Goal: Task Accomplishment & Management: Manage account settings

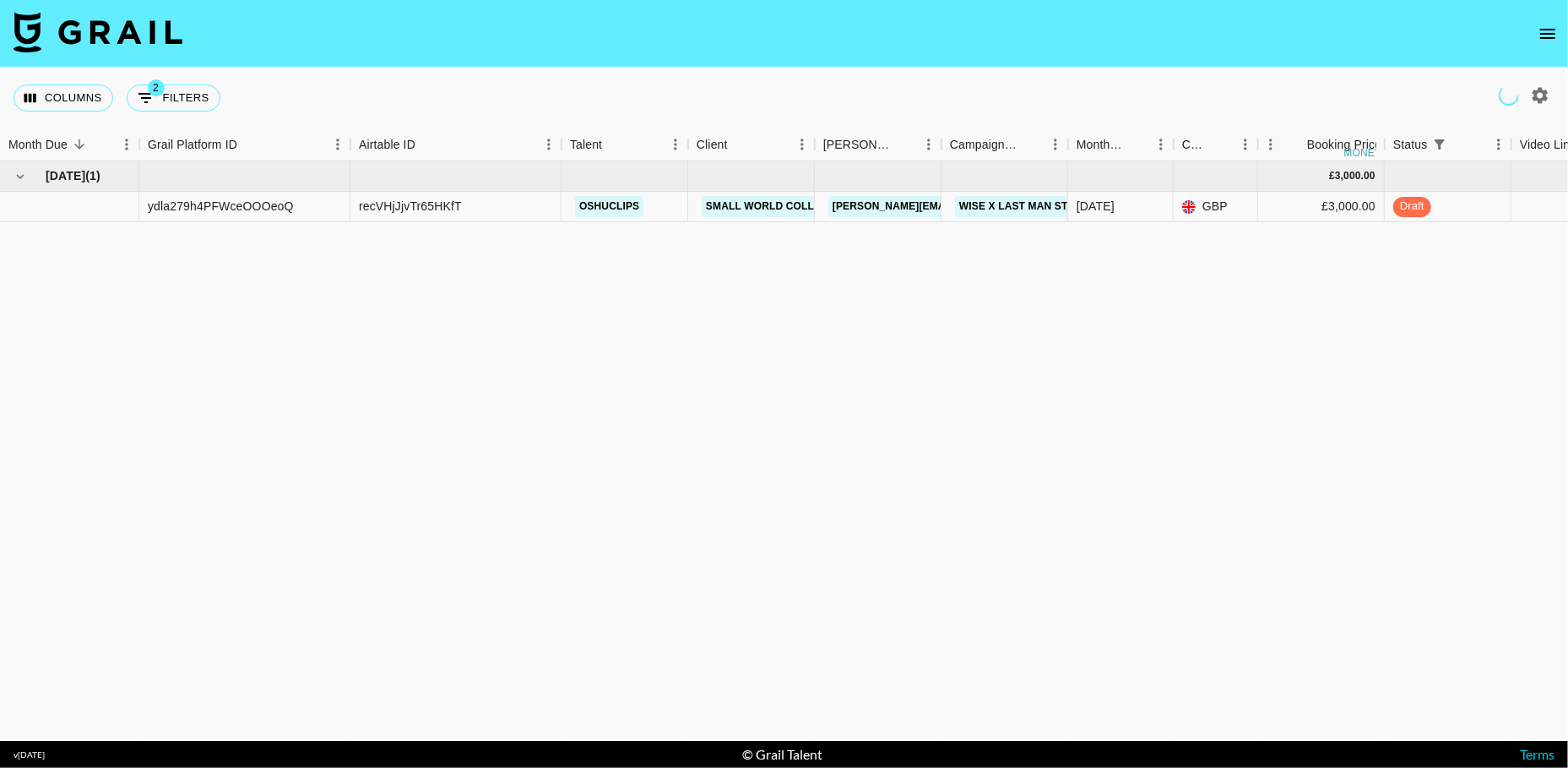
click at [1546, 34] on icon "open drawer" at bounding box center [1548, 34] width 15 height 10
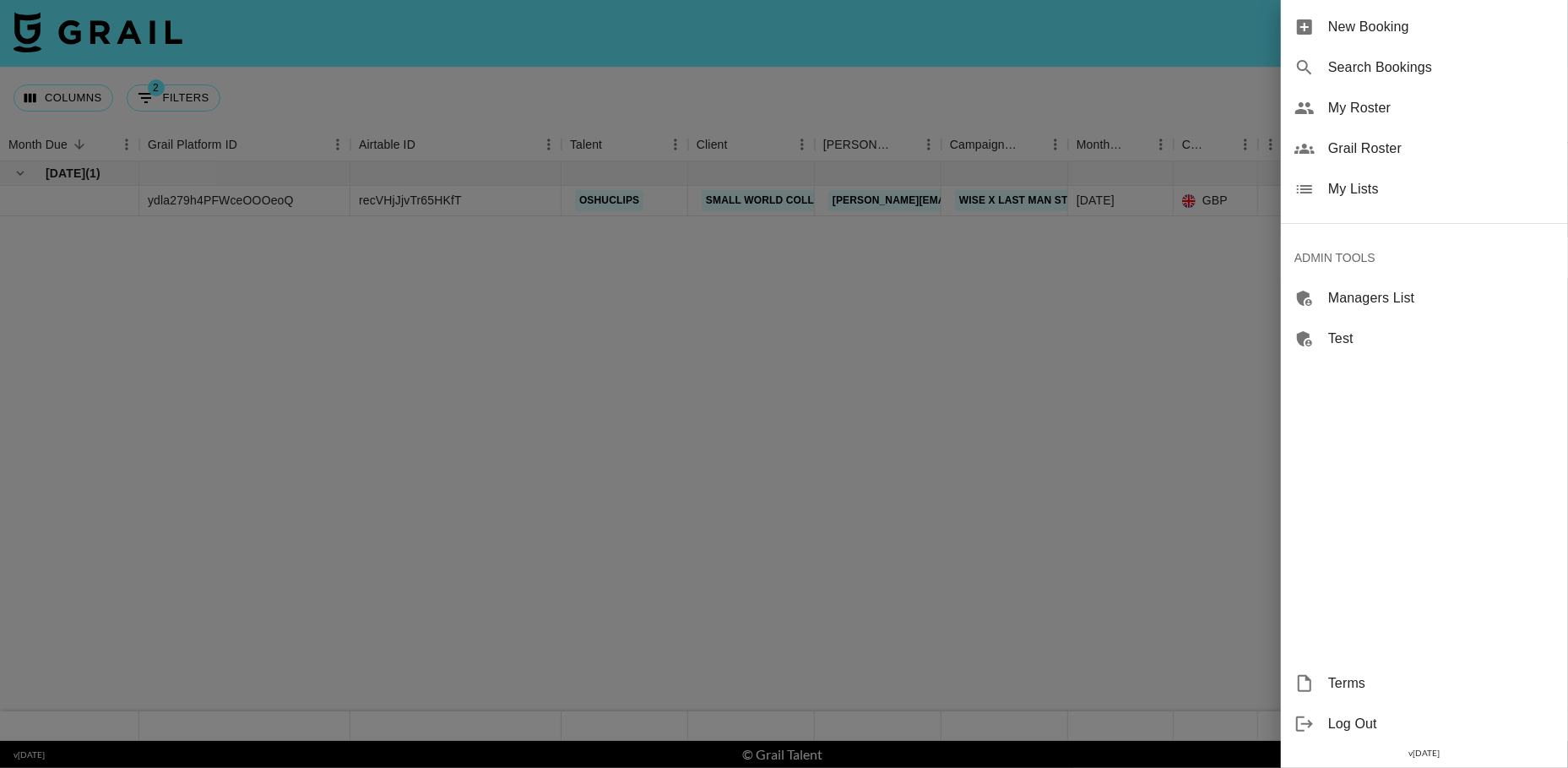
click at [1361, 182] on span "My Lists" at bounding box center [1440, 189] width 226 height 20
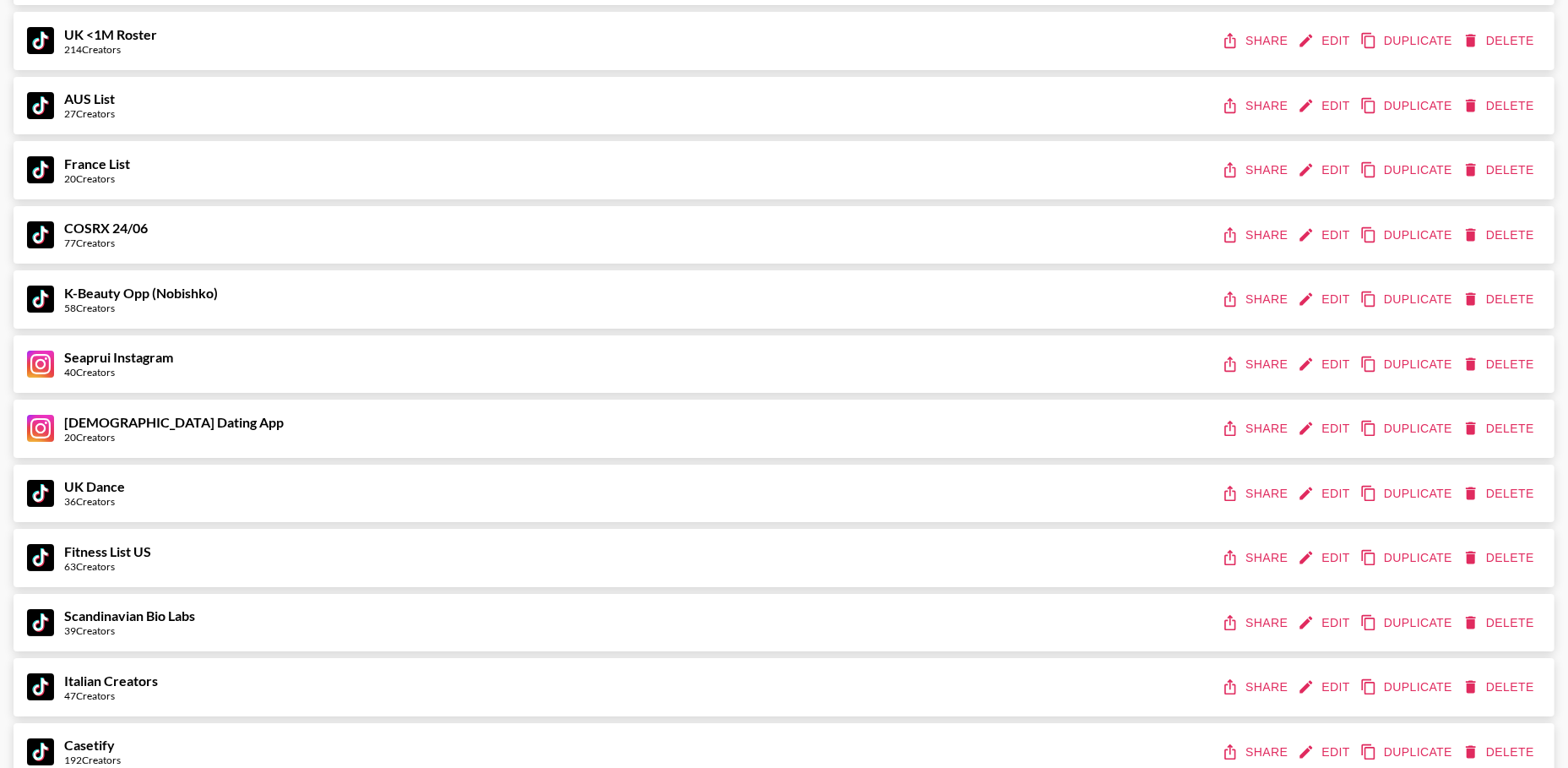
scroll to position [5382, 0]
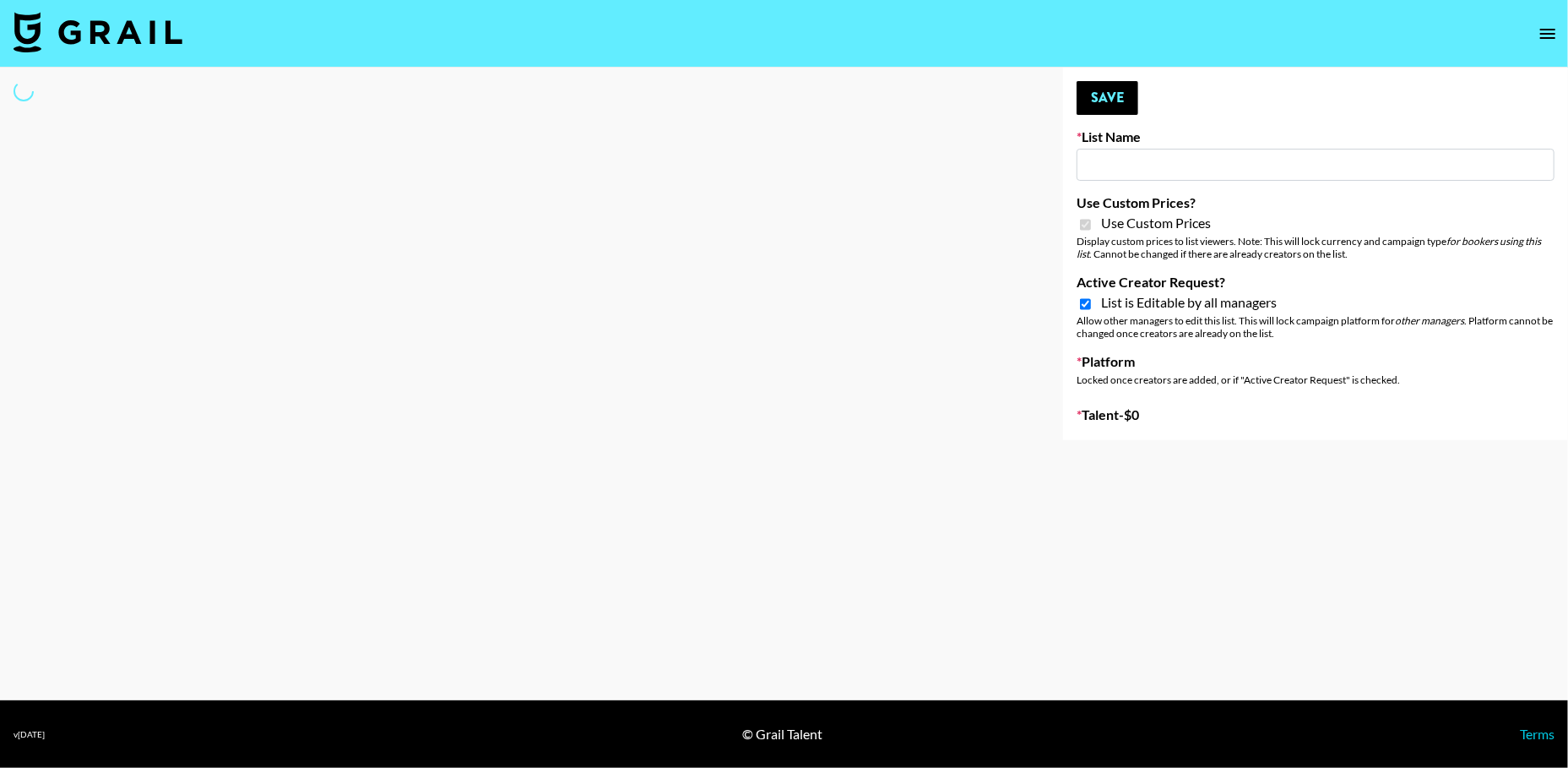
type input "DDG Beauty"
checkbox input "true"
select select "Brand"
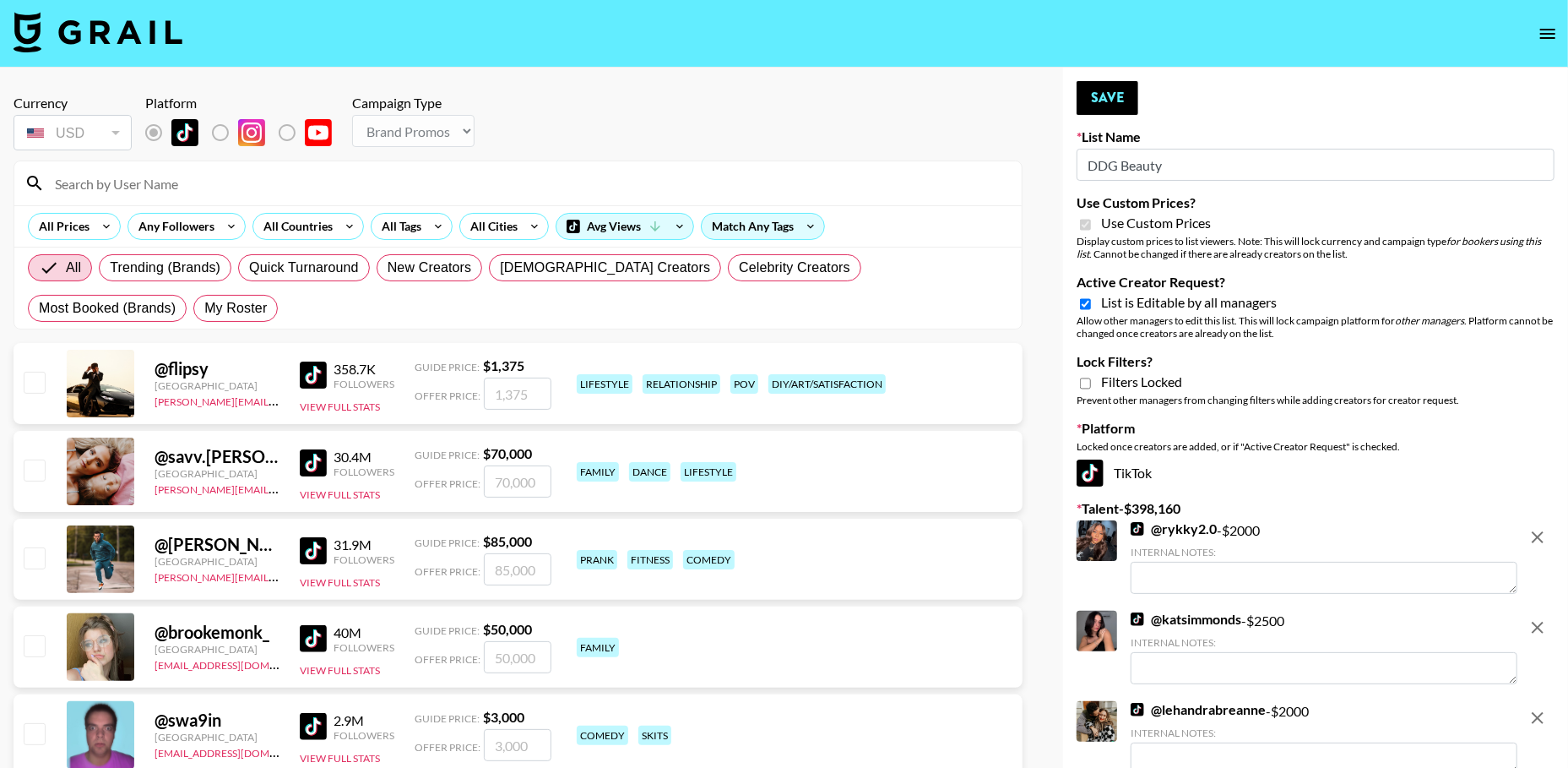
click at [1118, 165] on input "DDG Beauty" at bounding box center [1315, 165] width 478 height 32
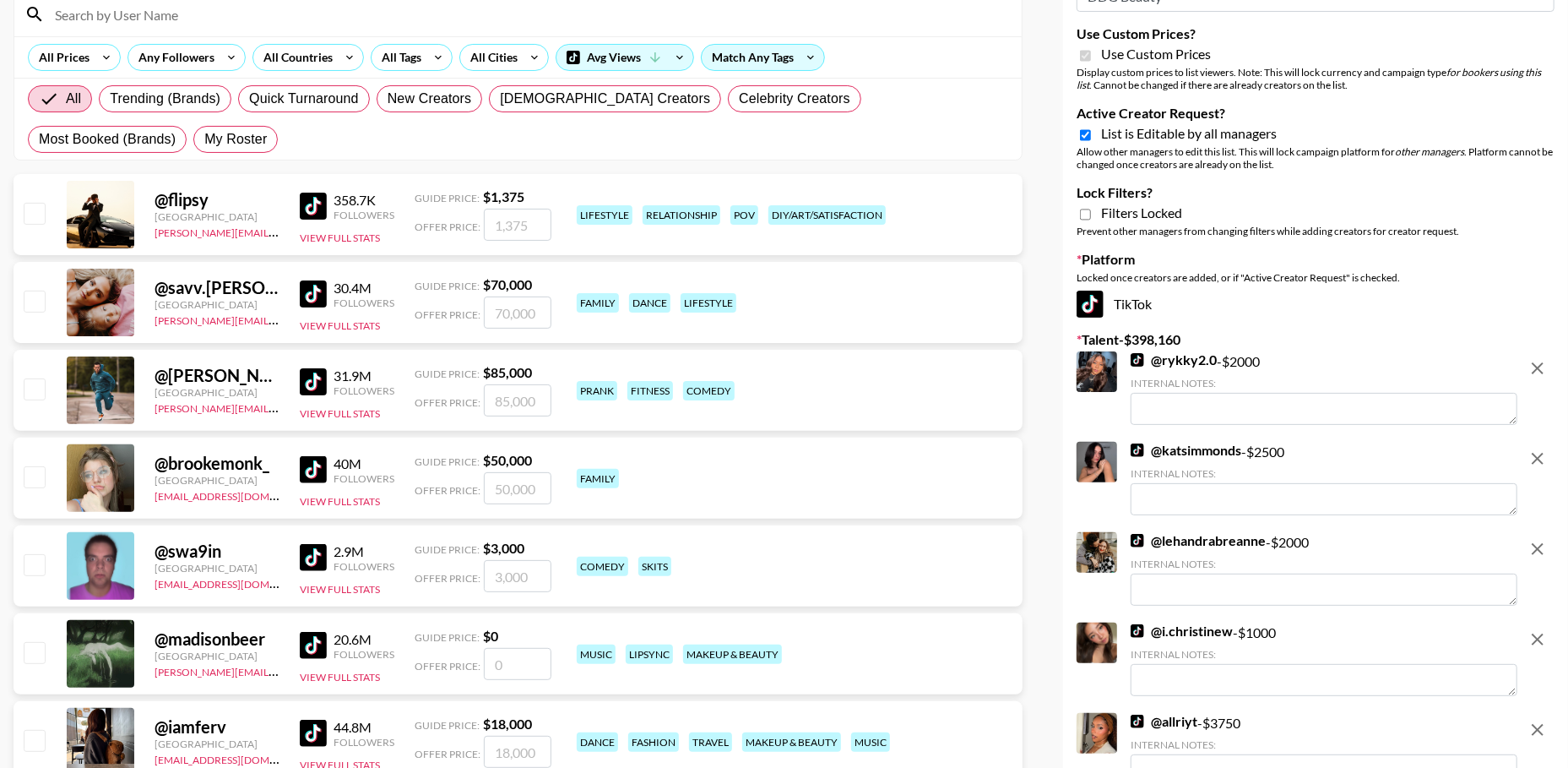
scroll to position [215, 0]
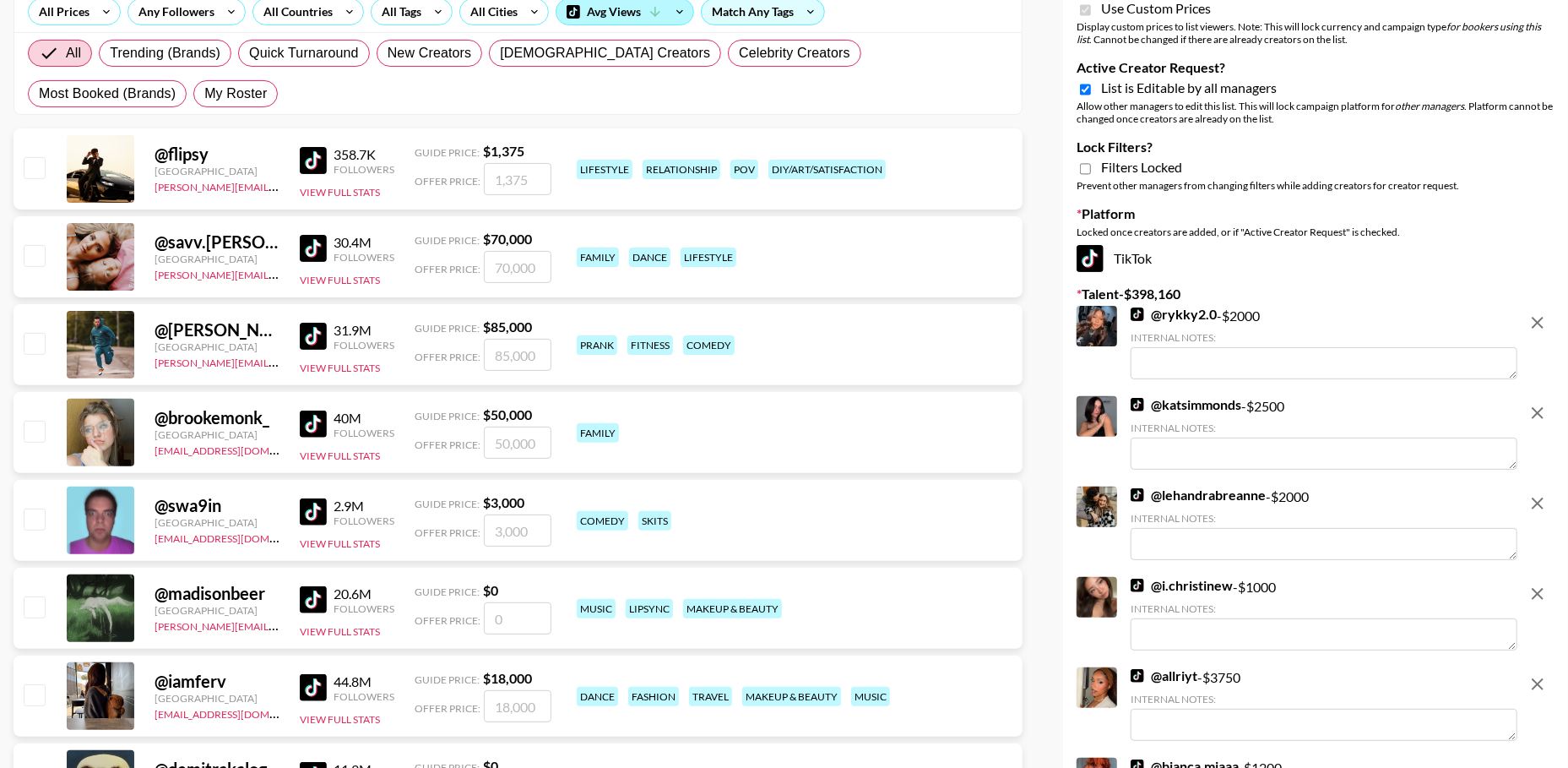
click at [620, 15] on div "Avg Views" at bounding box center [625, 12] width 136 height 26
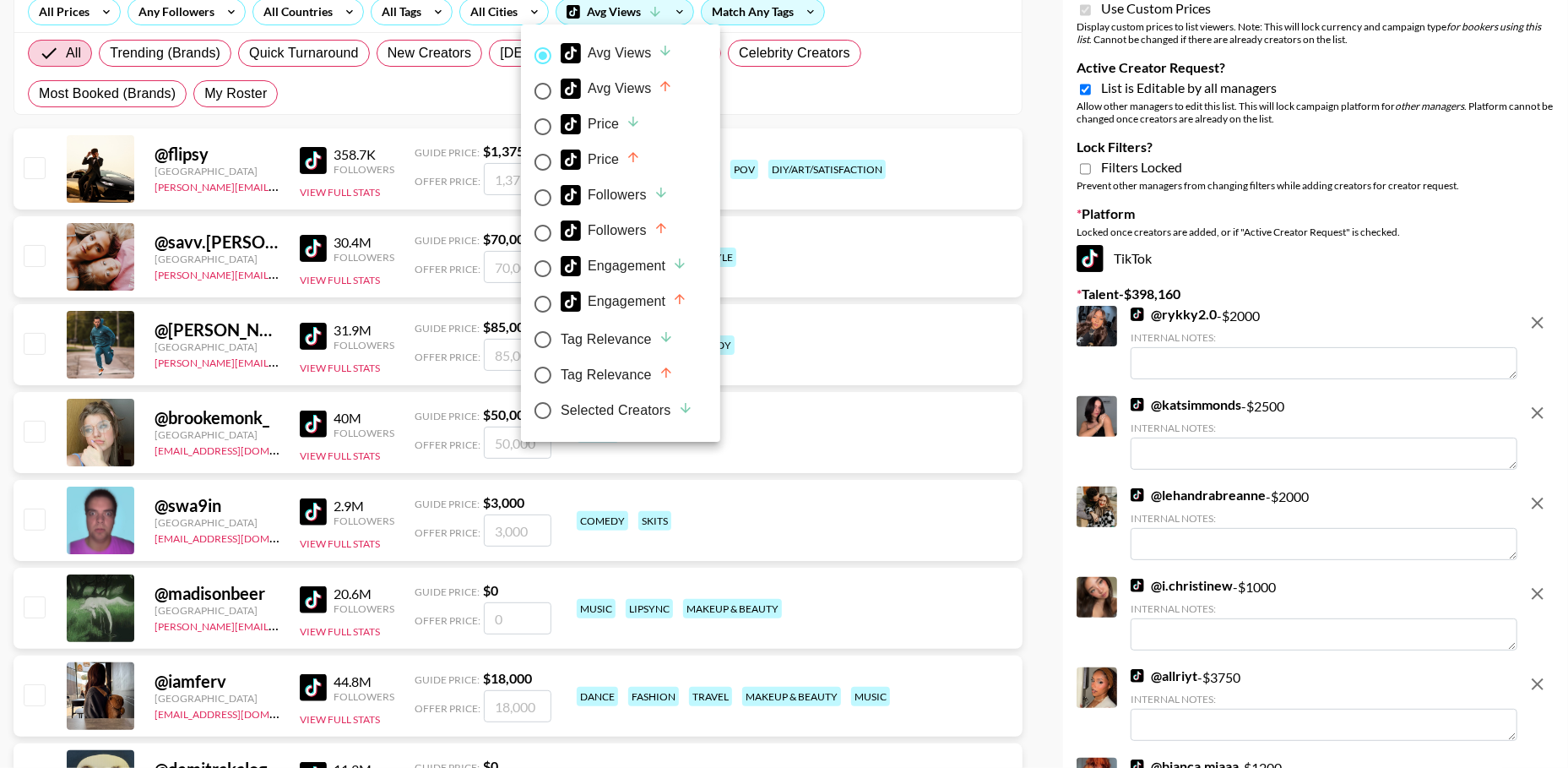
click at [607, 409] on div "Selected Creators" at bounding box center [627, 411] width 133 height 20
click at [561, 409] on input "Selected Creators" at bounding box center [543, 411] width 36 height 36
radio input "true"
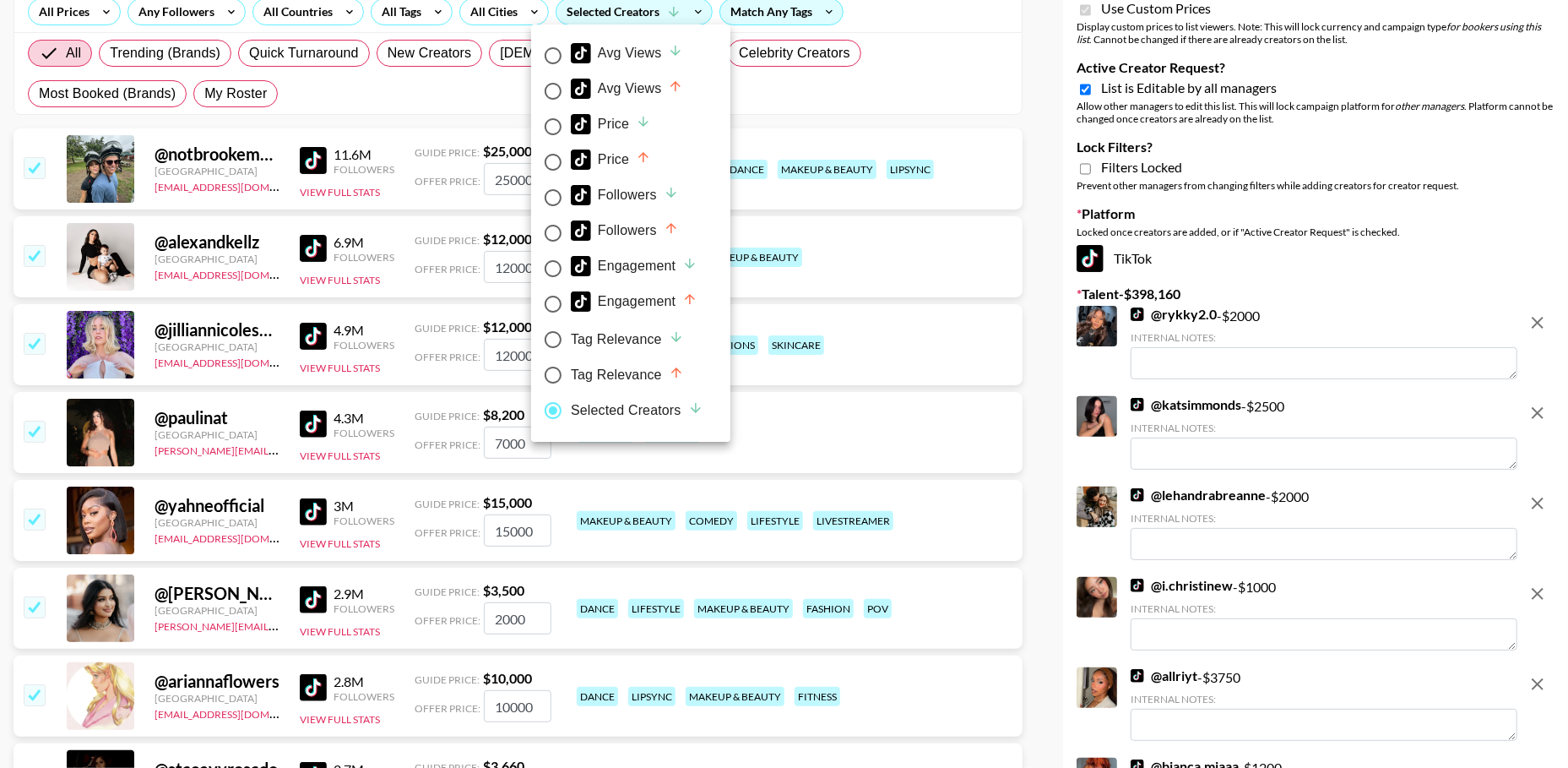
radio input "false"
click at [1052, 195] on div at bounding box center [784, 384] width 1568 height 768
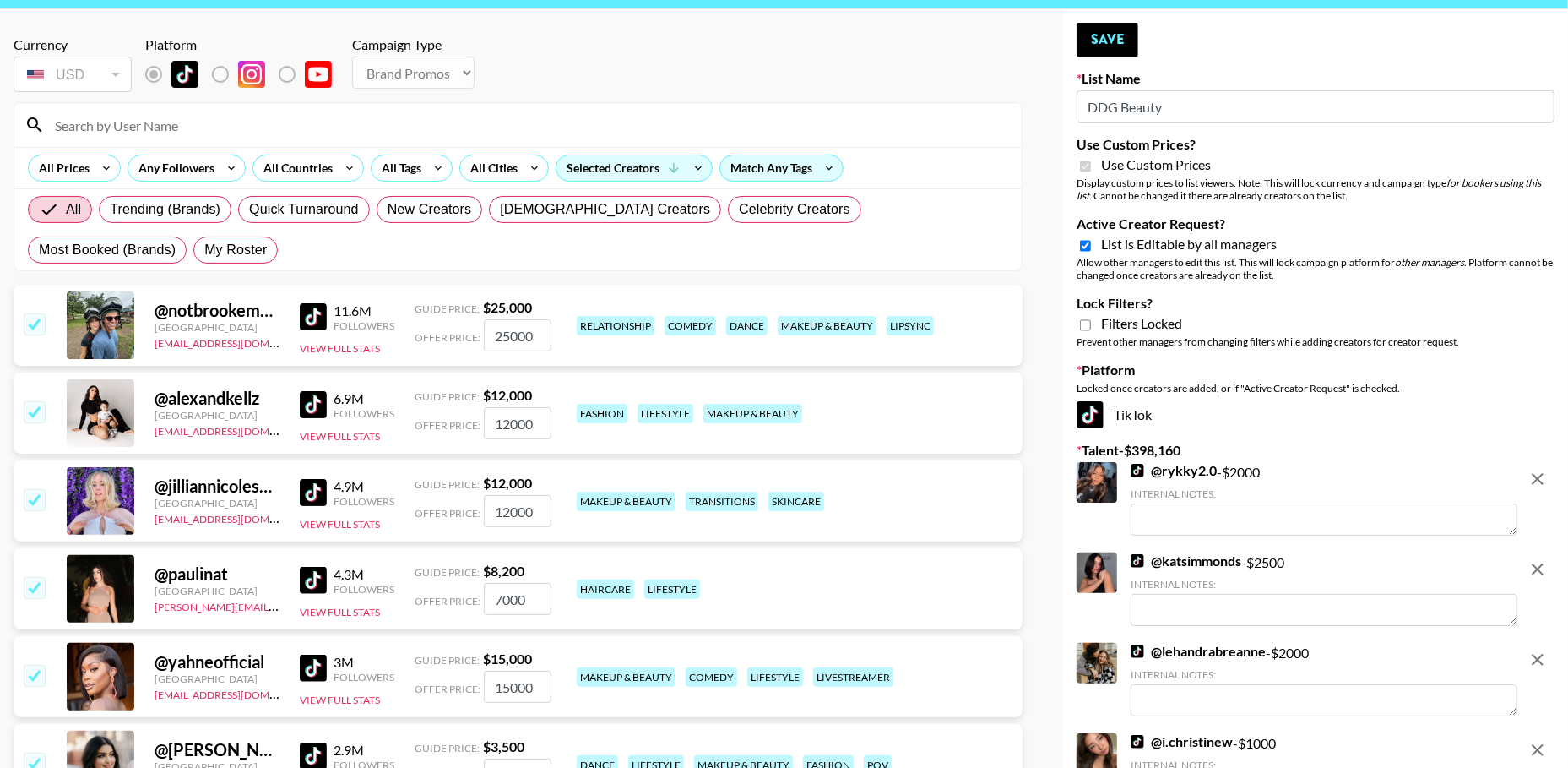
scroll to position [0, 0]
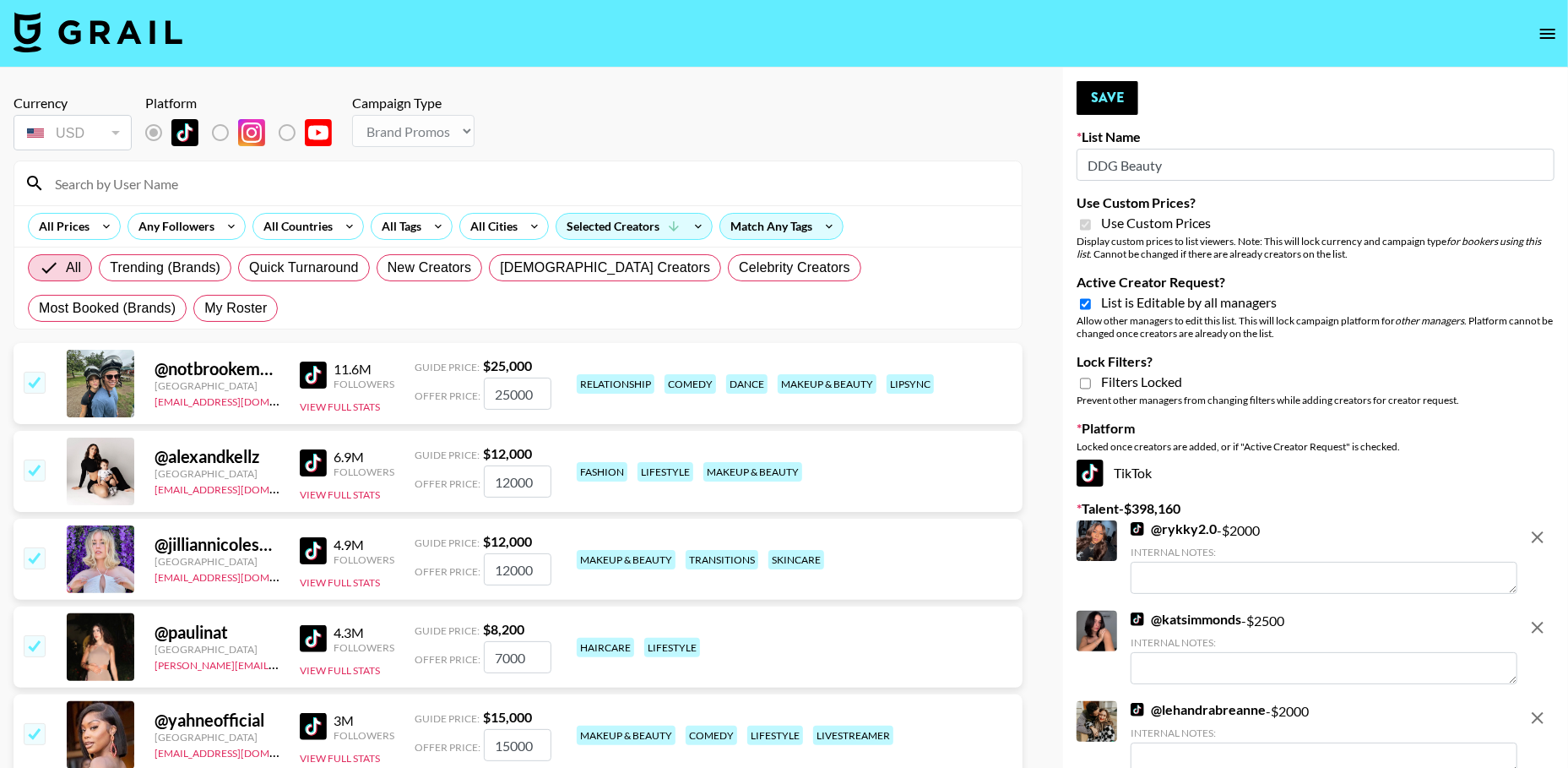
click at [1085, 304] on input "Active Creator Request?" at bounding box center [1085, 304] width 11 height 15
checkbox input "false"
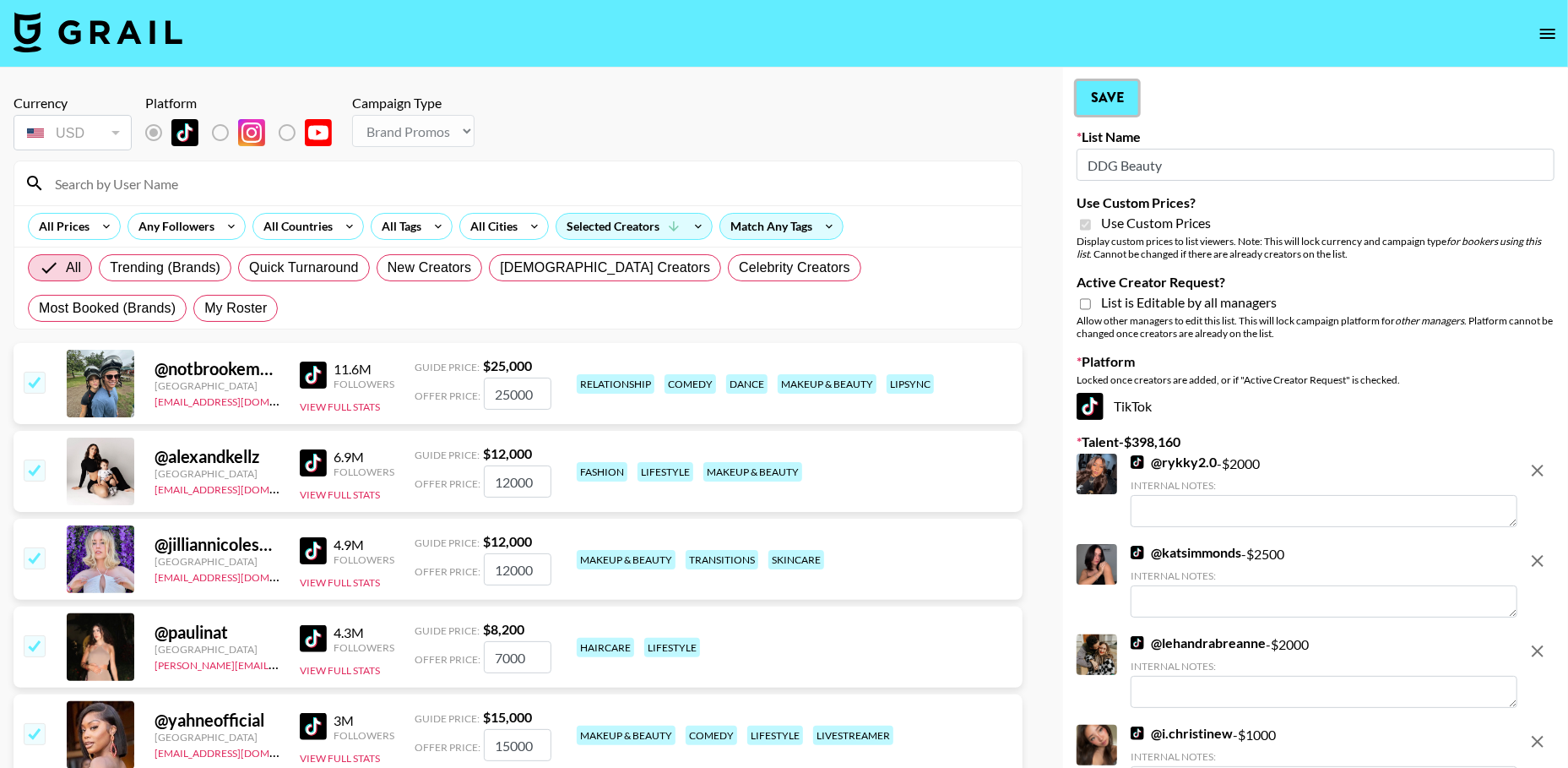
click at [1104, 101] on button "Save" at bounding box center [1107, 98] width 61 height 34
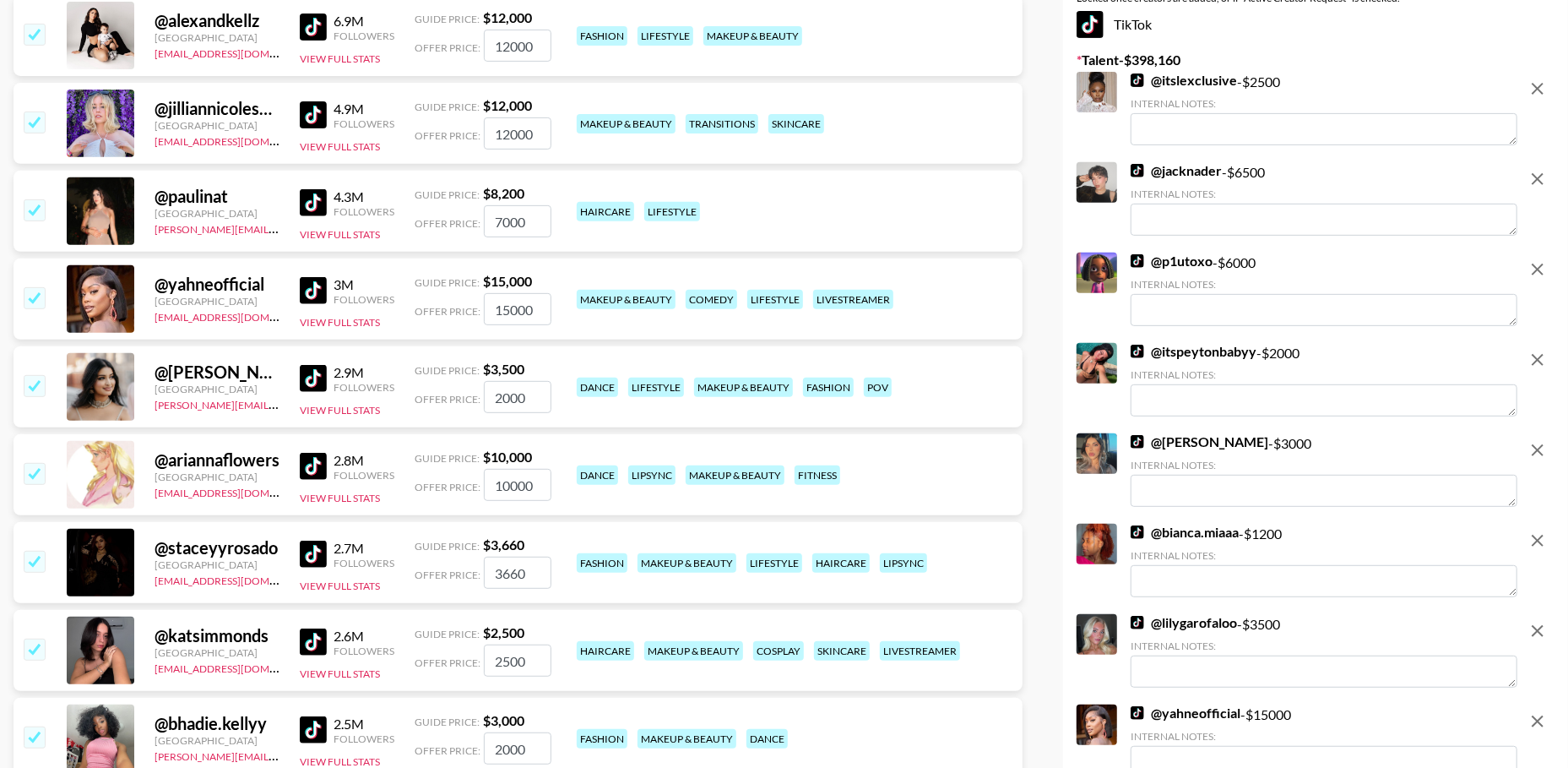
scroll to position [400, 0]
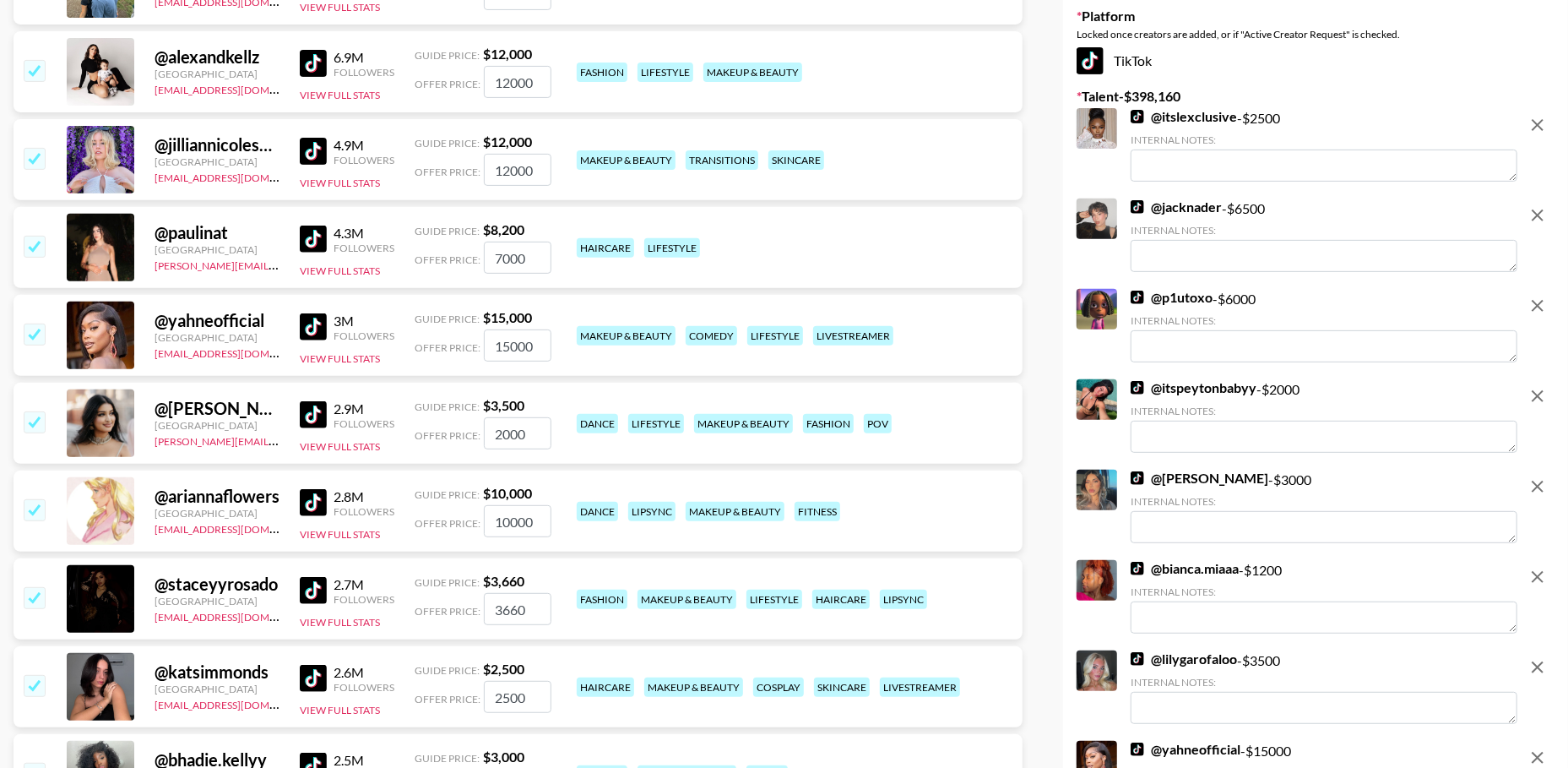
click at [37, 246] on input "checkbox" at bounding box center [34, 245] width 20 height 20
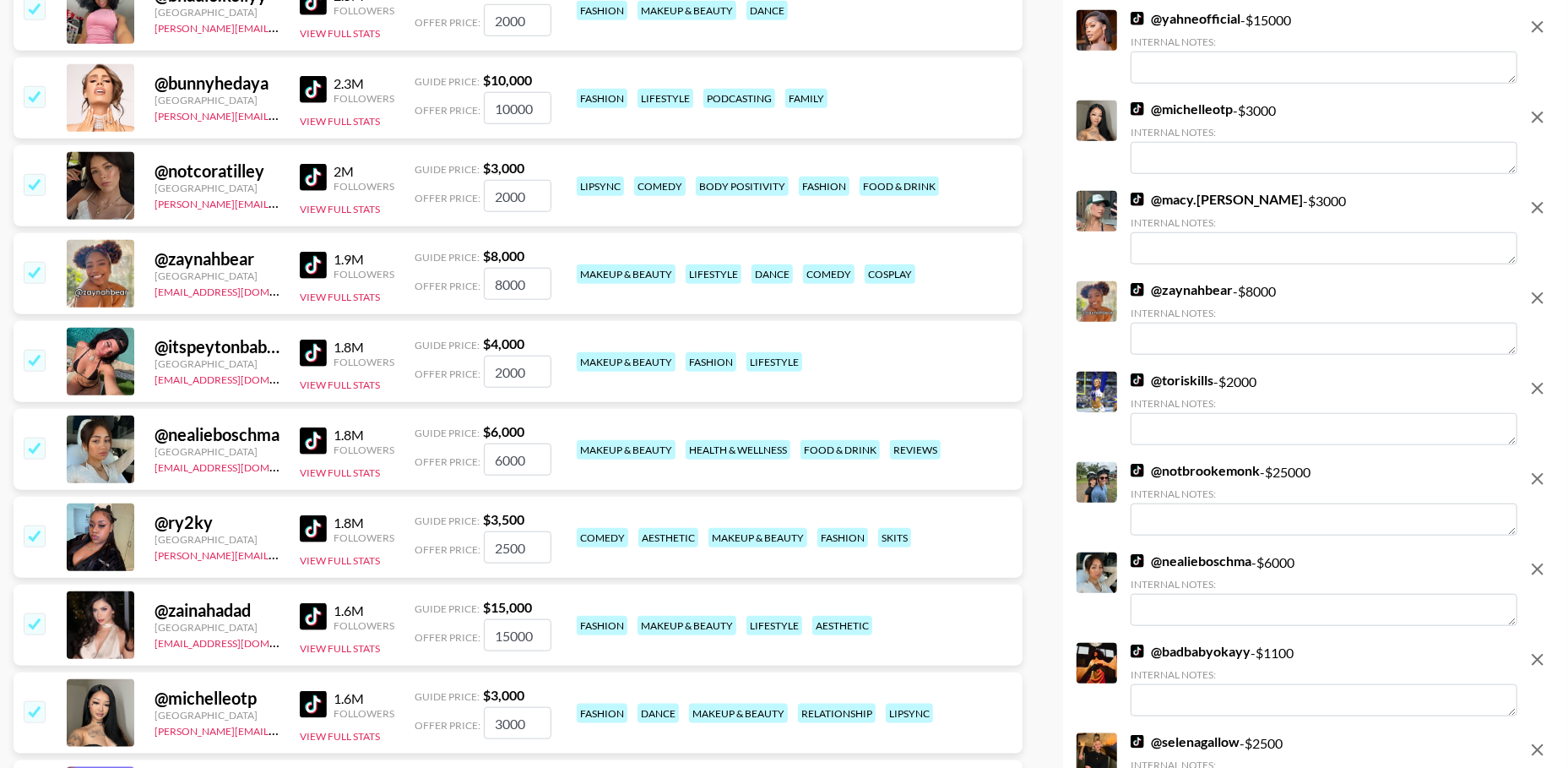
scroll to position [1036, 0]
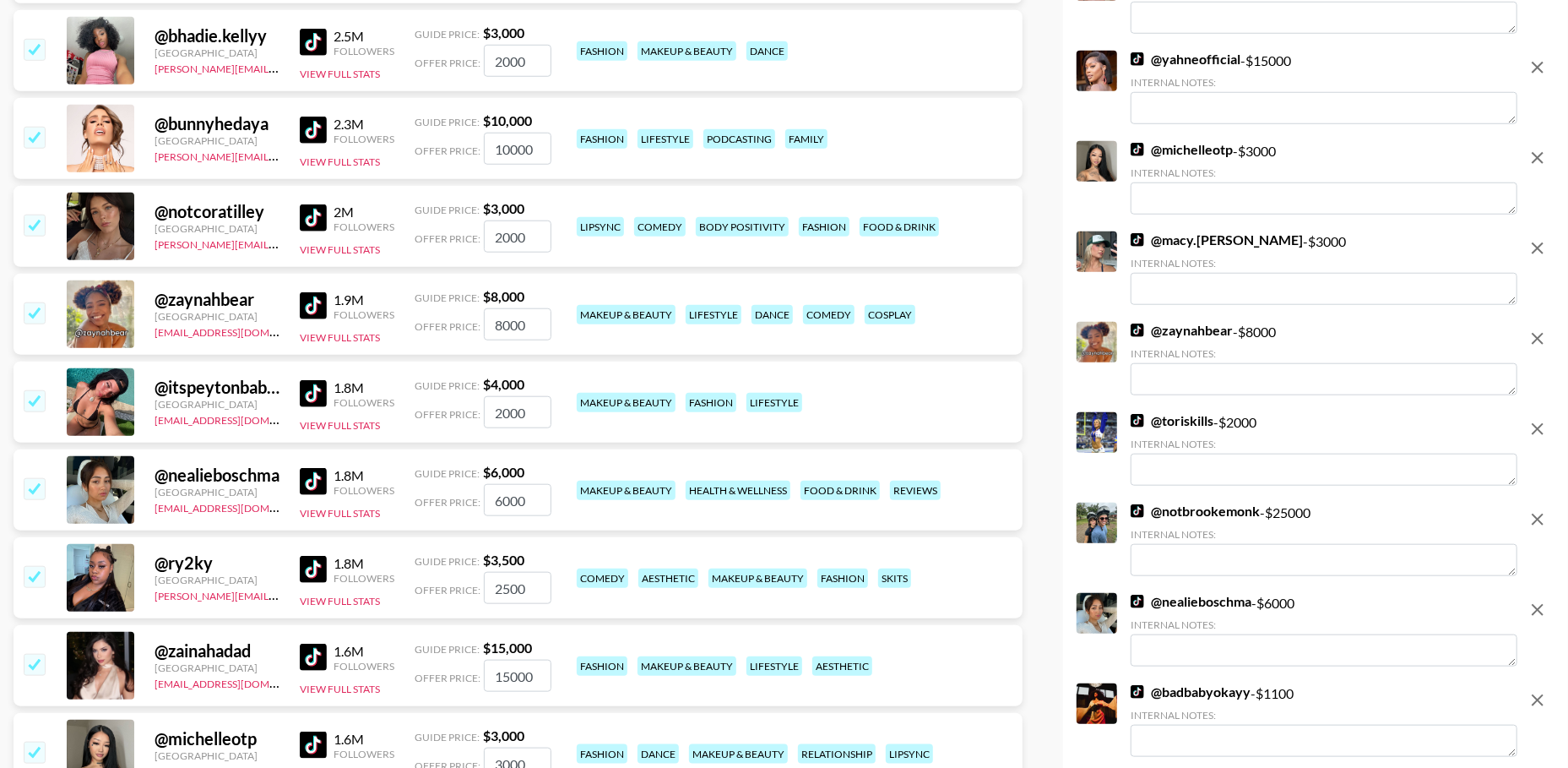
click at [1532, 338] on icon "remove" at bounding box center [1537, 338] width 20 height 20
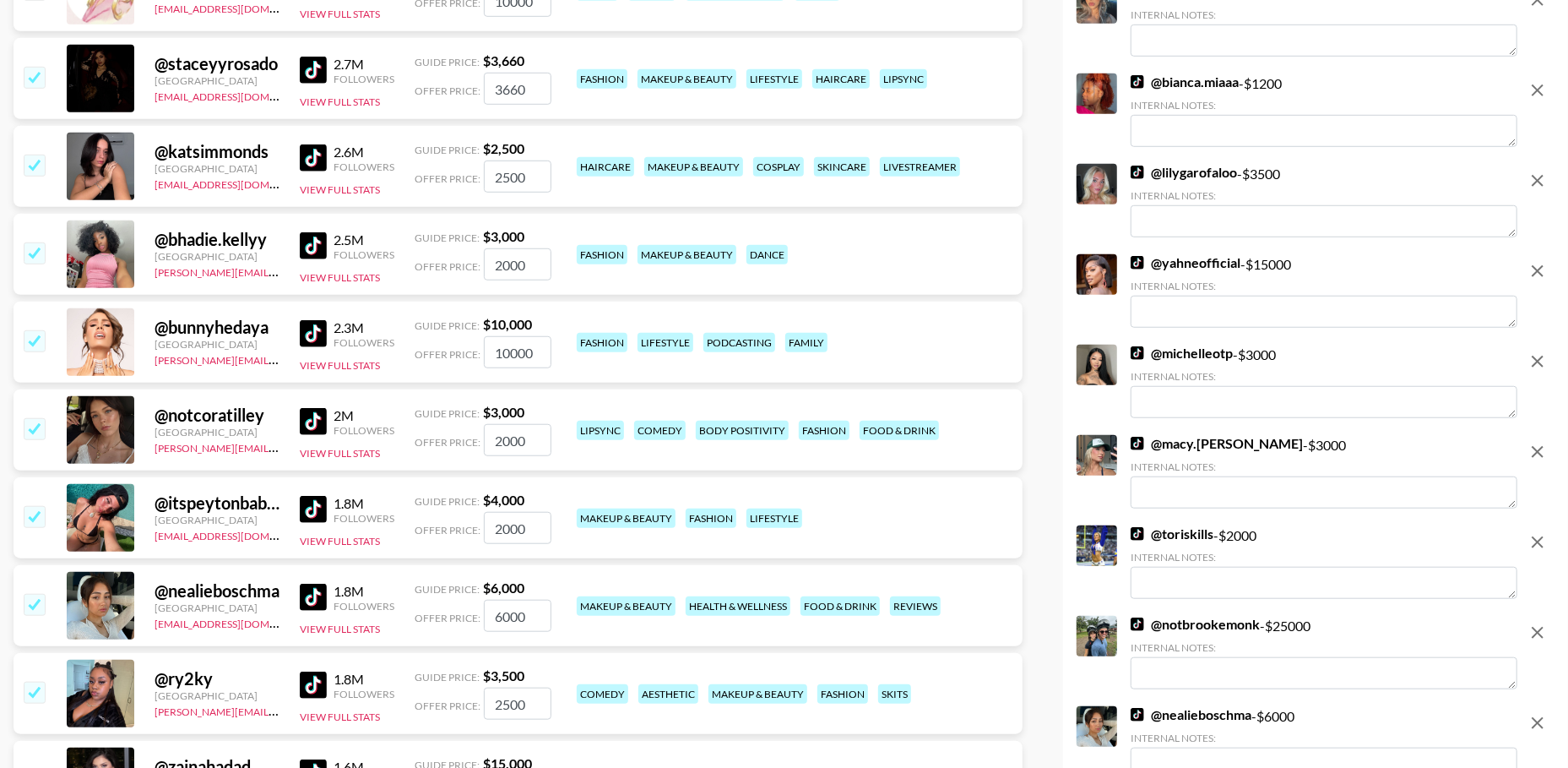
scroll to position [821, 0]
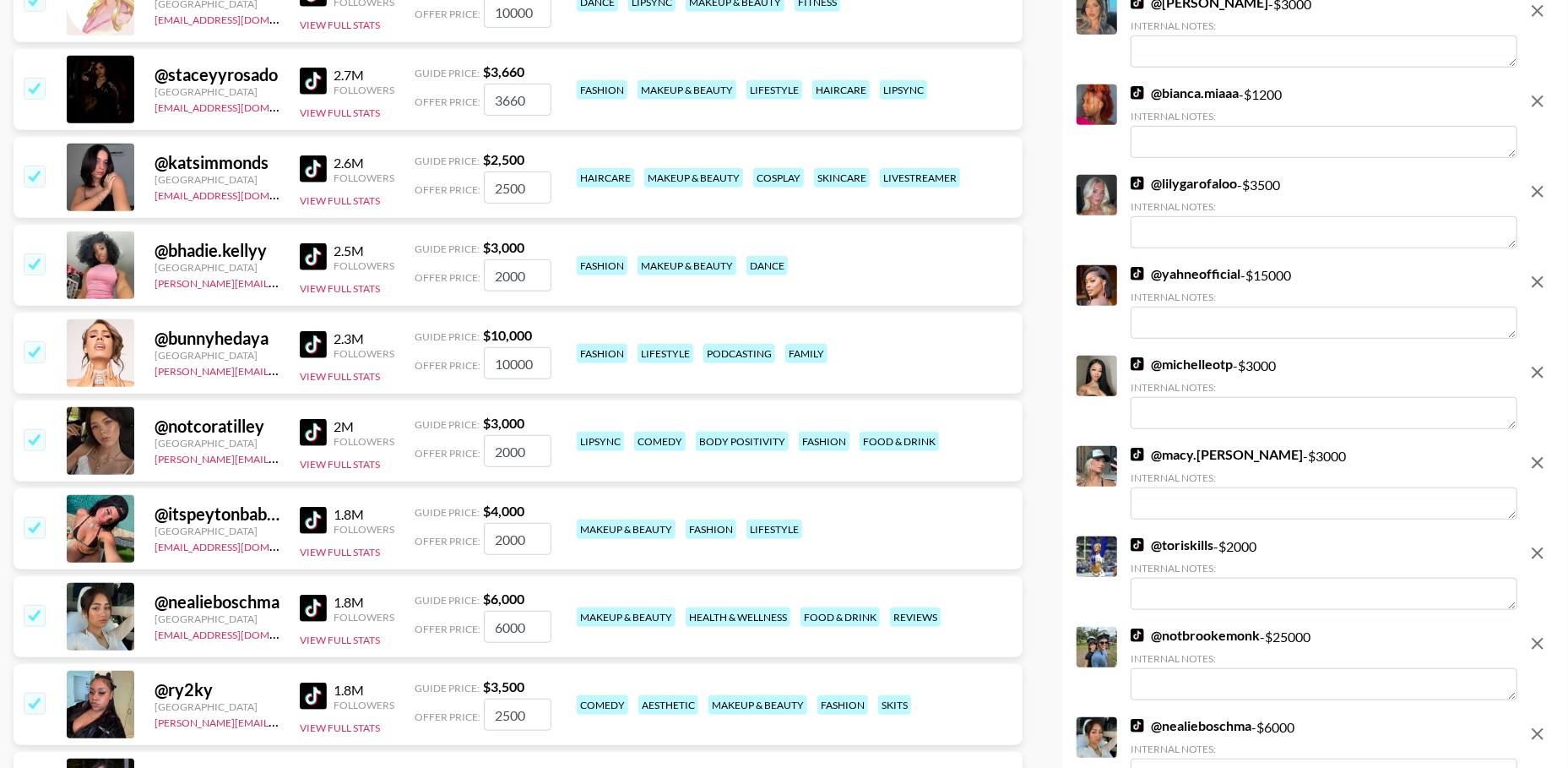
click at [1537, 280] on icon "remove" at bounding box center [1537, 282] width 20 height 20
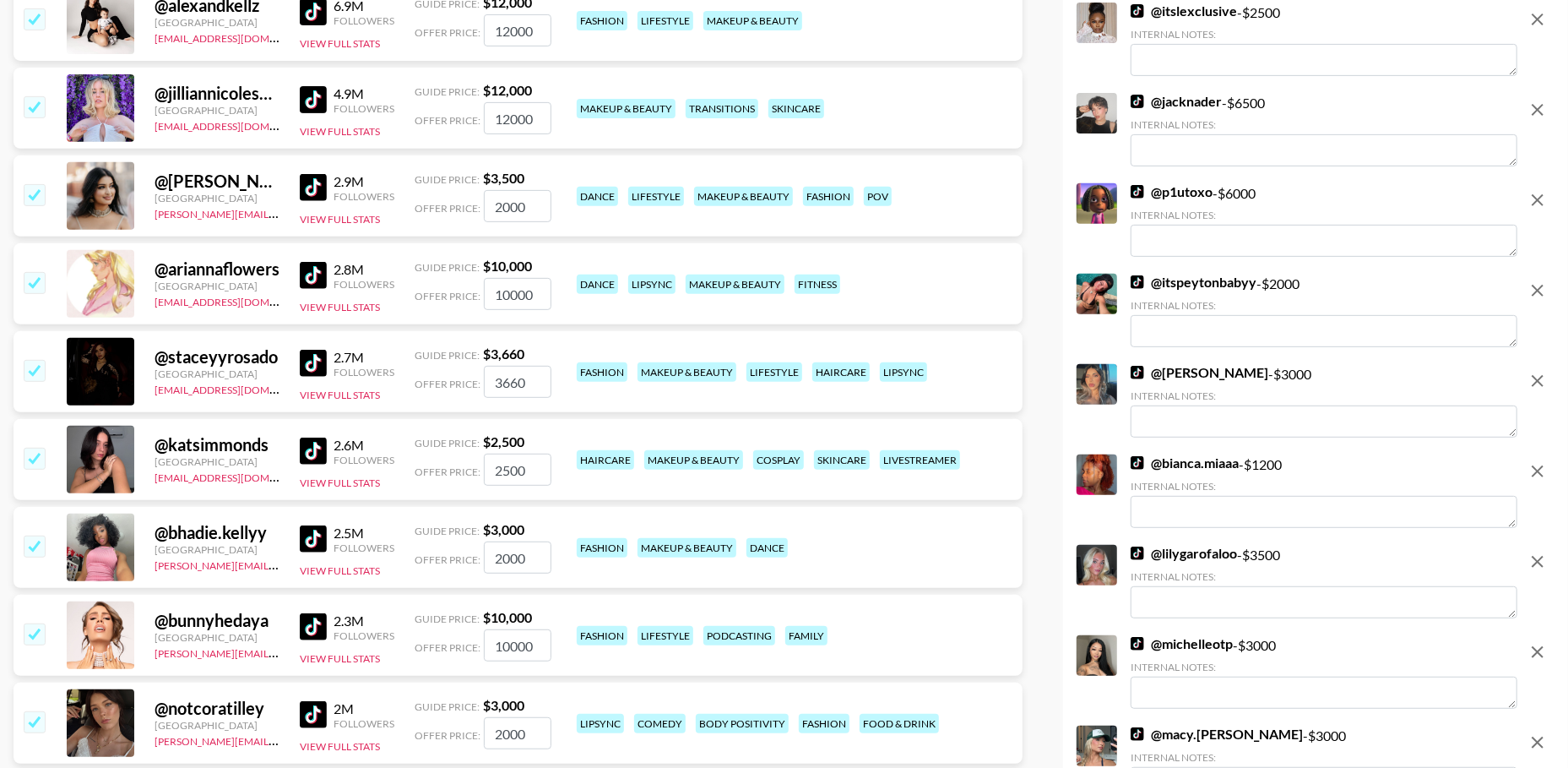
scroll to position [403, 0]
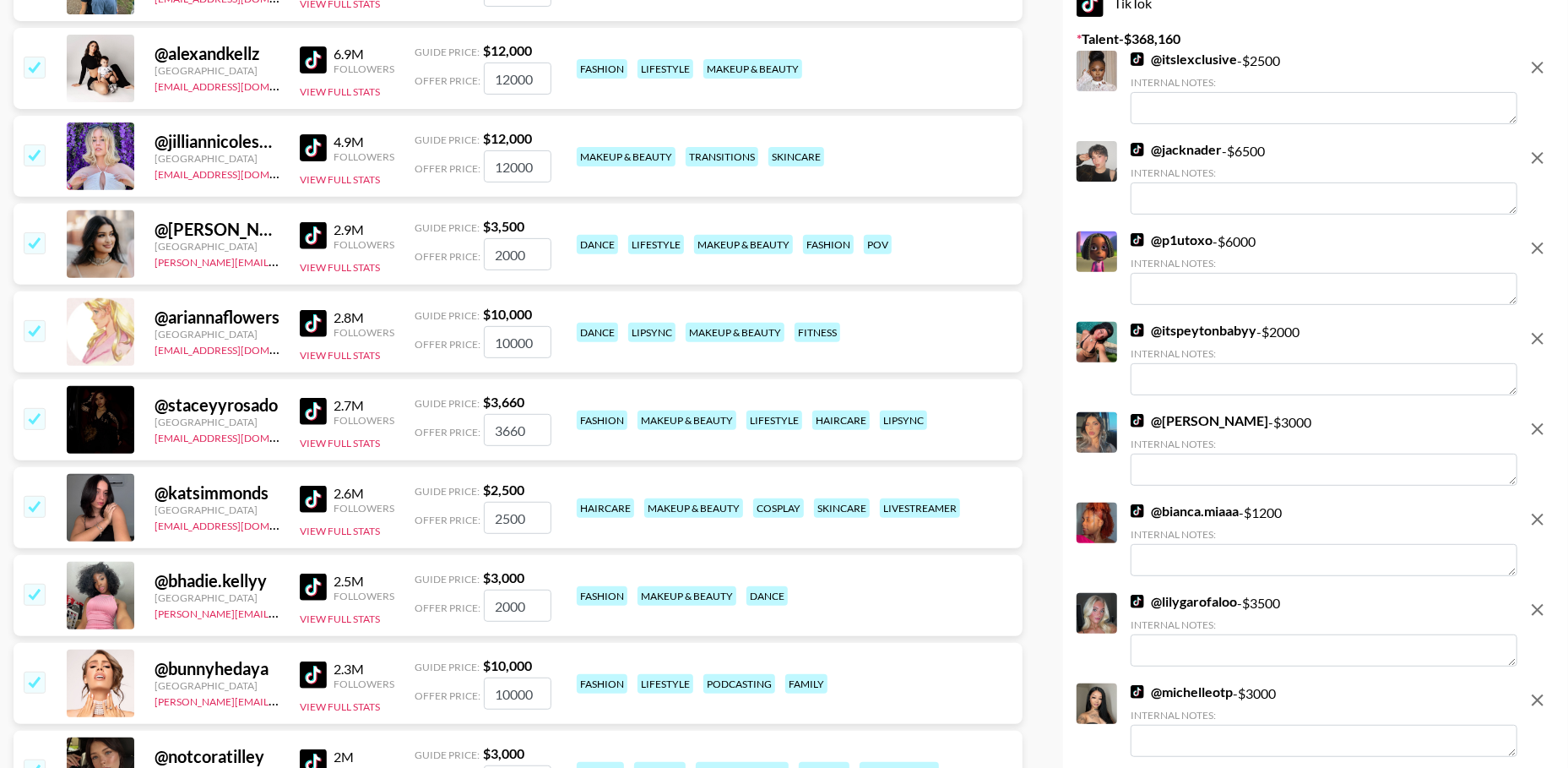
click at [1537, 251] on icon "remove" at bounding box center [1537, 248] width 20 height 20
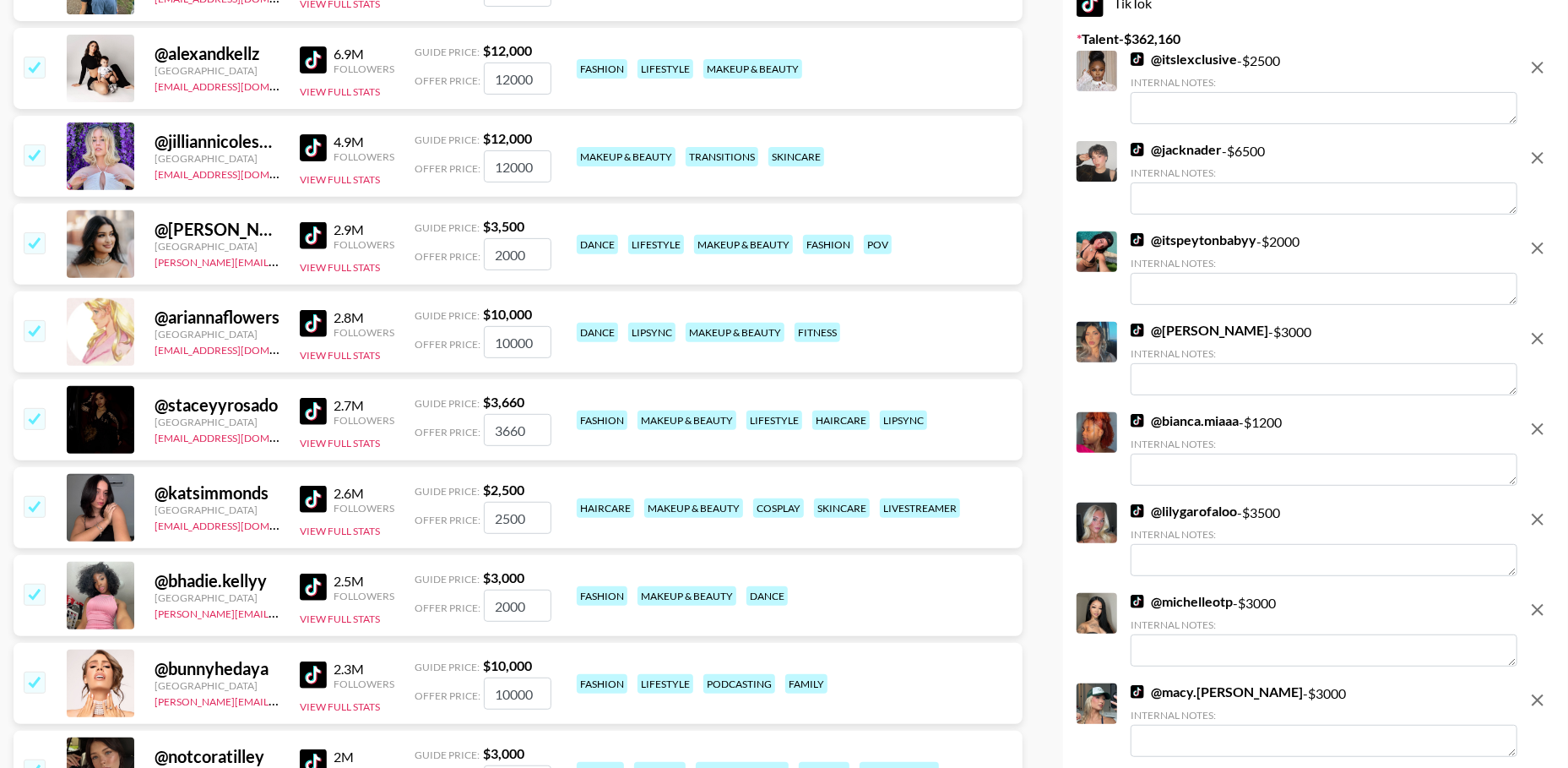
click at [1533, 163] on icon "remove" at bounding box center [1537, 158] width 20 height 20
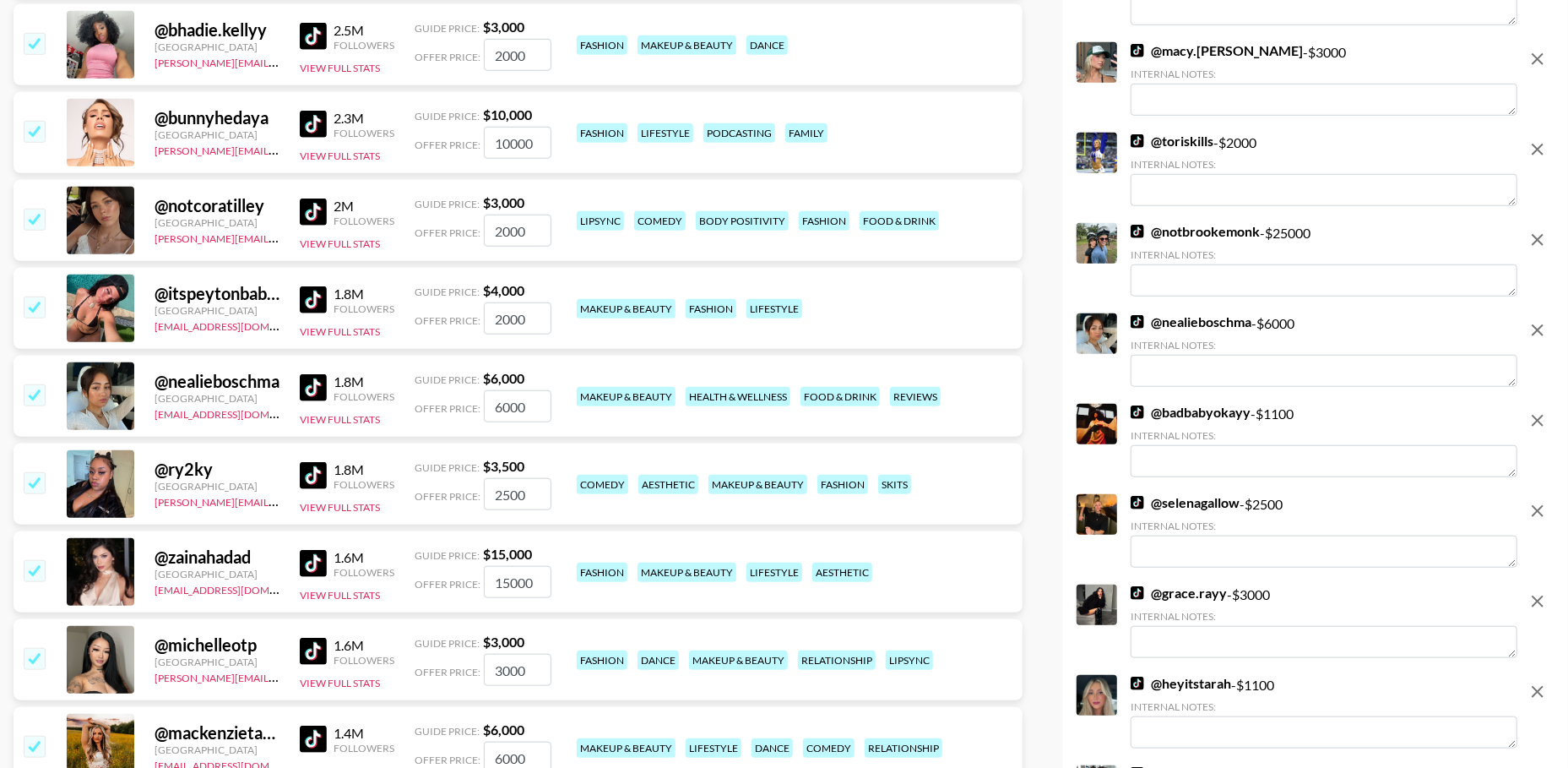
scroll to position [976, 0]
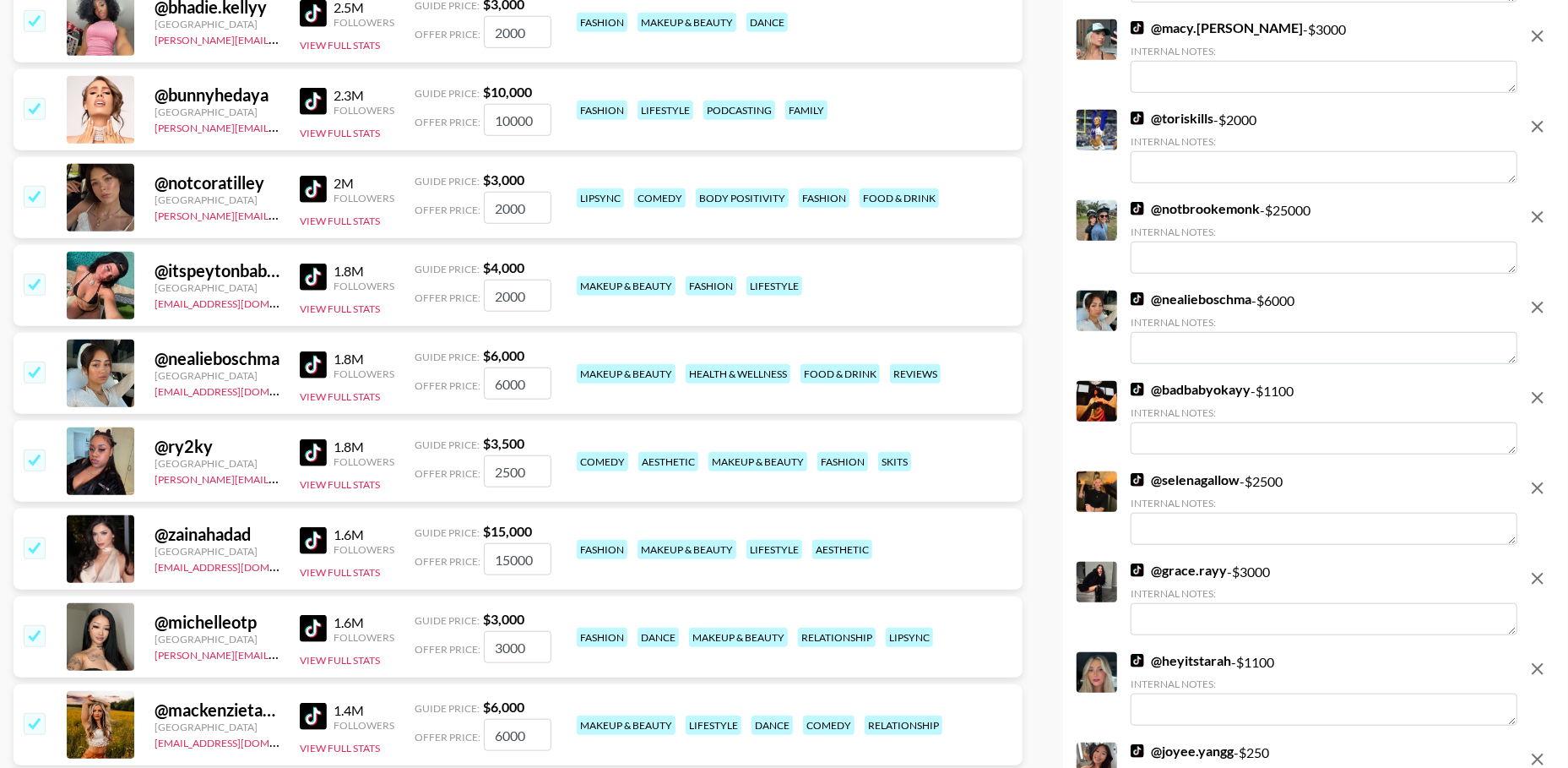
click at [1535, 303] on icon "remove" at bounding box center [1537, 308] width 20 height 20
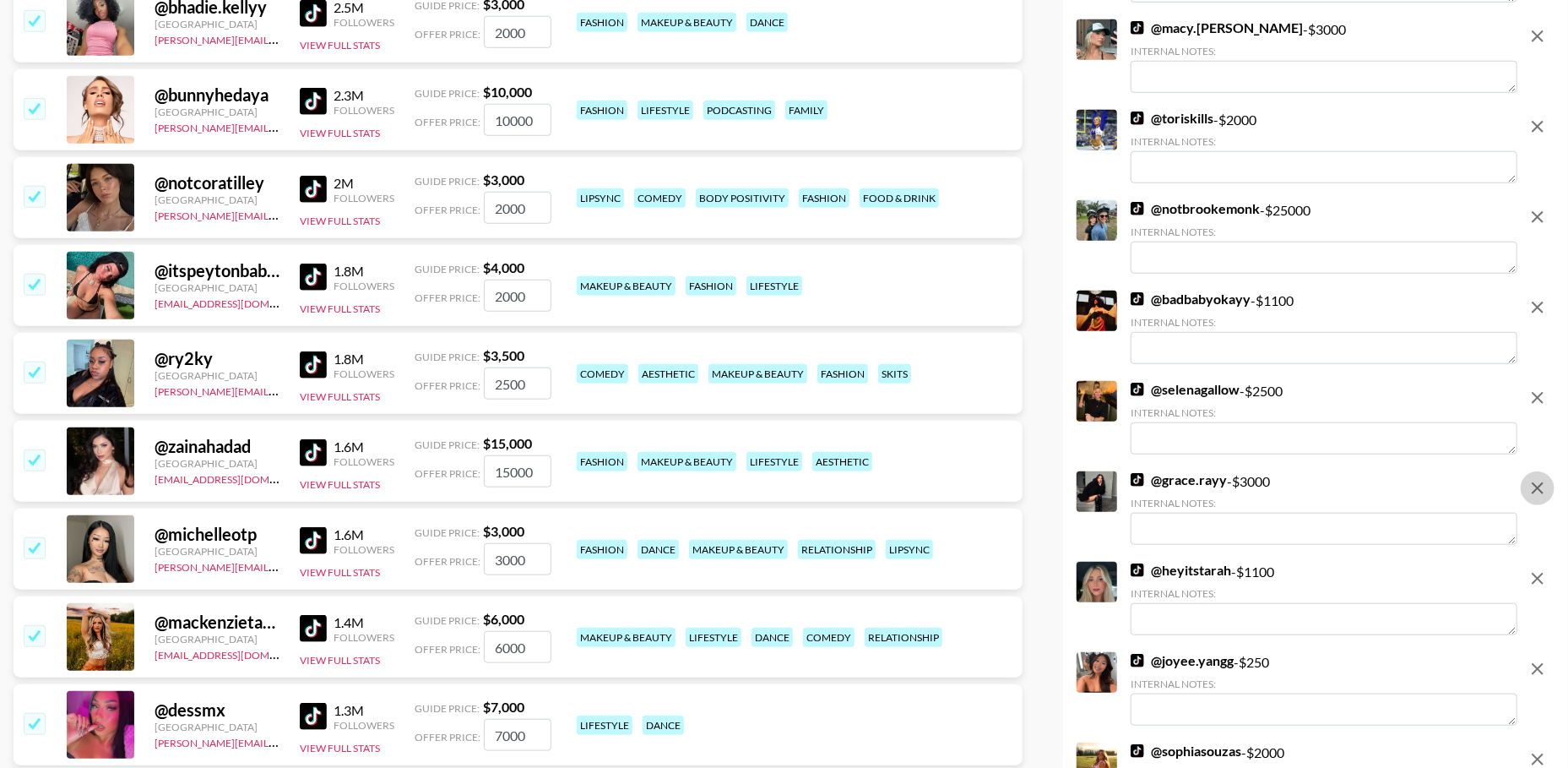
click at [1535, 493] on icon "remove" at bounding box center [1537, 488] width 20 height 20
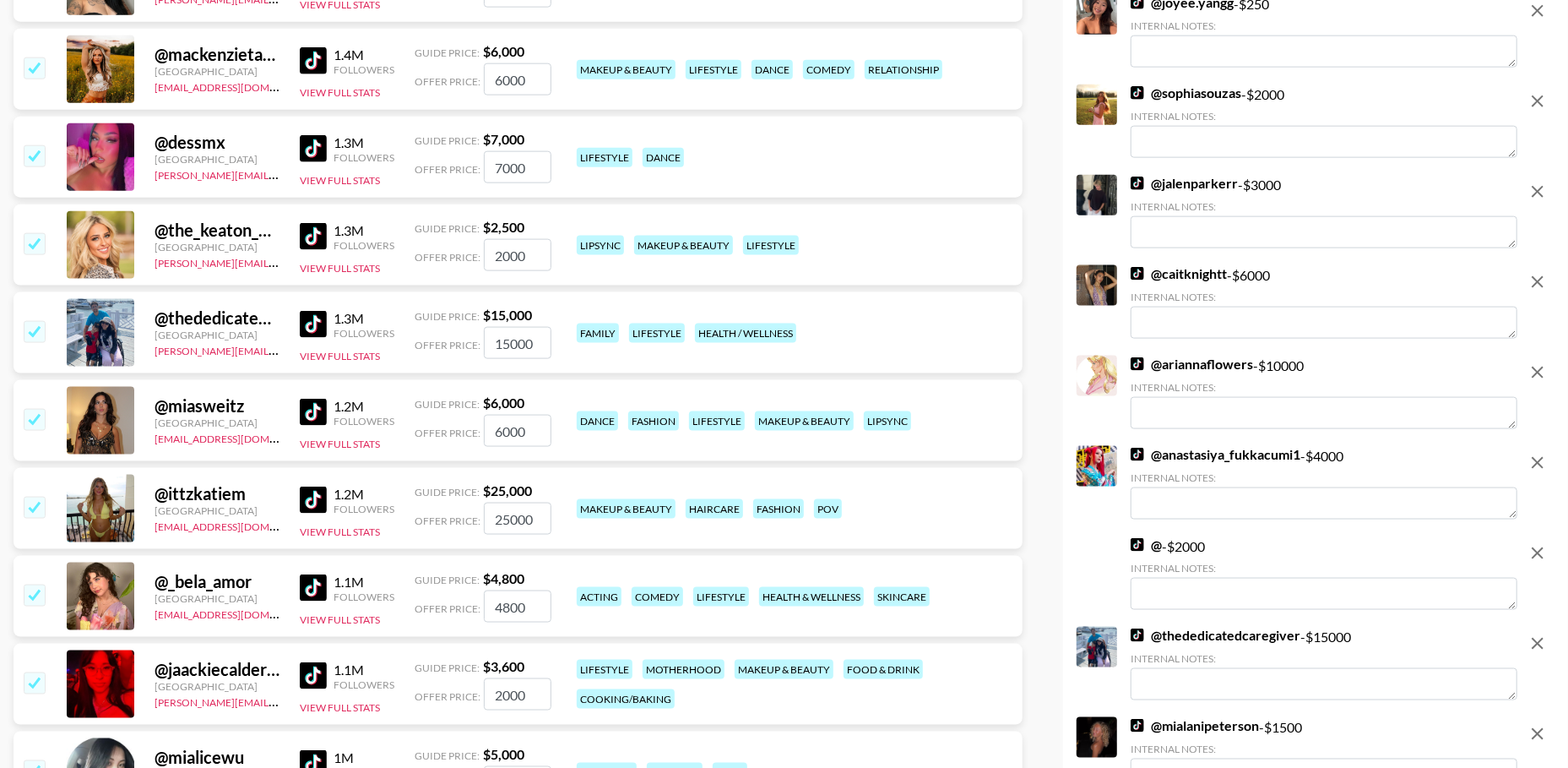
scroll to position [1552, 0]
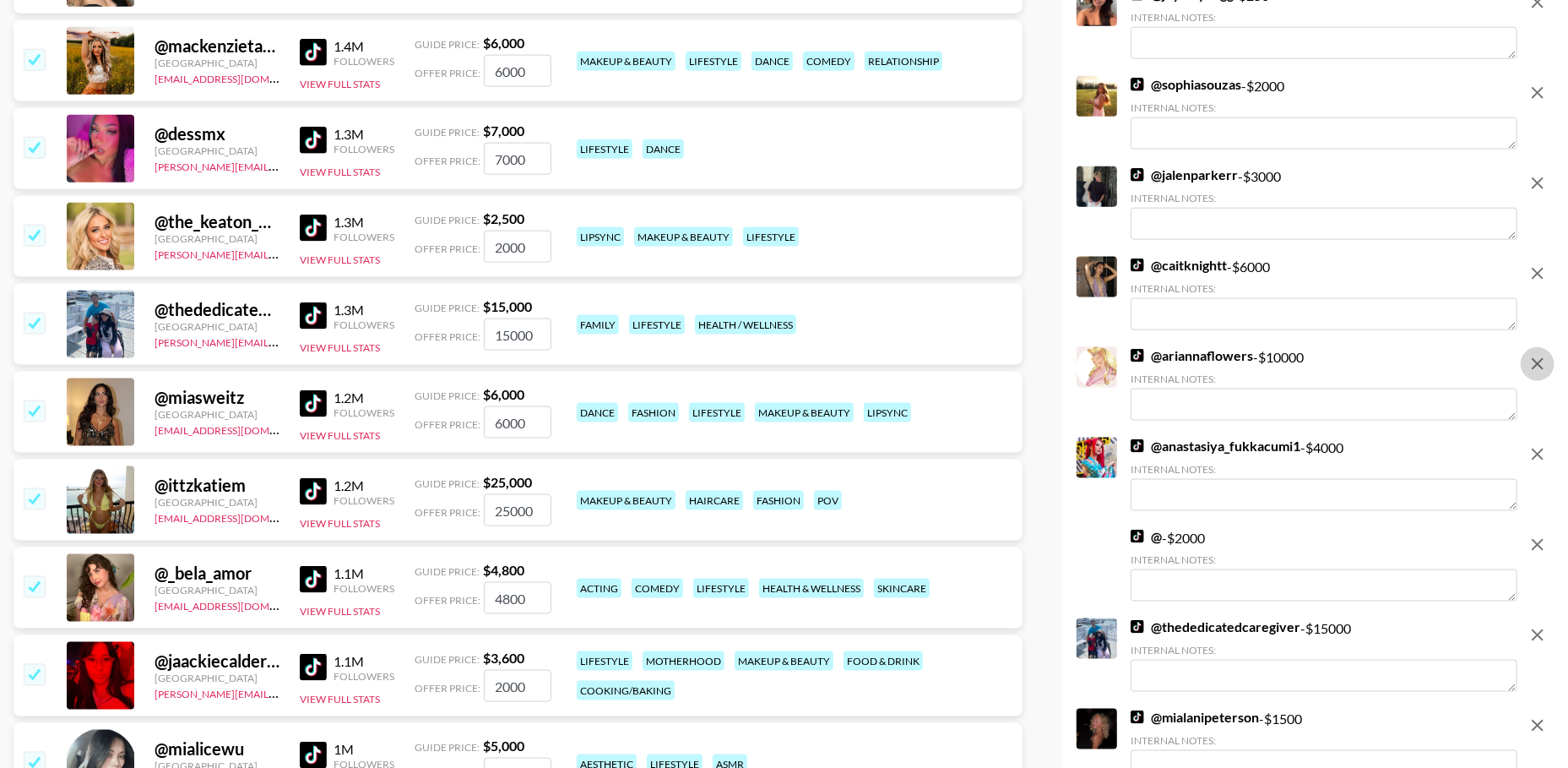
click at [1533, 354] on icon "remove" at bounding box center [1537, 364] width 20 height 20
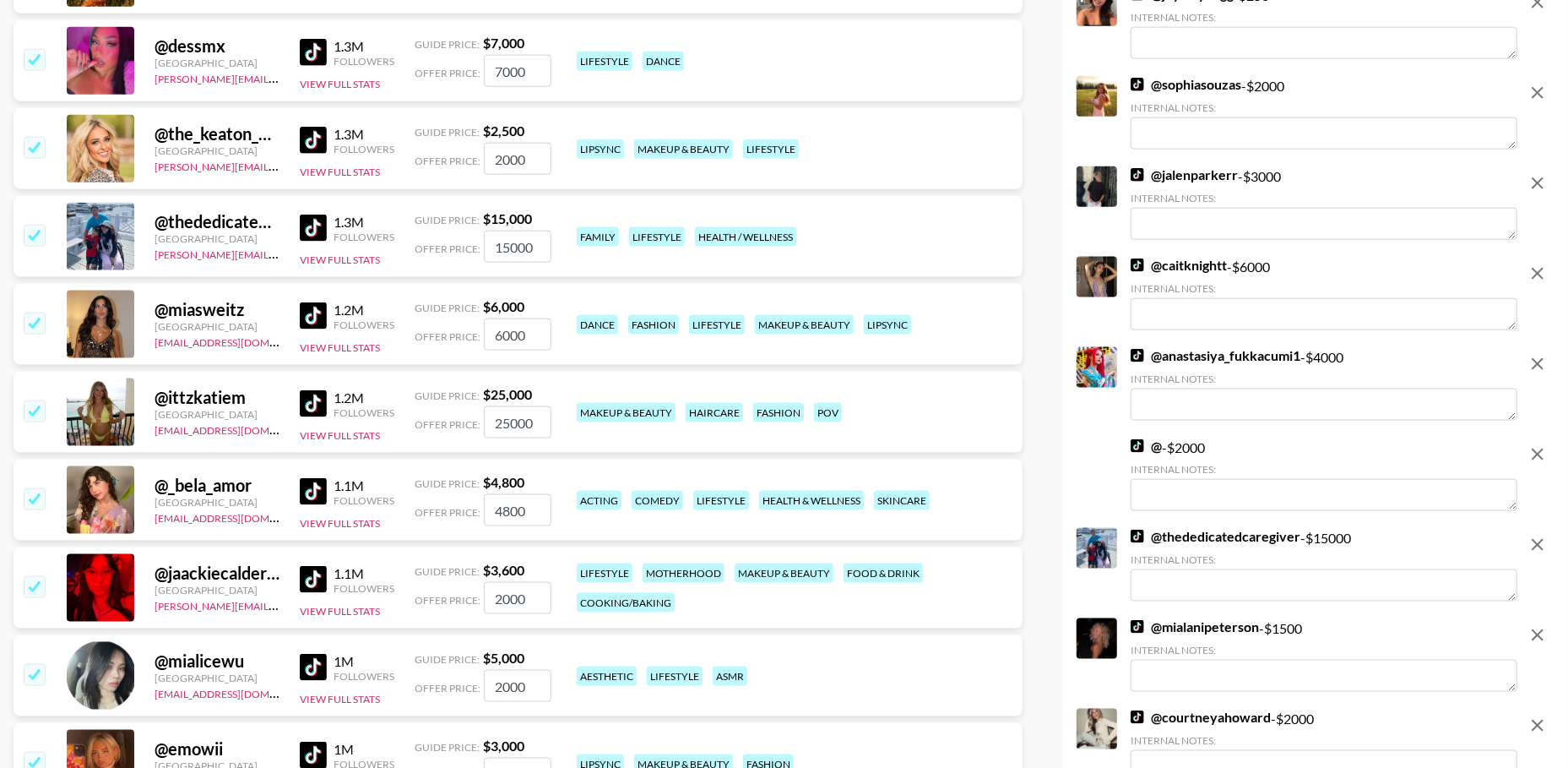
click at [1533, 354] on icon "remove" at bounding box center [1537, 364] width 20 height 20
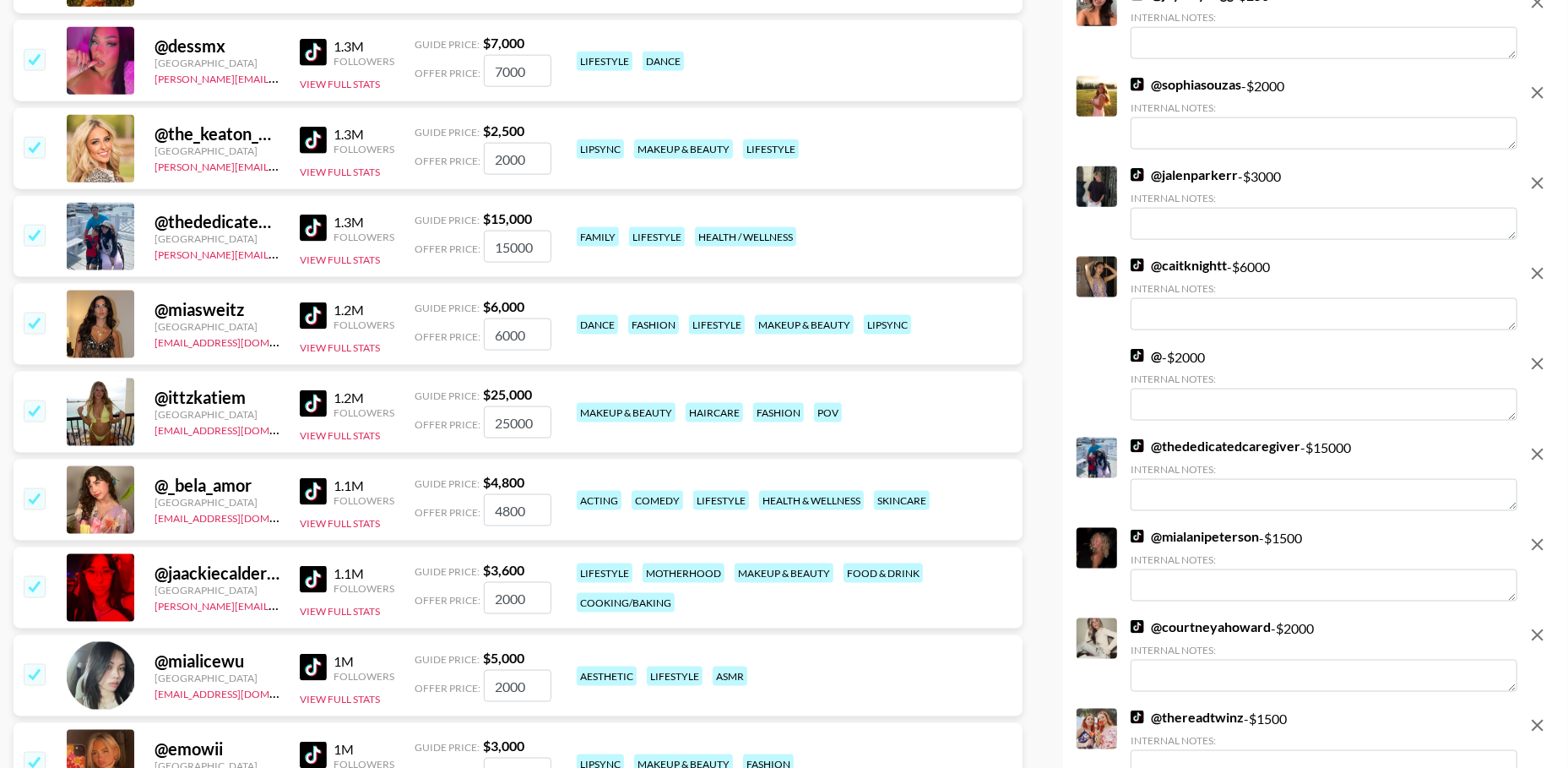
click at [1533, 354] on icon "remove" at bounding box center [1537, 364] width 20 height 20
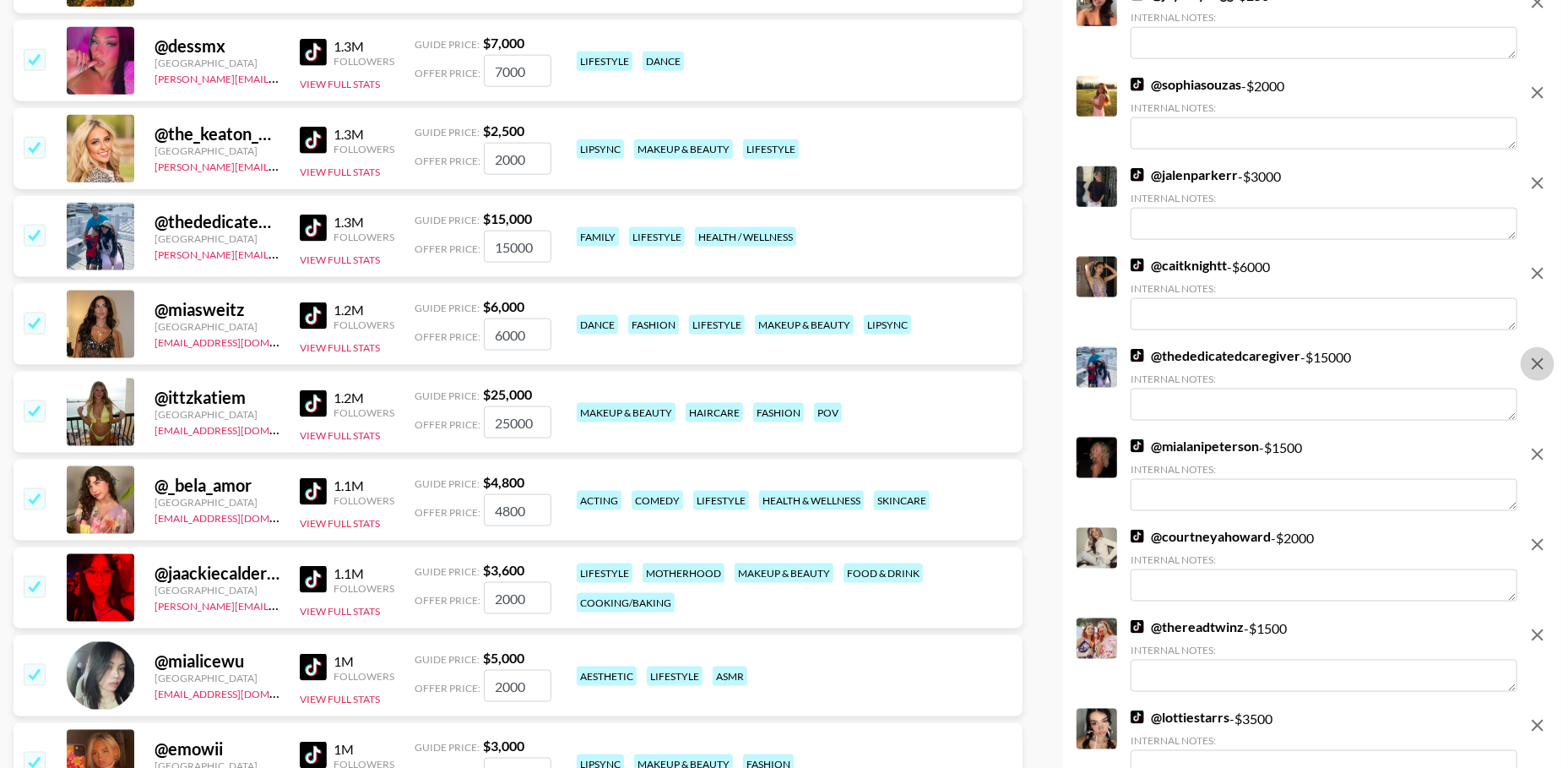
click at [1533, 354] on icon "remove" at bounding box center [1537, 364] width 20 height 20
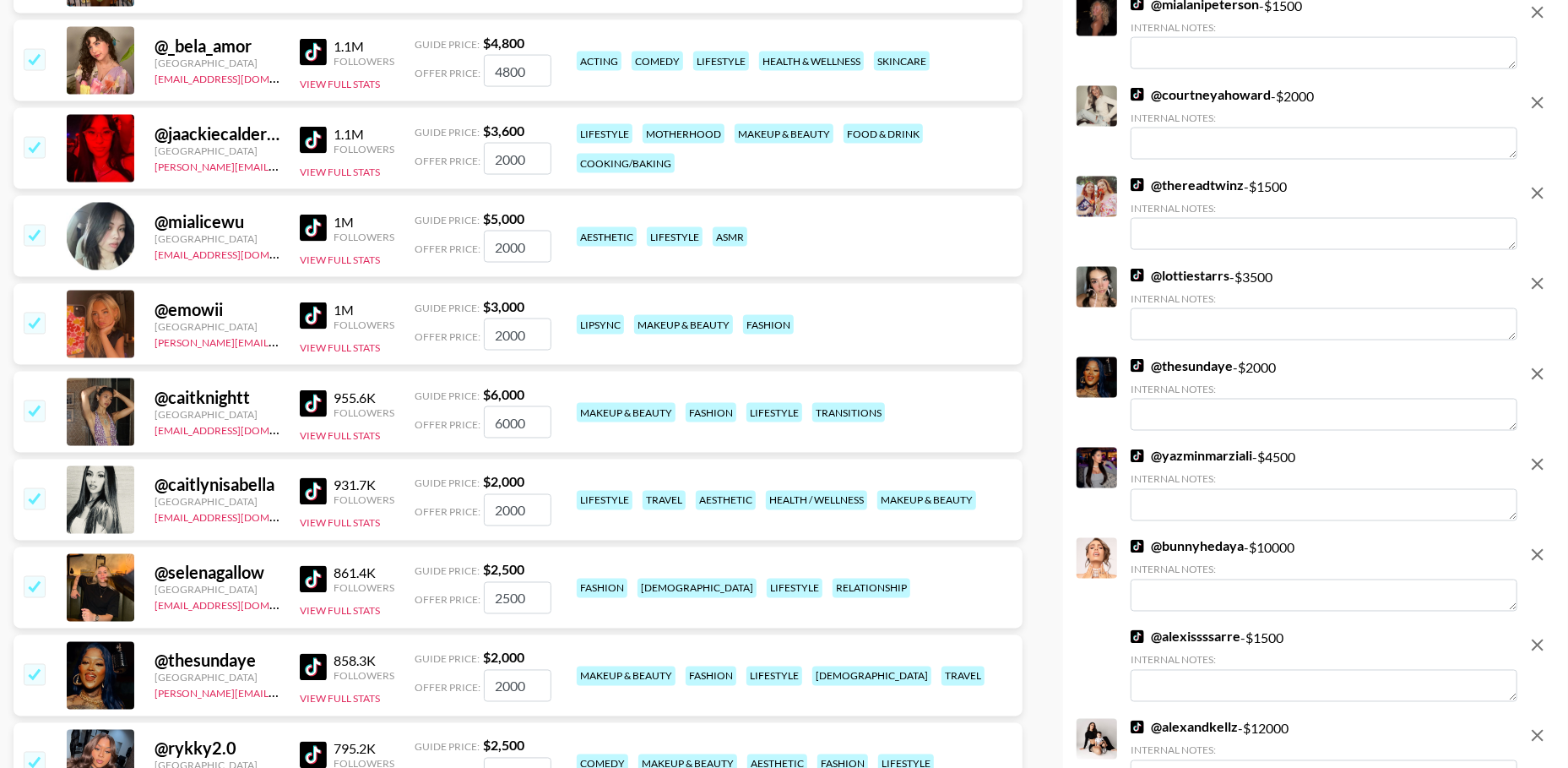
scroll to position [1950, 0]
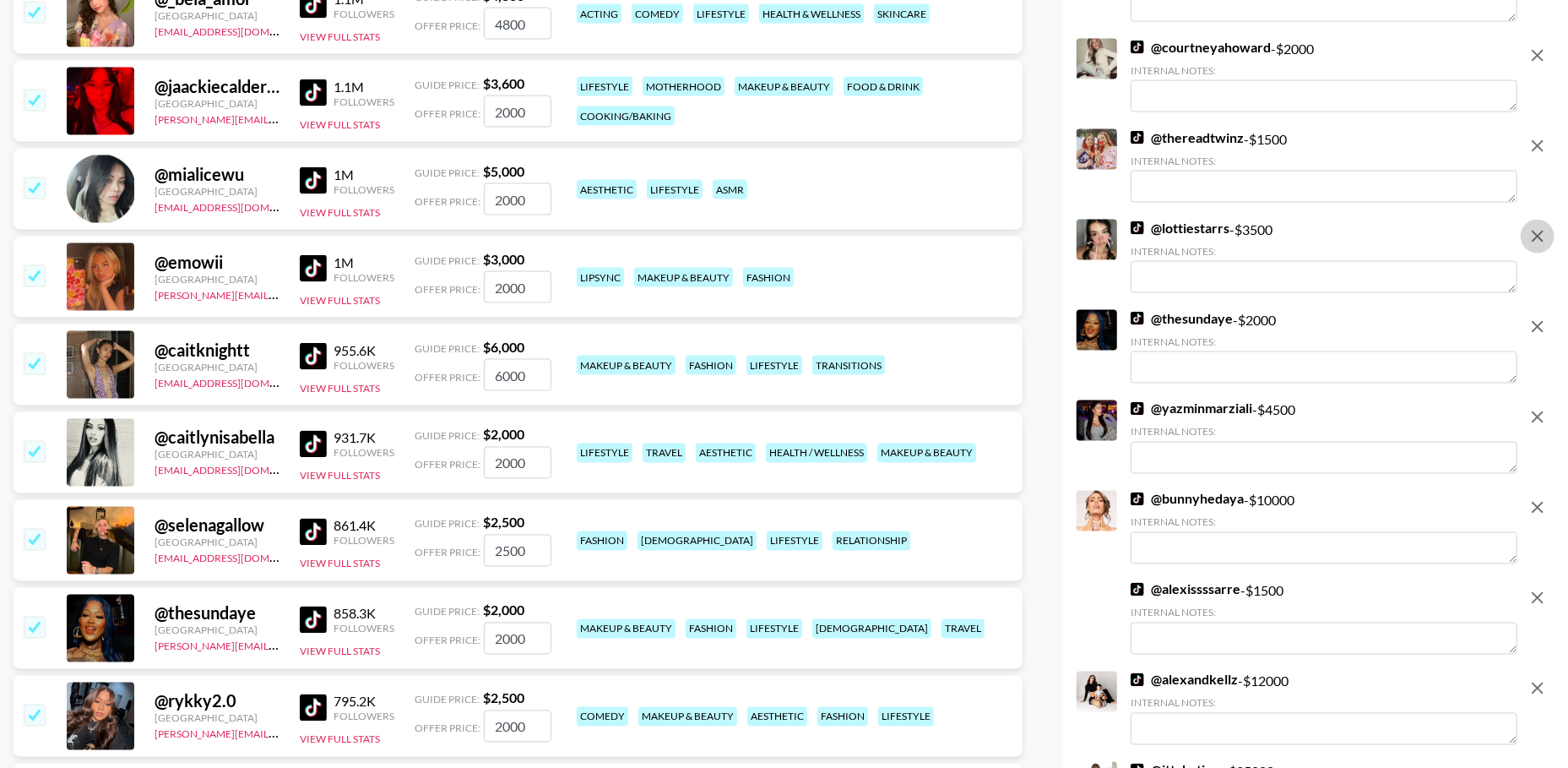
click at [1533, 236] on icon "remove" at bounding box center [1537, 236] width 20 height 20
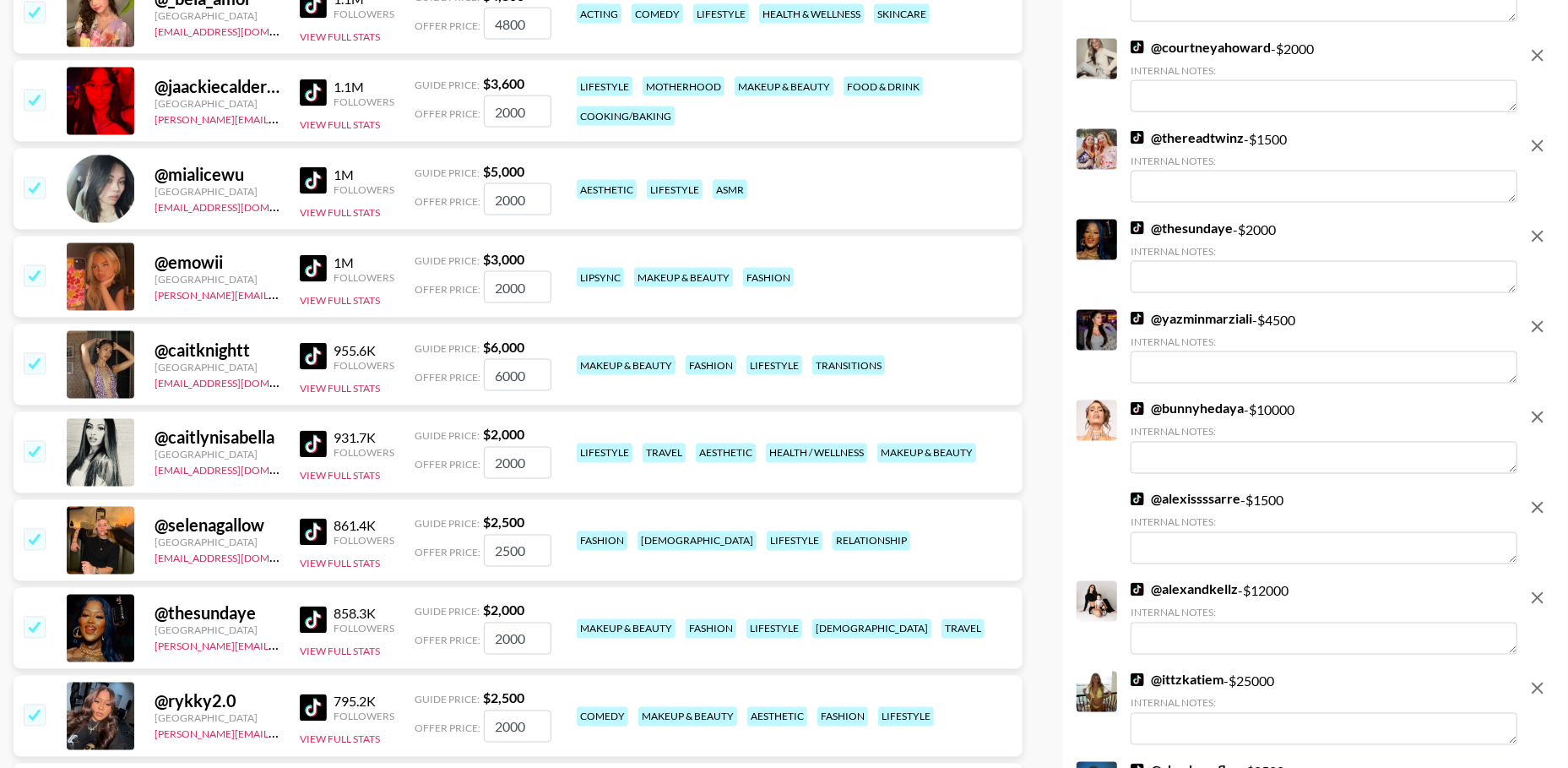
scroll to position [1960, 0]
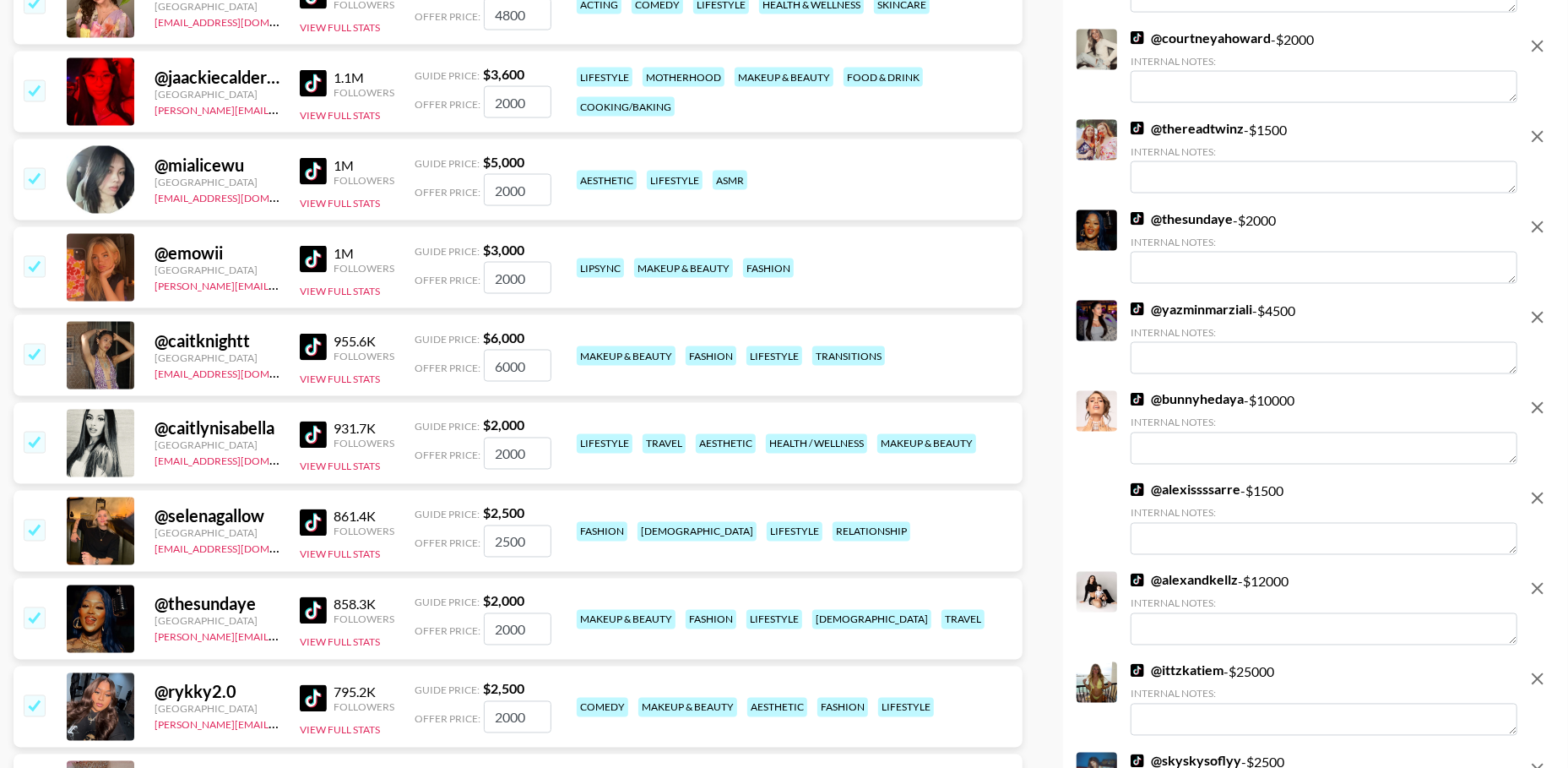
click at [1536, 320] on icon "remove" at bounding box center [1537, 318] width 20 height 20
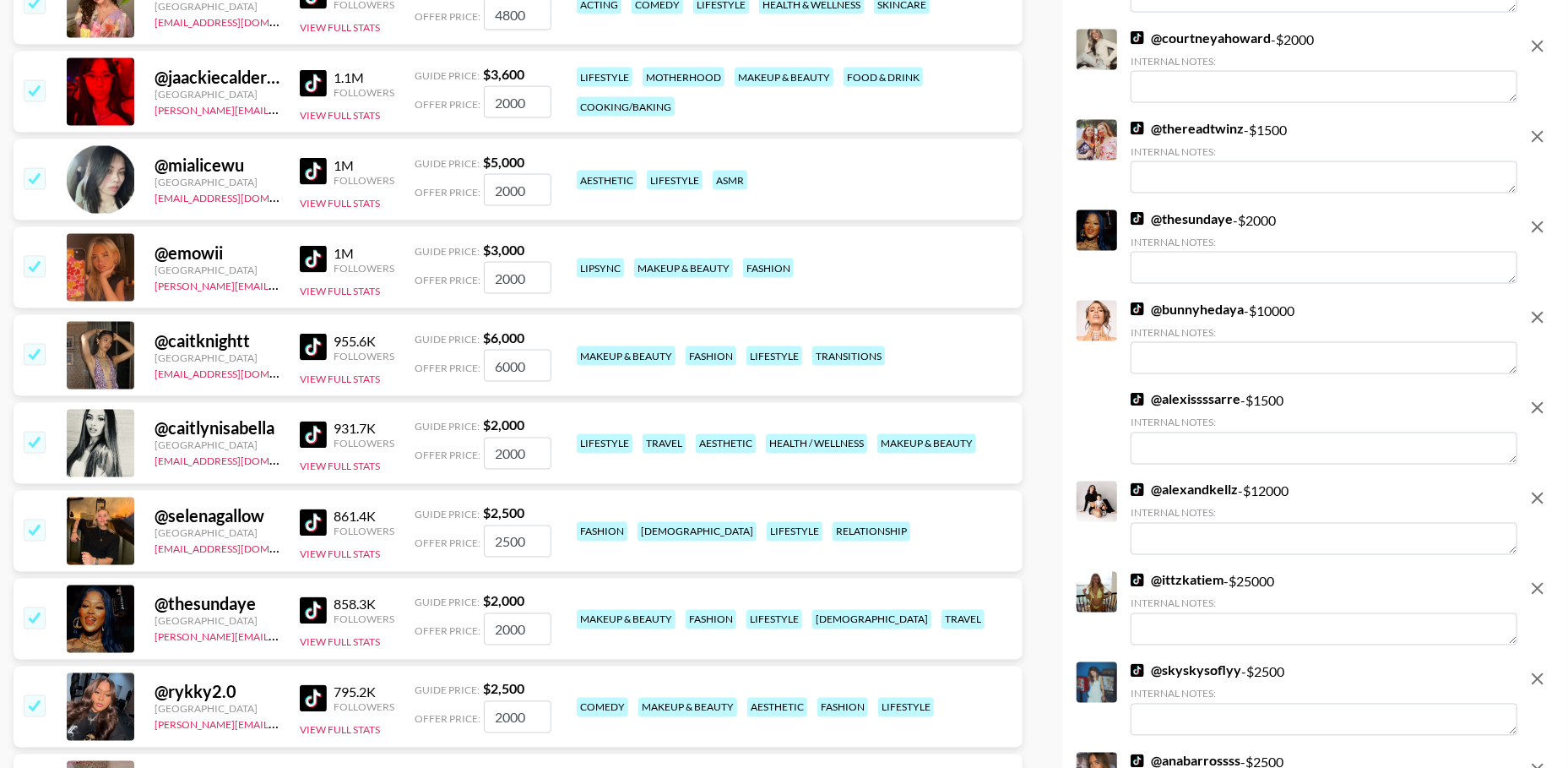
click at [1536, 320] on icon "remove" at bounding box center [1537, 318] width 20 height 20
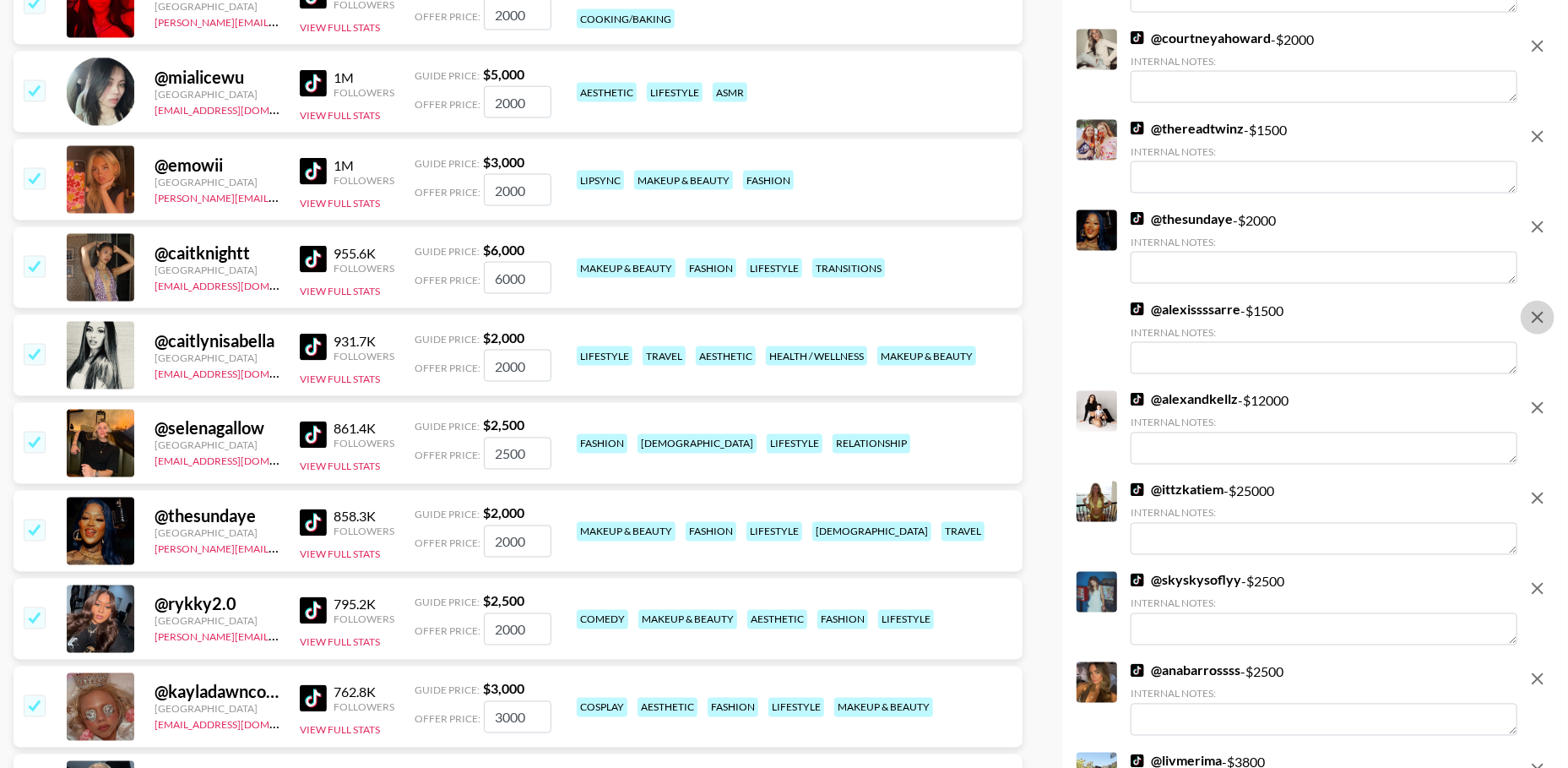
click at [1536, 320] on icon "remove" at bounding box center [1537, 318] width 20 height 20
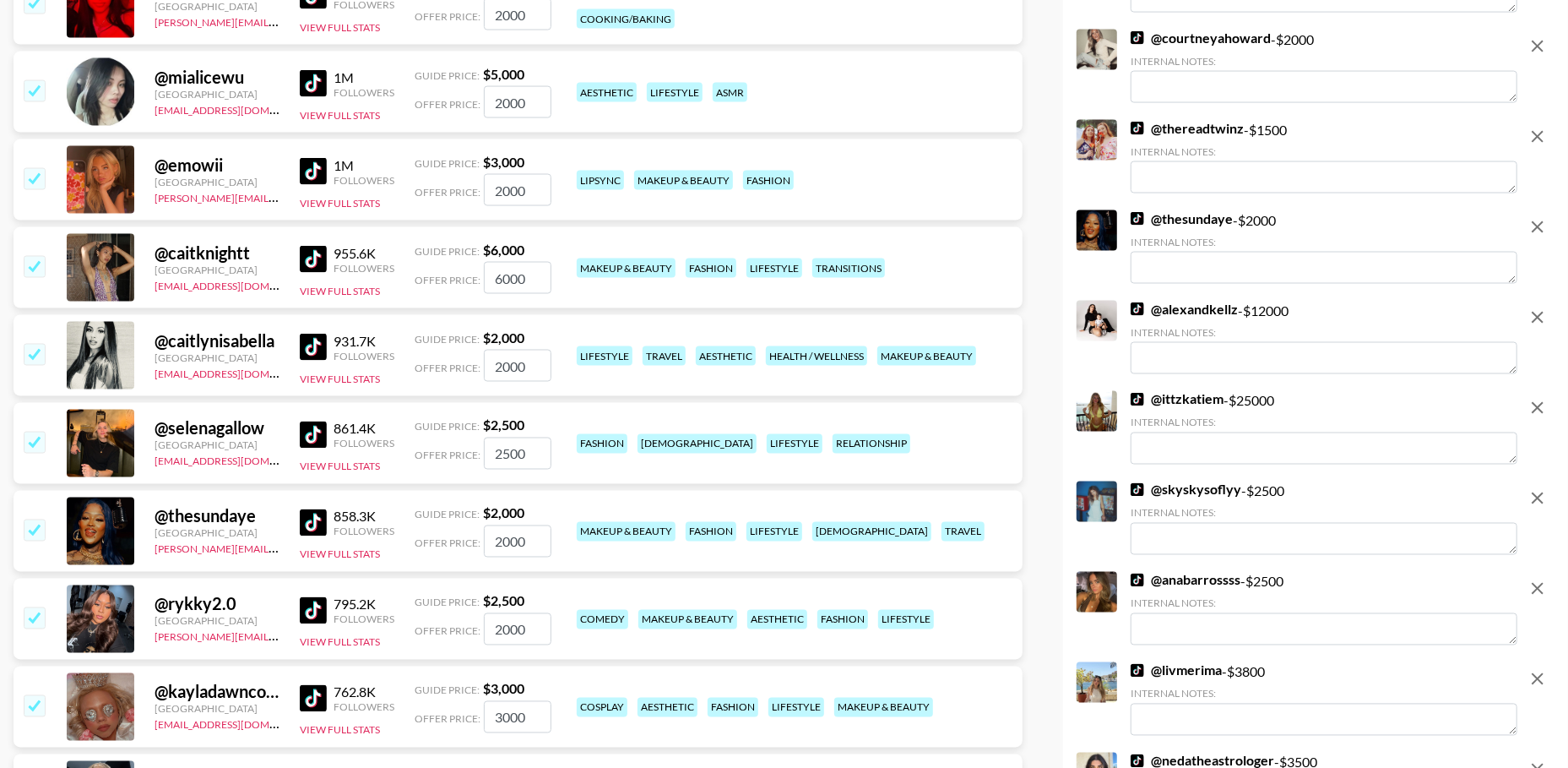
click at [1536, 320] on icon "remove" at bounding box center [1537, 318] width 20 height 20
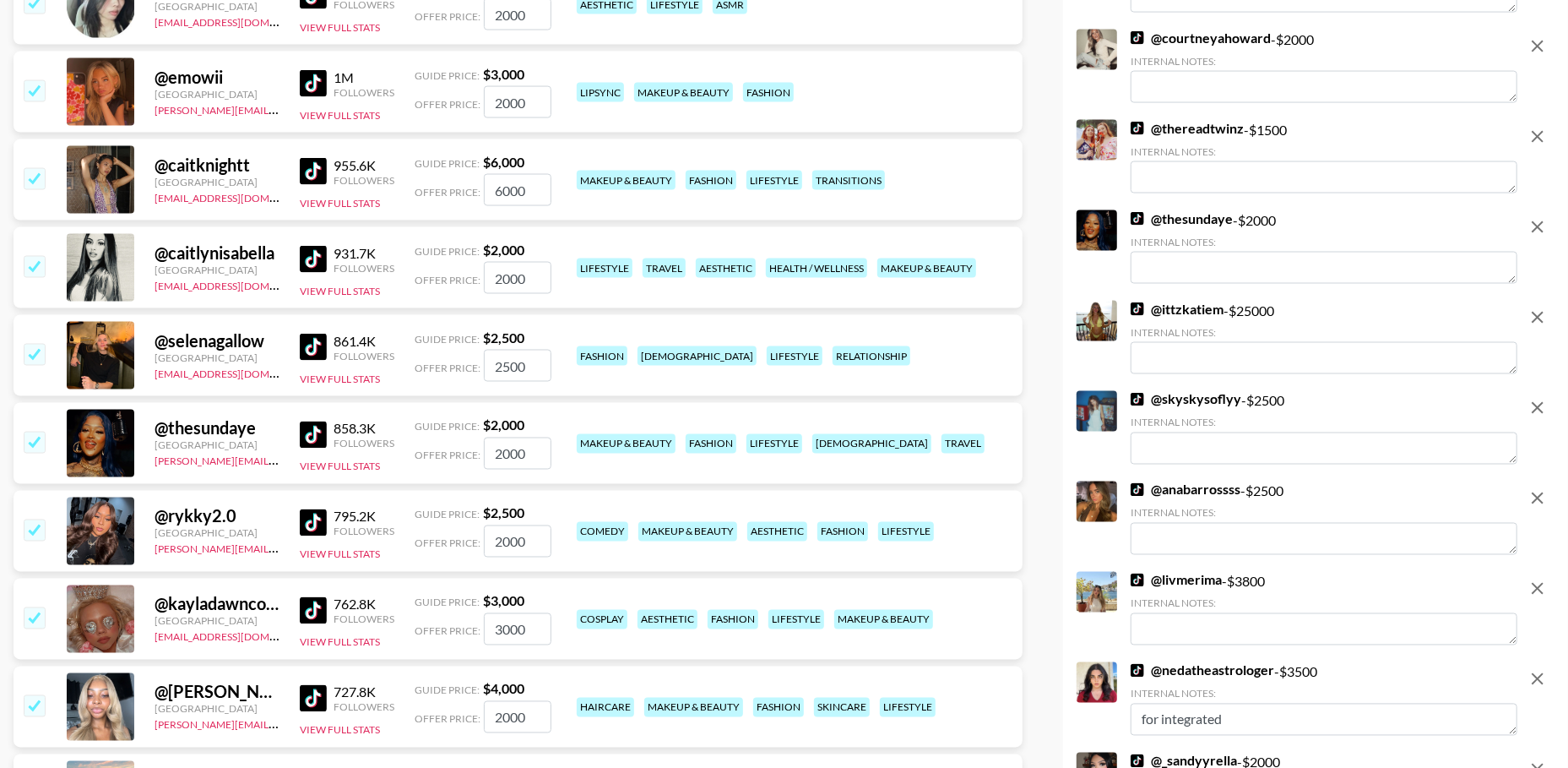
click at [1536, 320] on icon "remove" at bounding box center [1537, 318] width 20 height 20
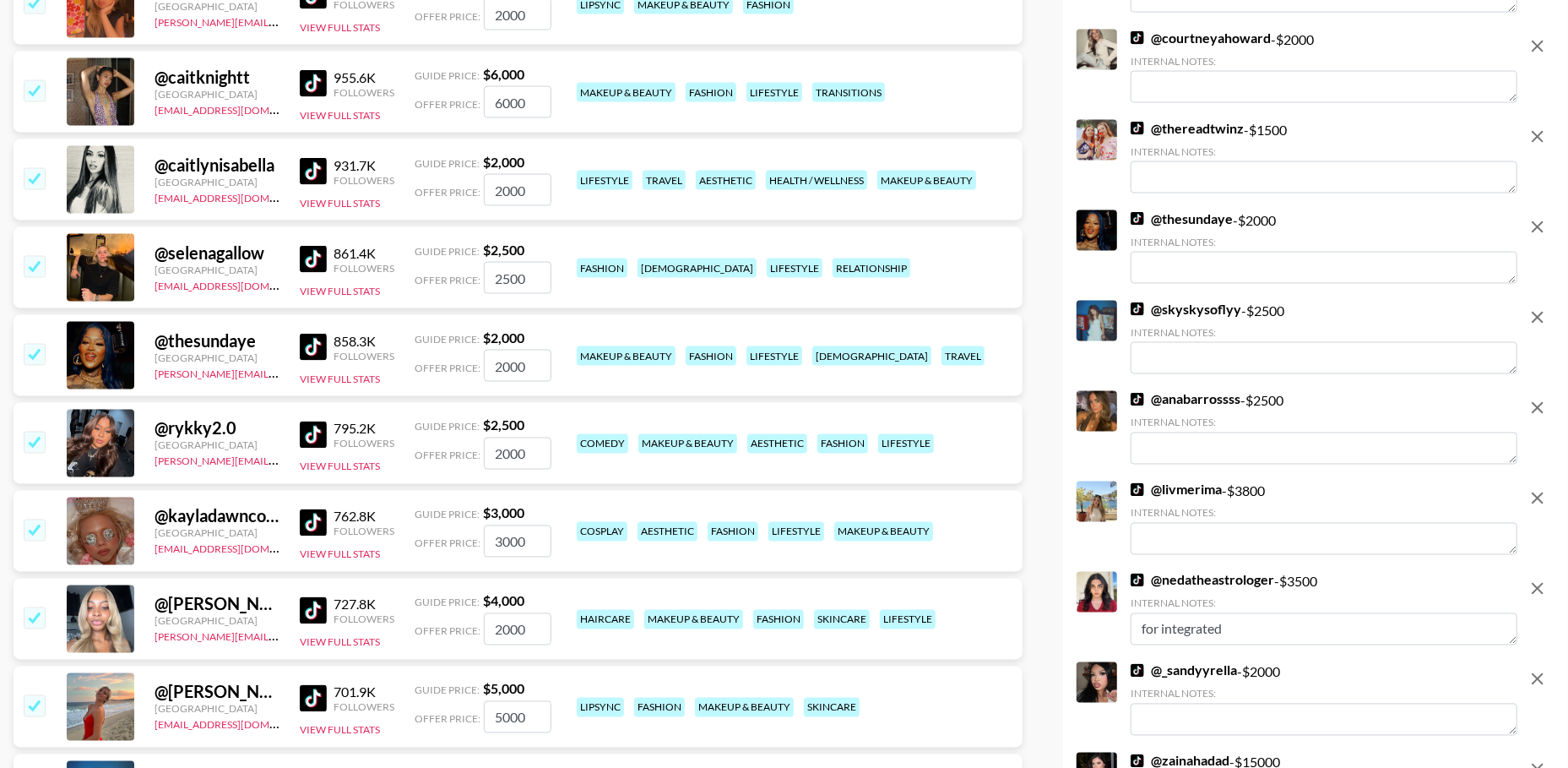
scroll to position [2110, 0]
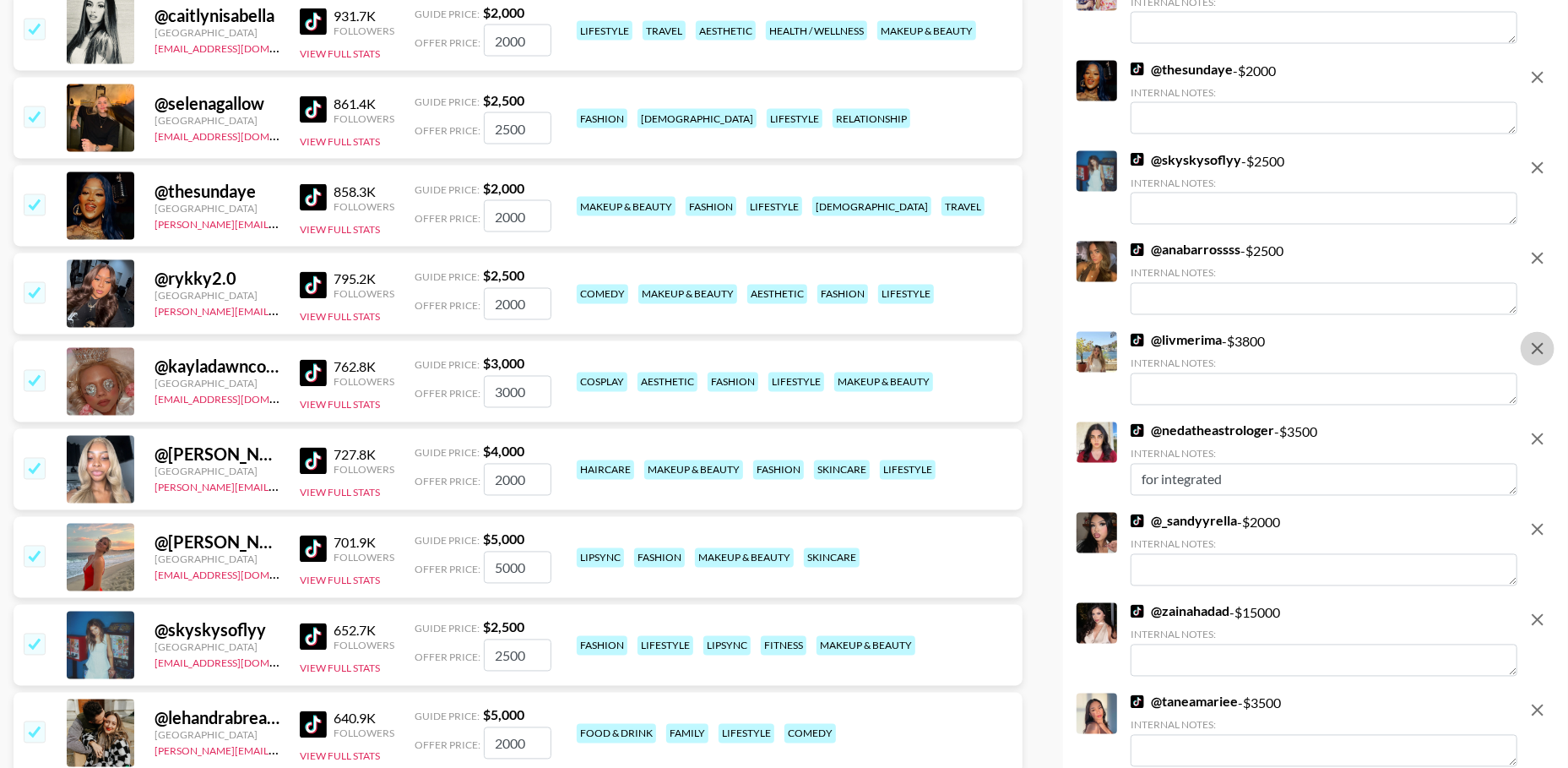
click at [1527, 347] on icon "remove" at bounding box center [1537, 349] width 20 height 20
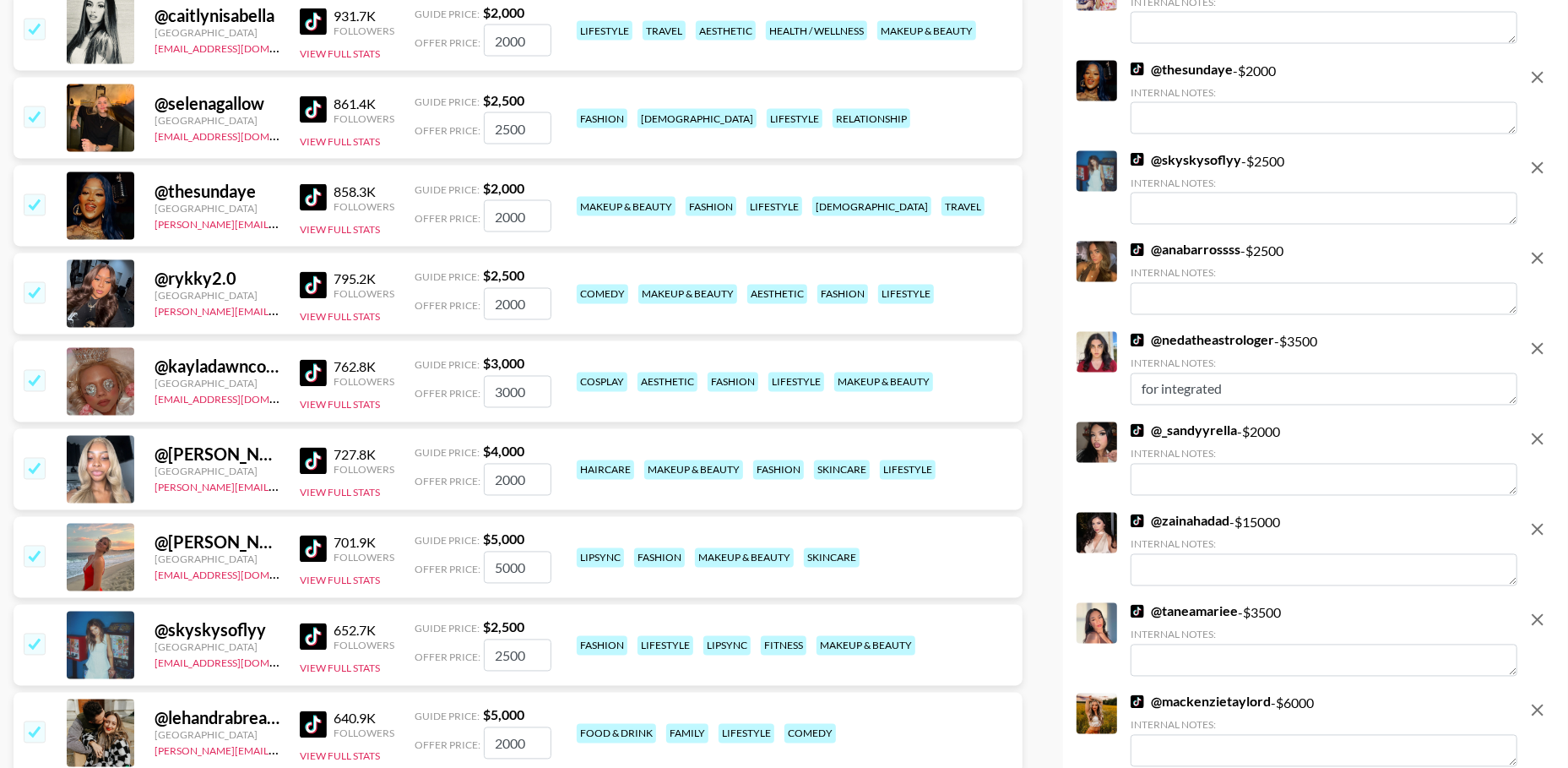
click at [1527, 347] on icon "remove" at bounding box center [1537, 349] width 20 height 20
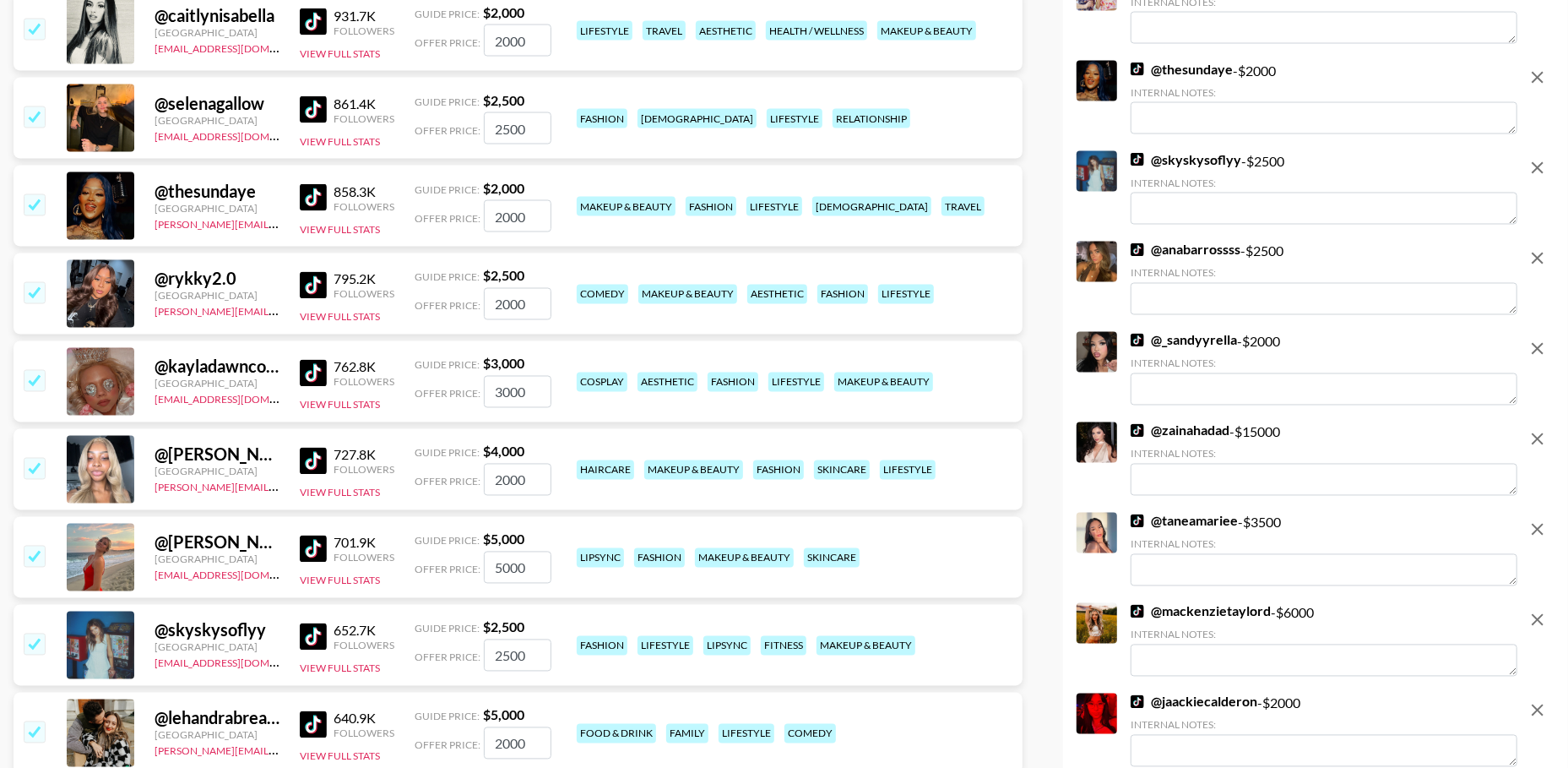
scroll to position [2112, 0]
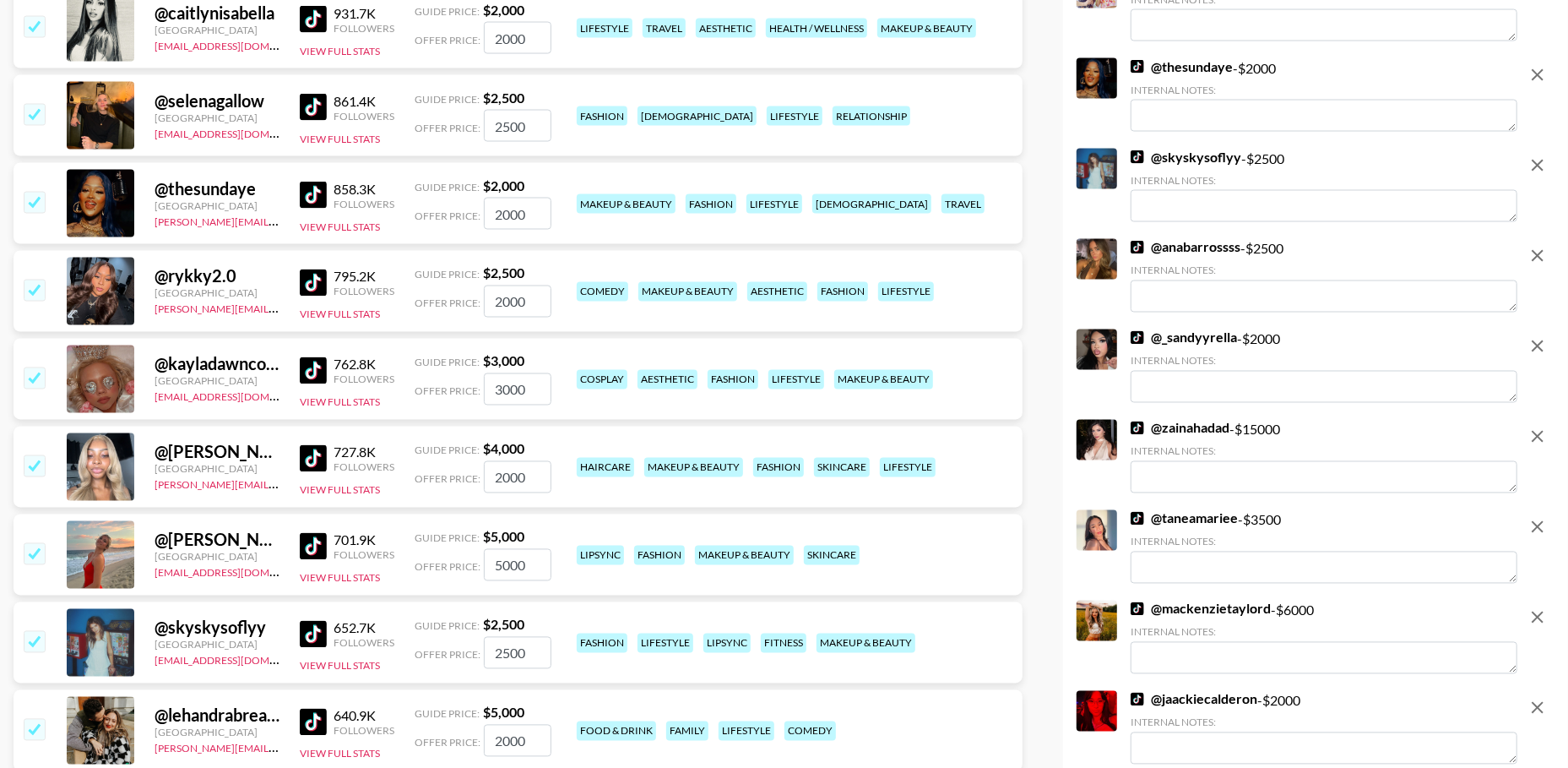
click at [1525, 423] on button "remove" at bounding box center [1537, 436] width 34 height 34
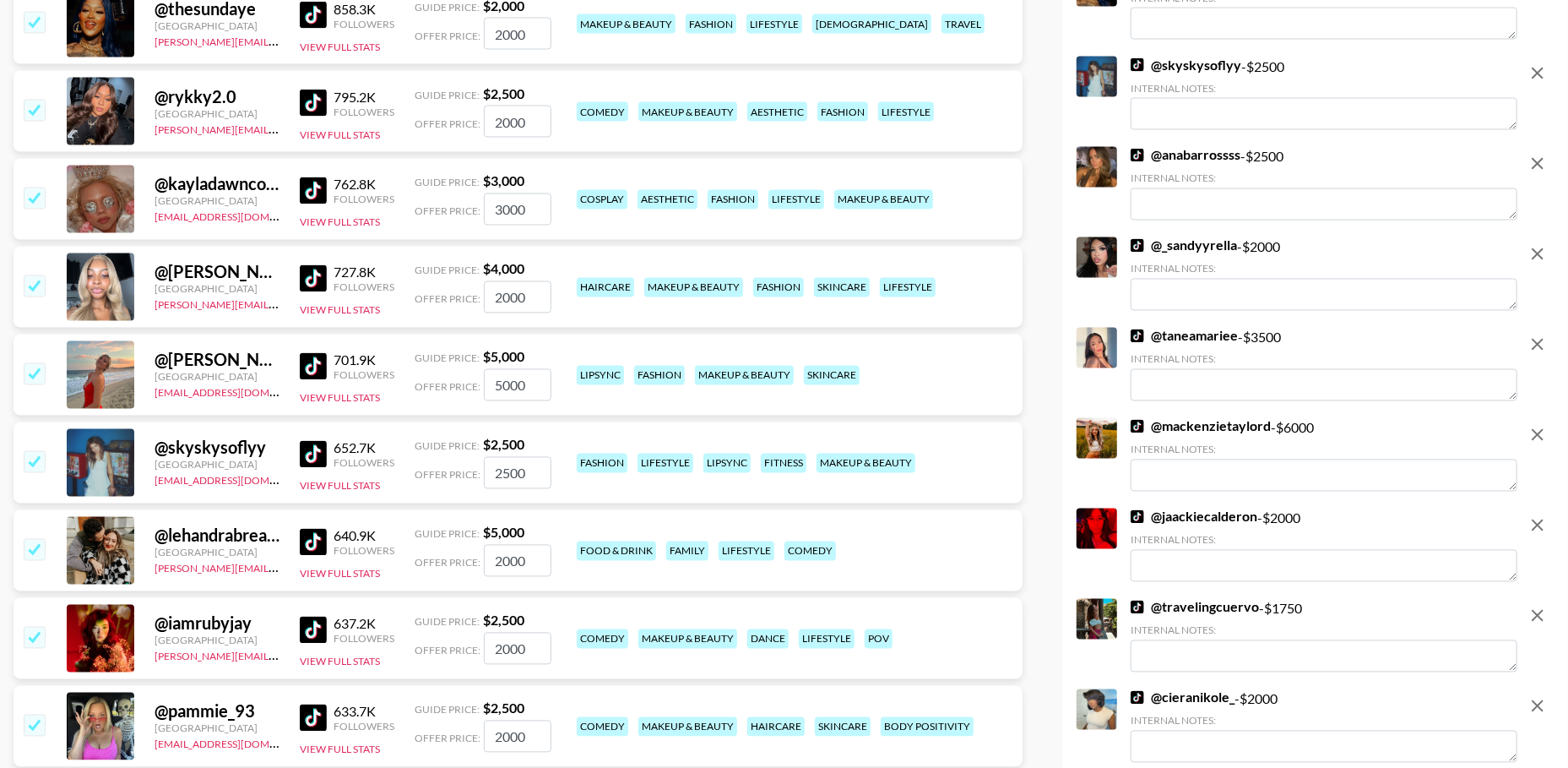
scroll to position [2217, 0]
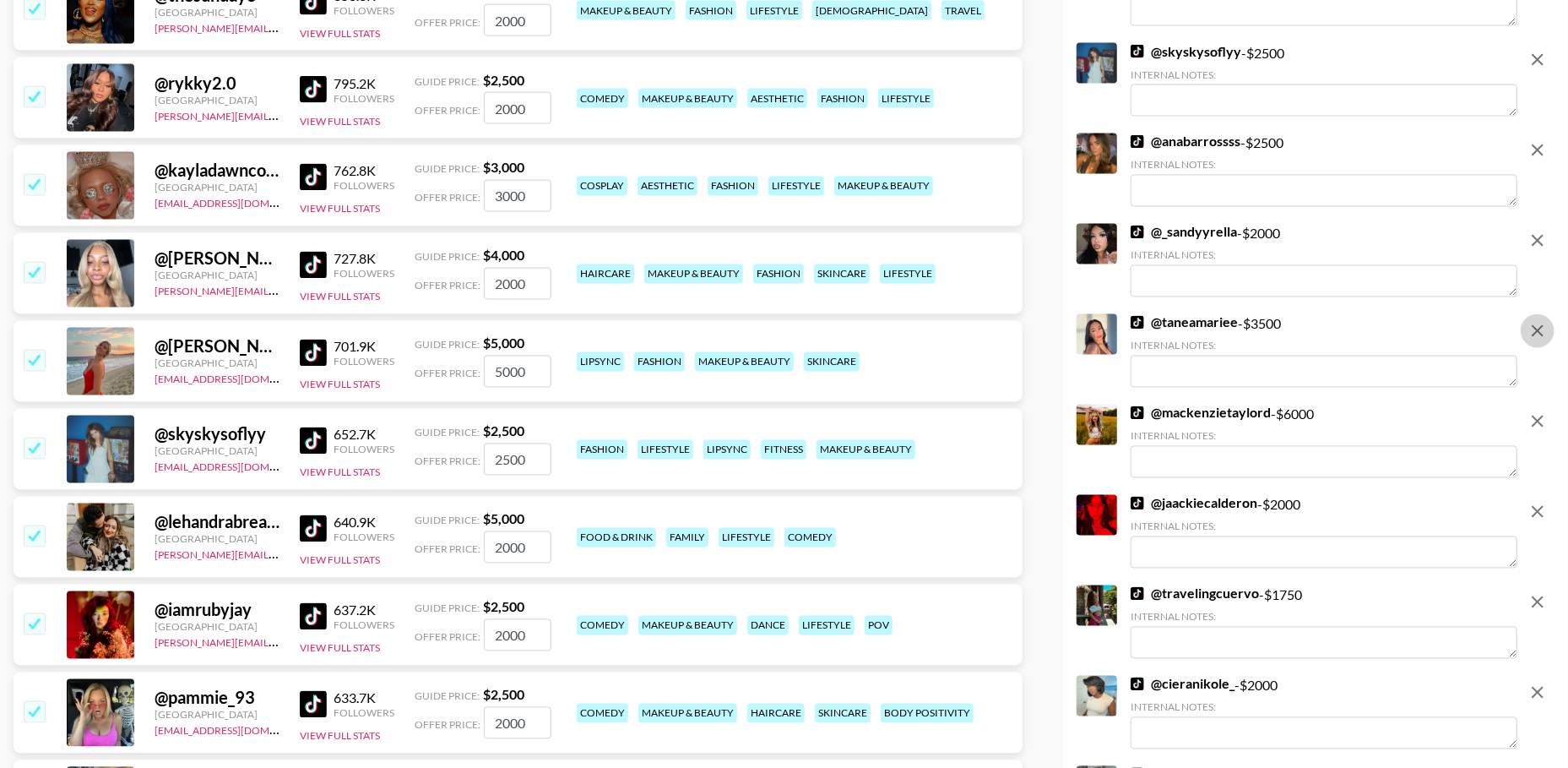
click at [1538, 336] on icon "remove" at bounding box center [1537, 331] width 20 height 20
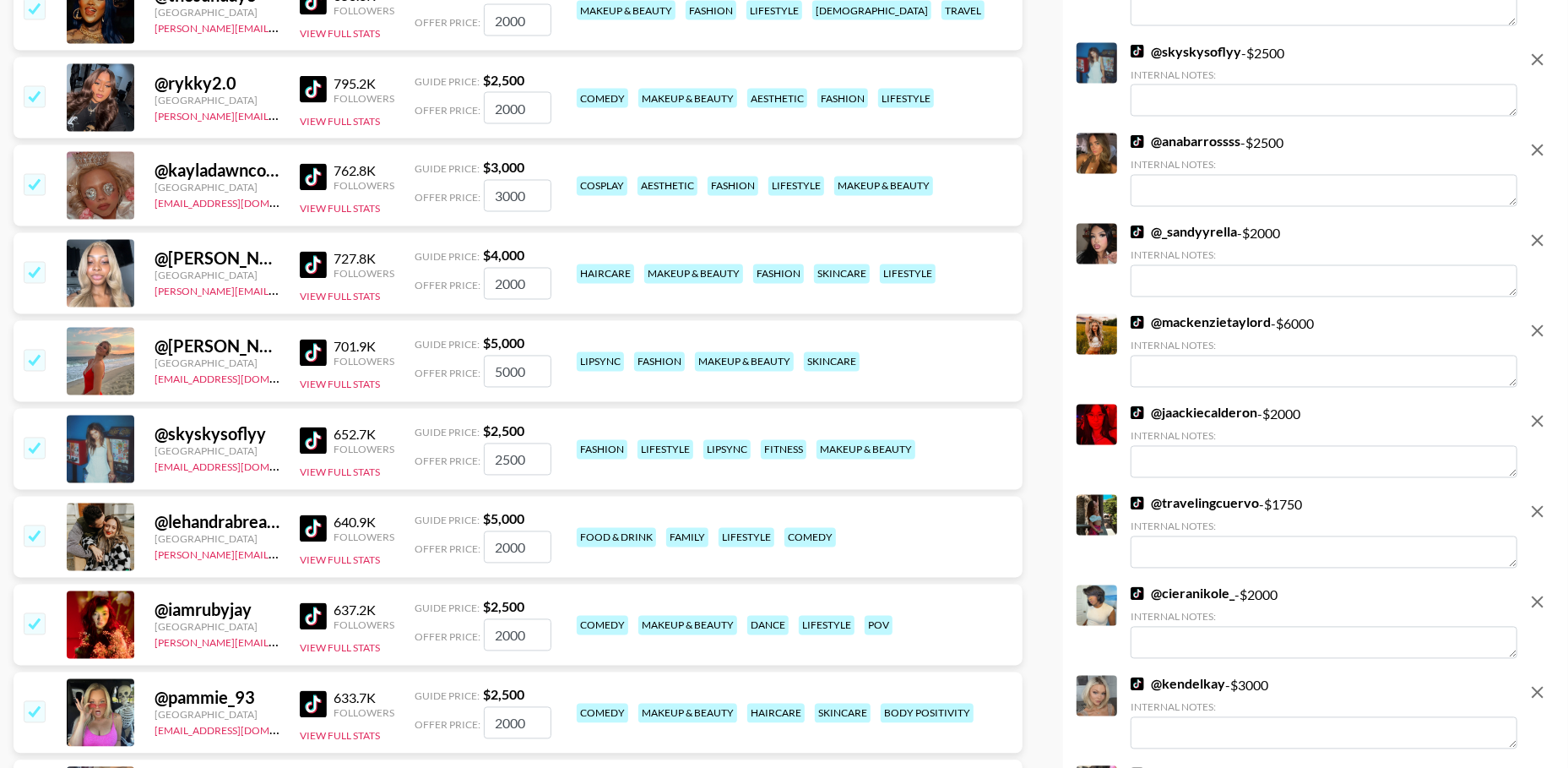
click at [1538, 336] on icon "remove" at bounding box center [1537, 331] width 20 height 20
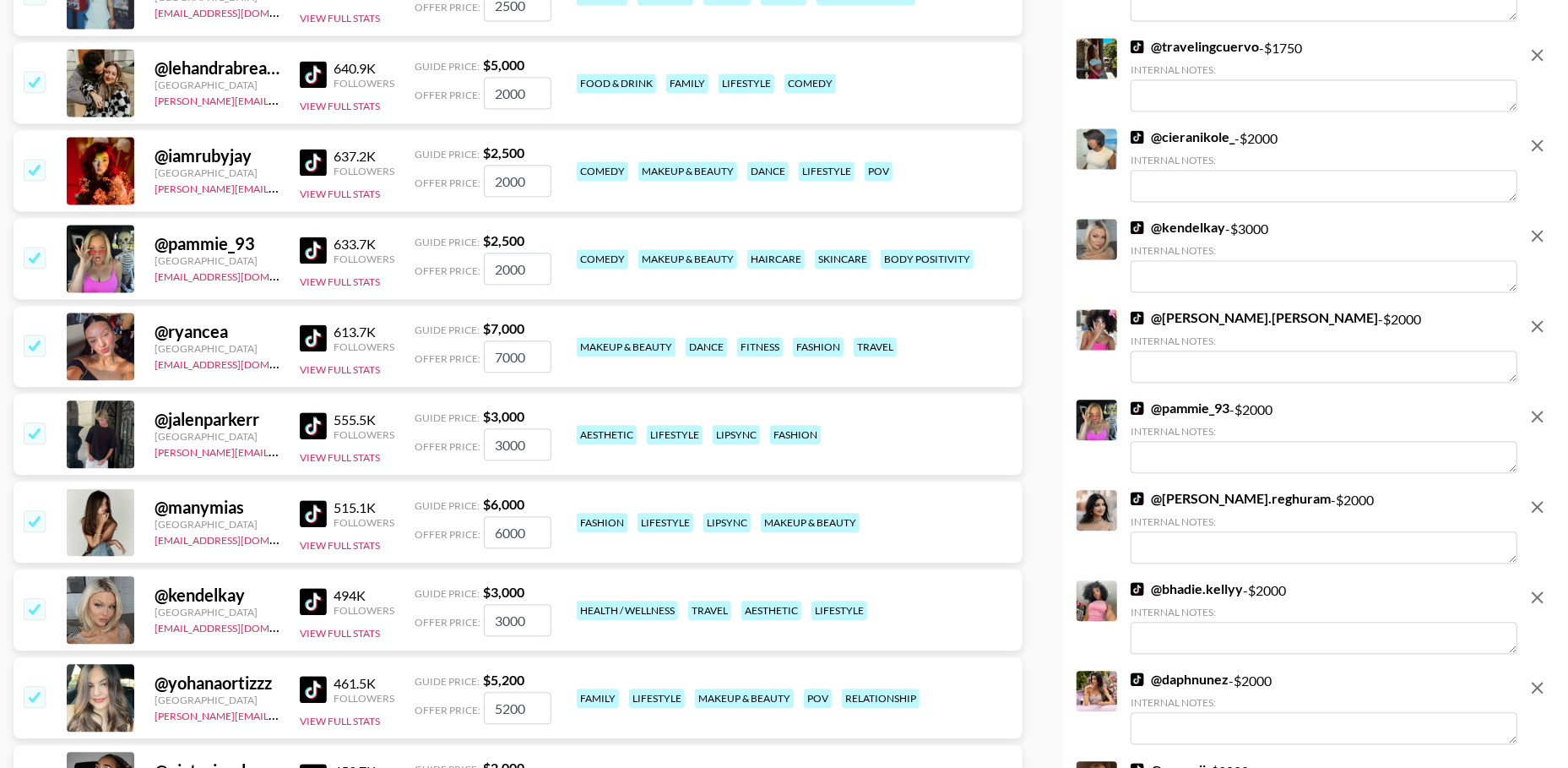
scroll to position [2599, 0]
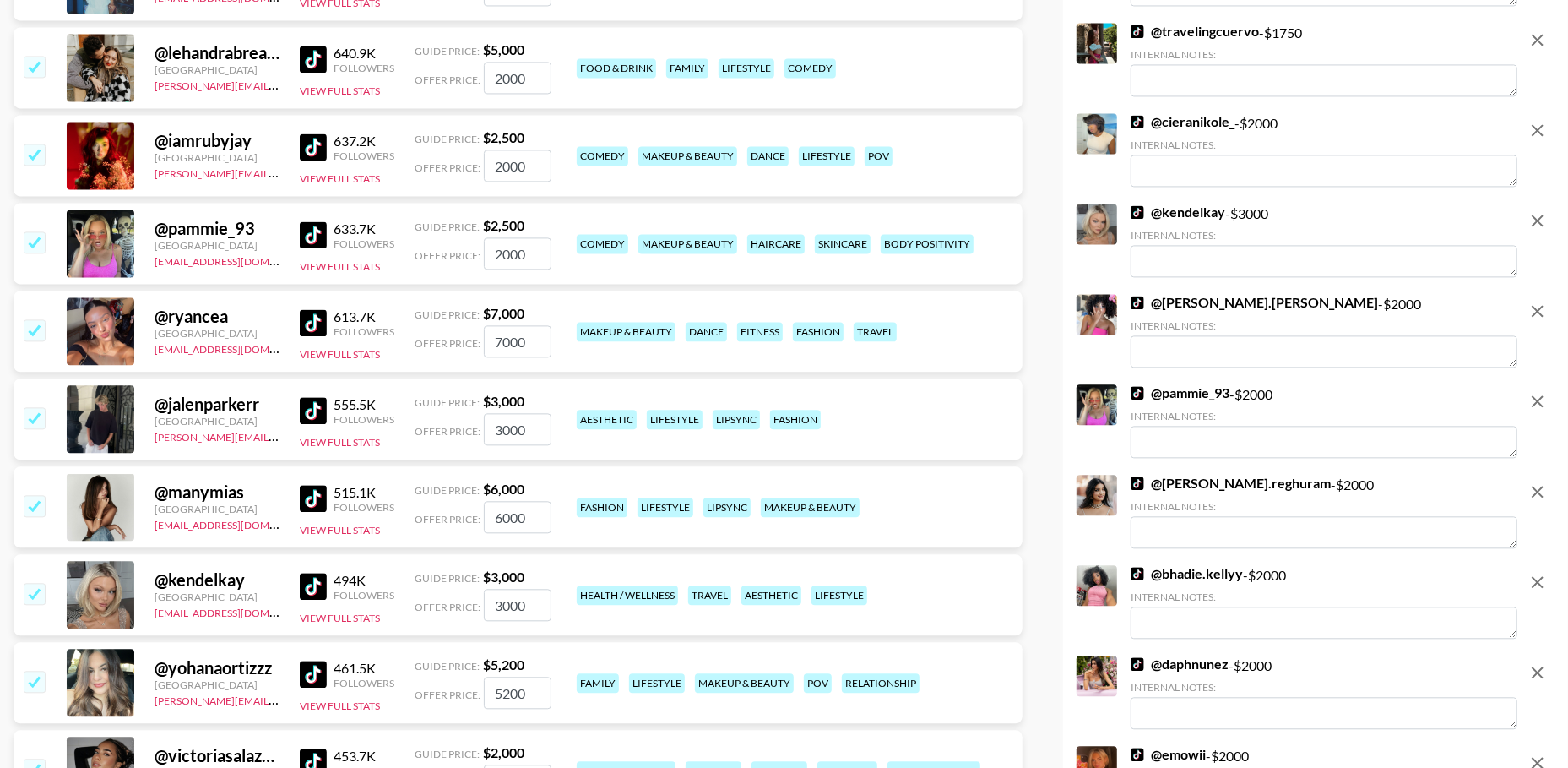
click at [1527, 214] on icon "remove" at bounding box center [1537, 221] width 20 height 20
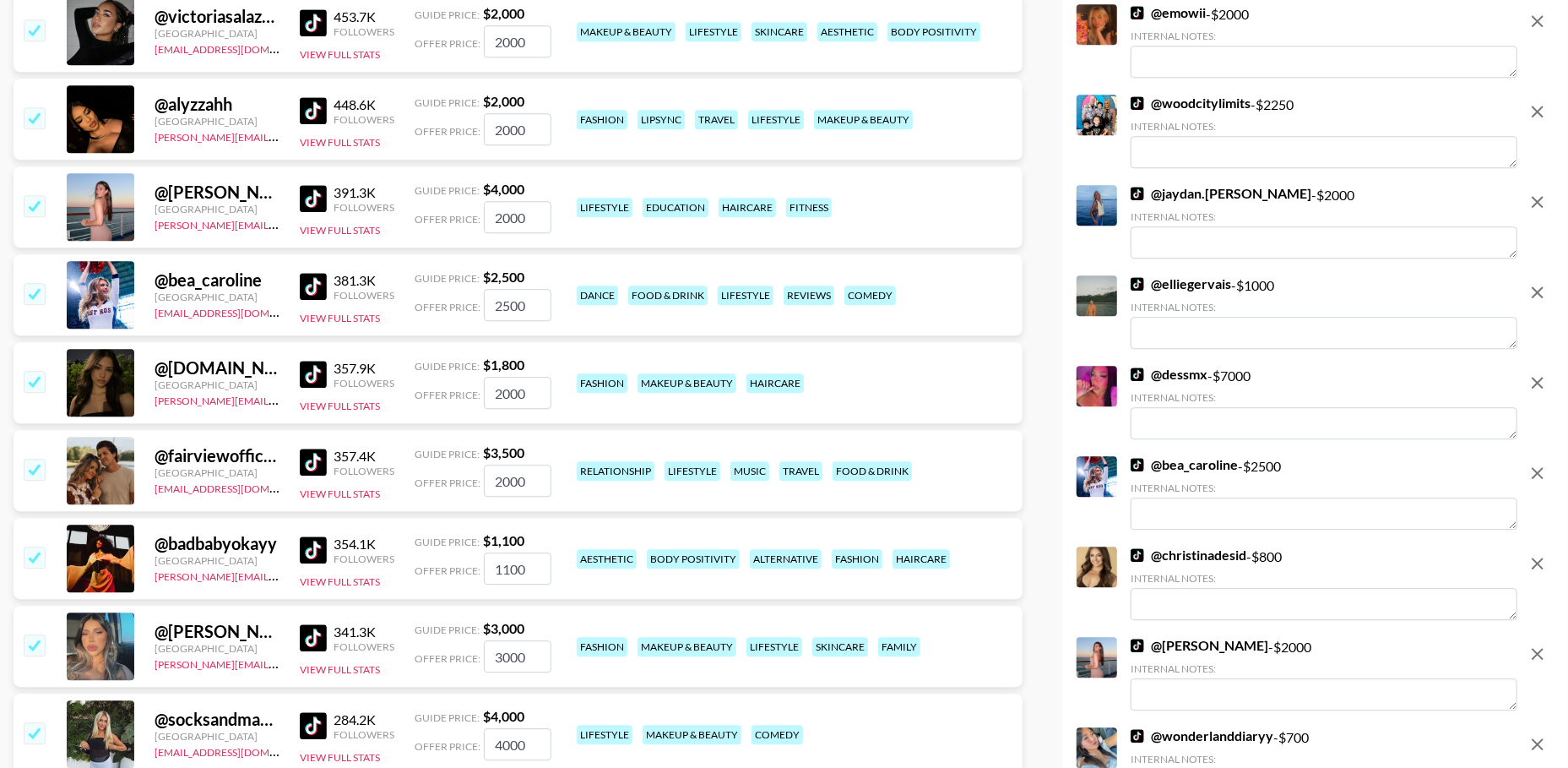
scroll to position [3263, 0]
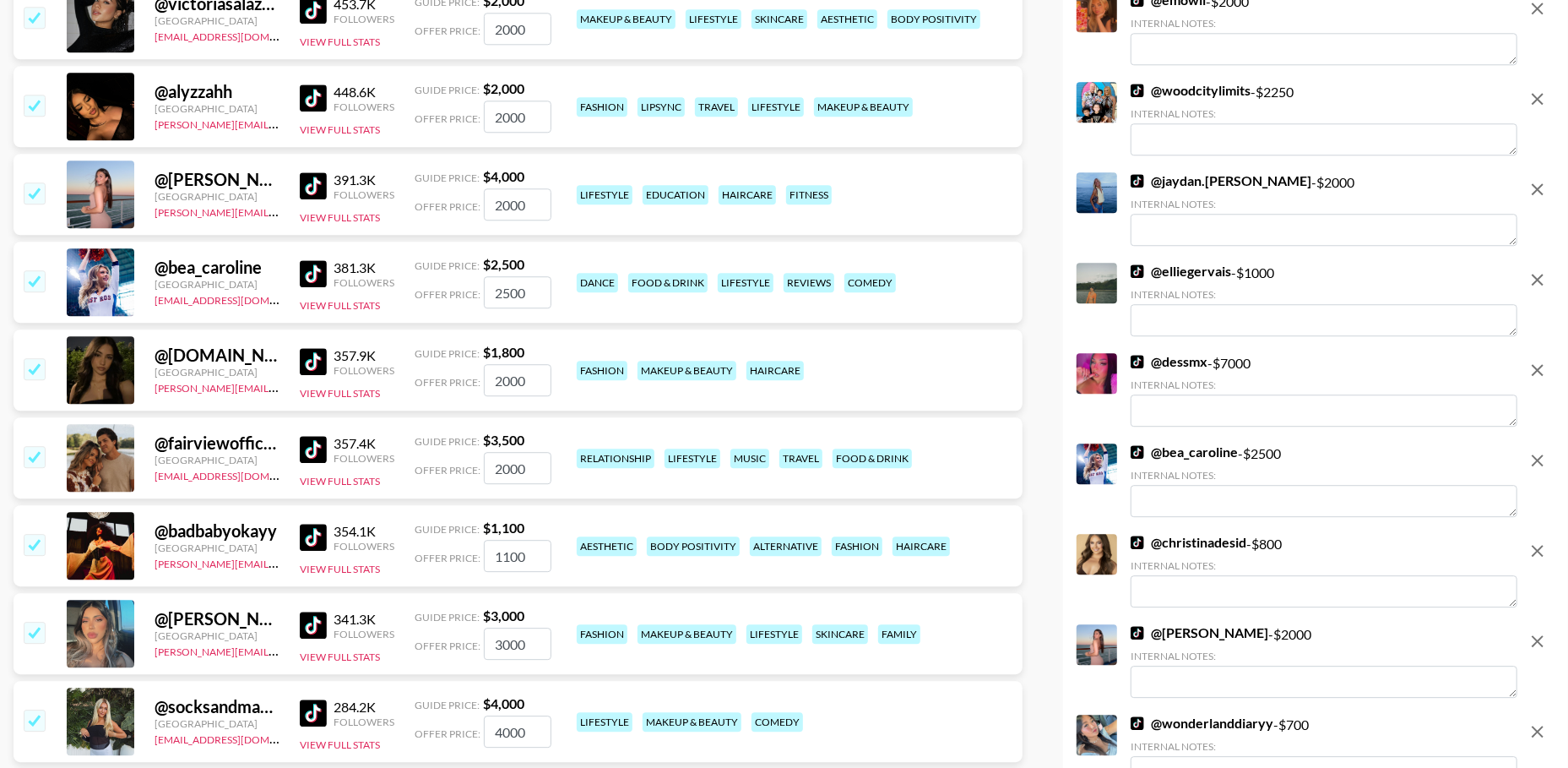
click at [1534, 361] on icon "remove" at bounding box center [1537, 370] width 20 height 20
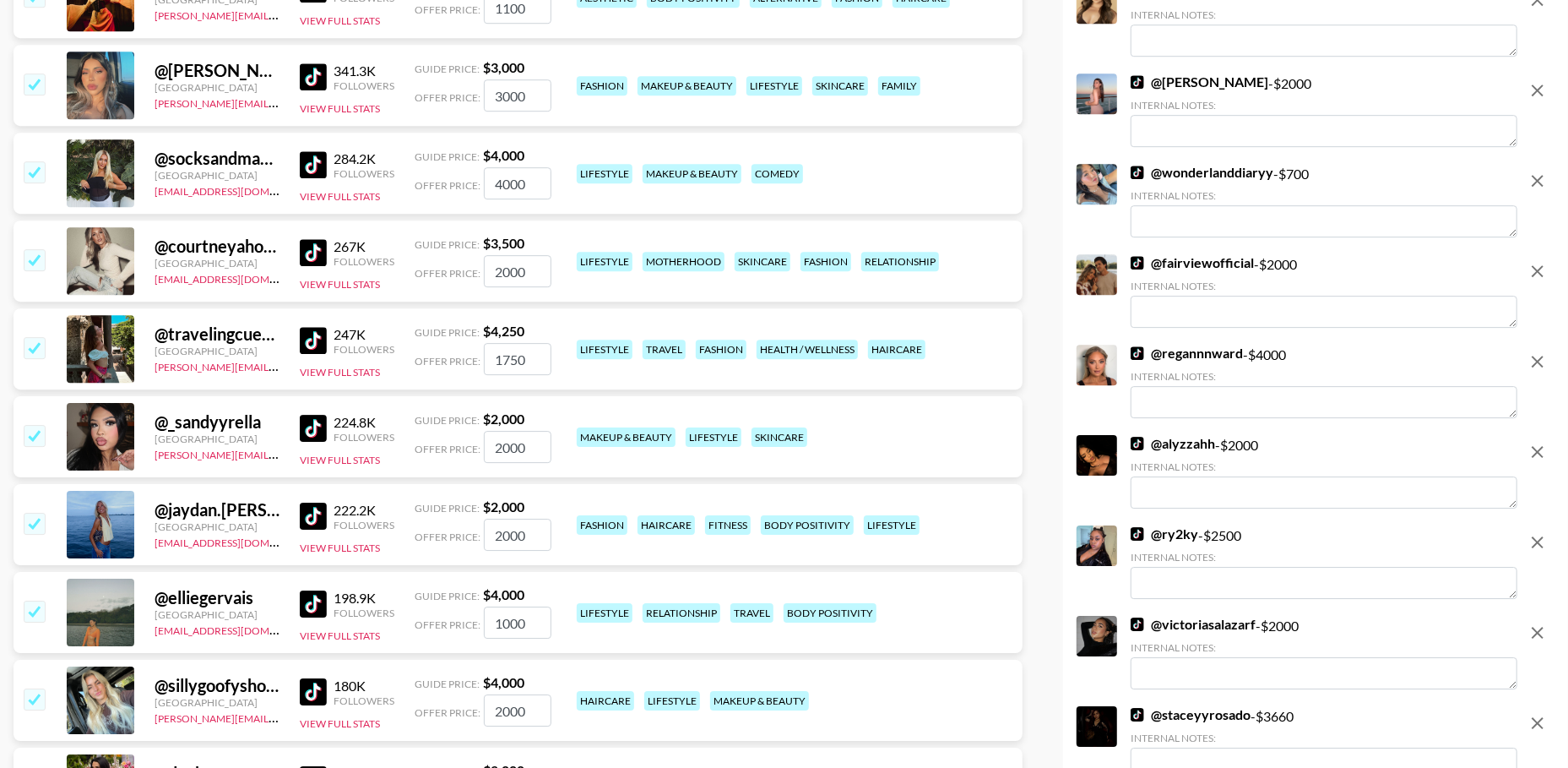
scroll to position [3731, 0]
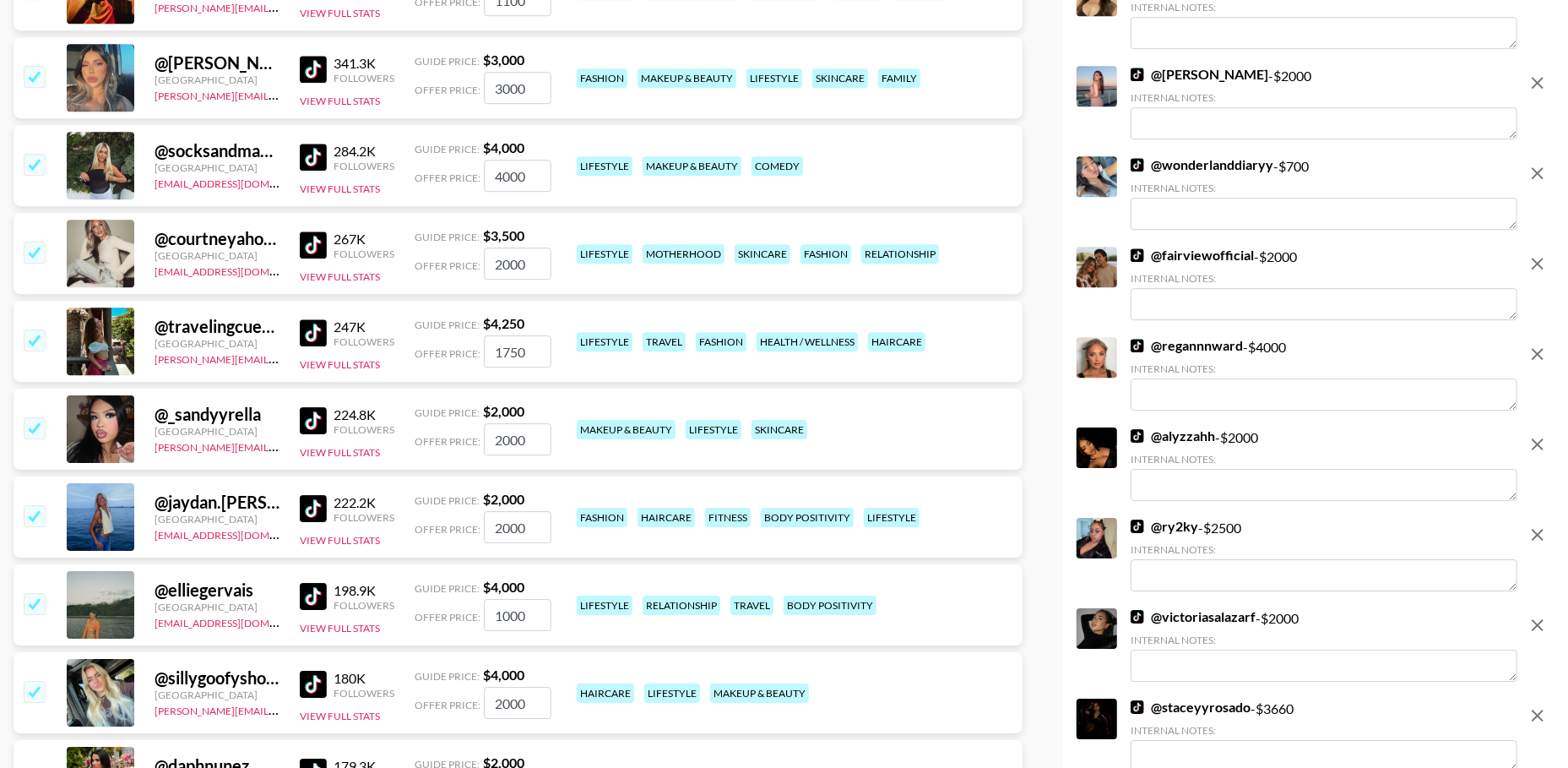
click at [1536, 359] on icon "remove" at bounding box center [1537, 354] width 20 height 20
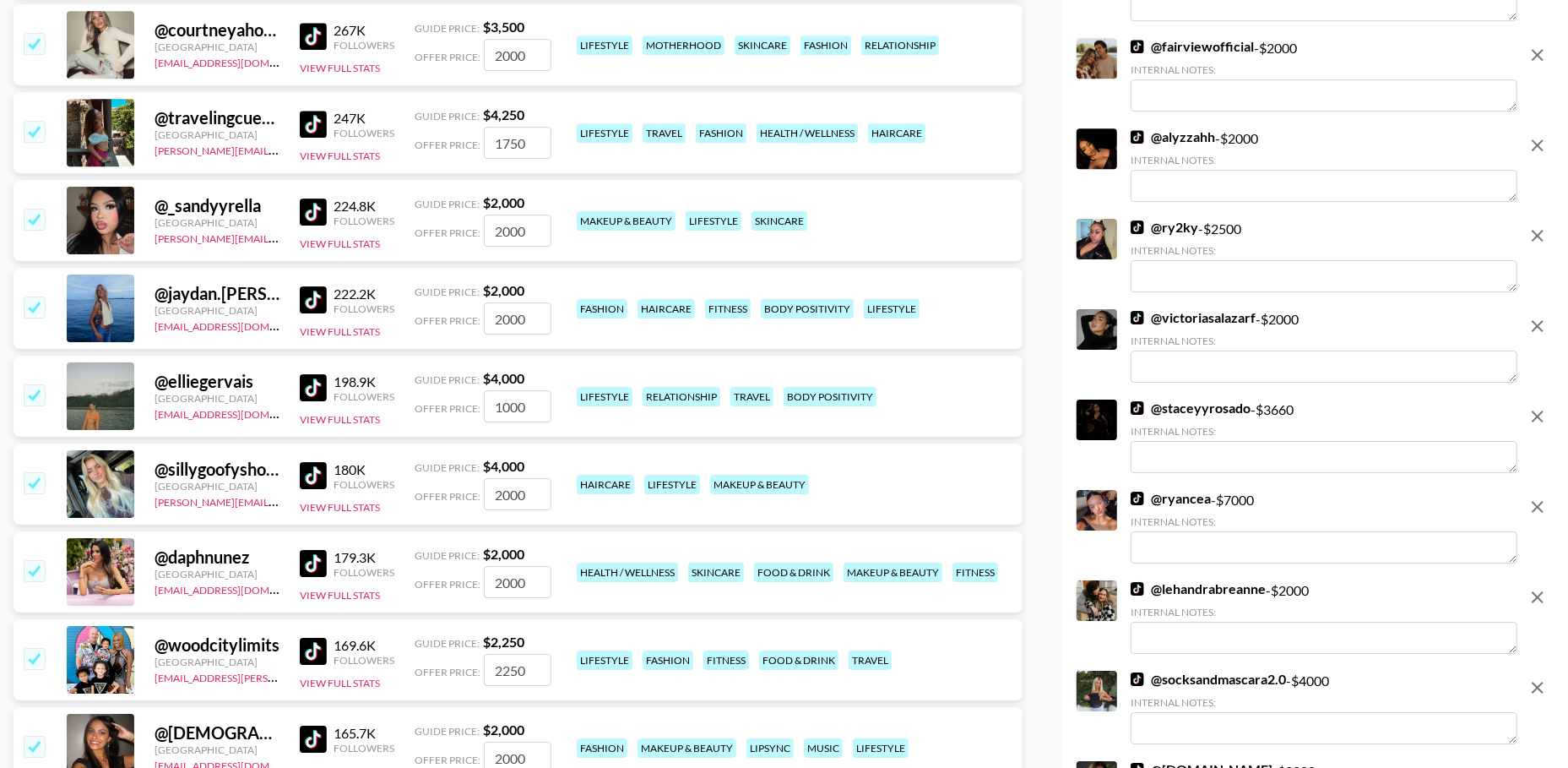
scroll to position [3964, 0]
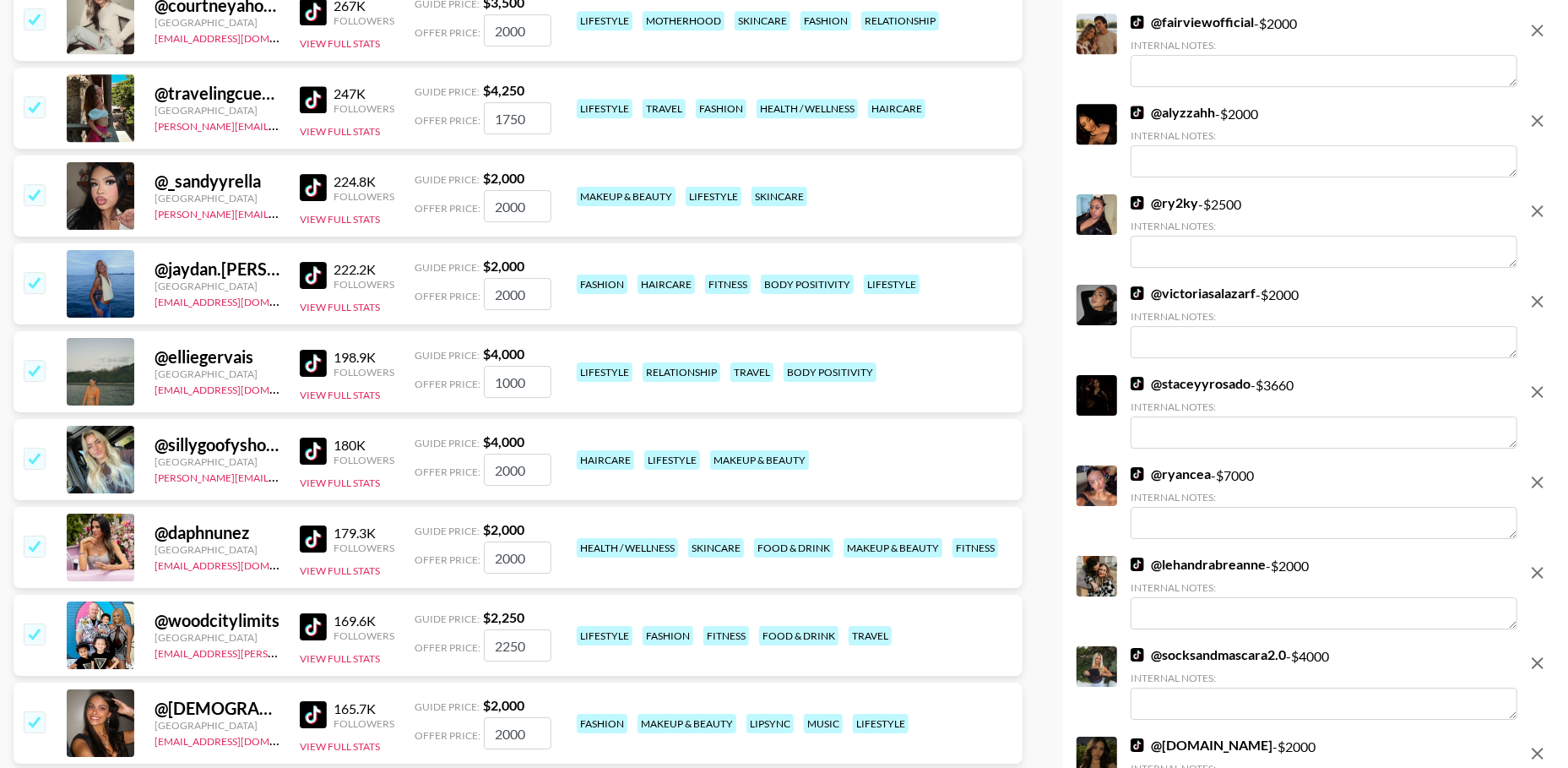
click at [1530, 384] on icon "remove" at bounding box center [1537, 392] width 20 height 20
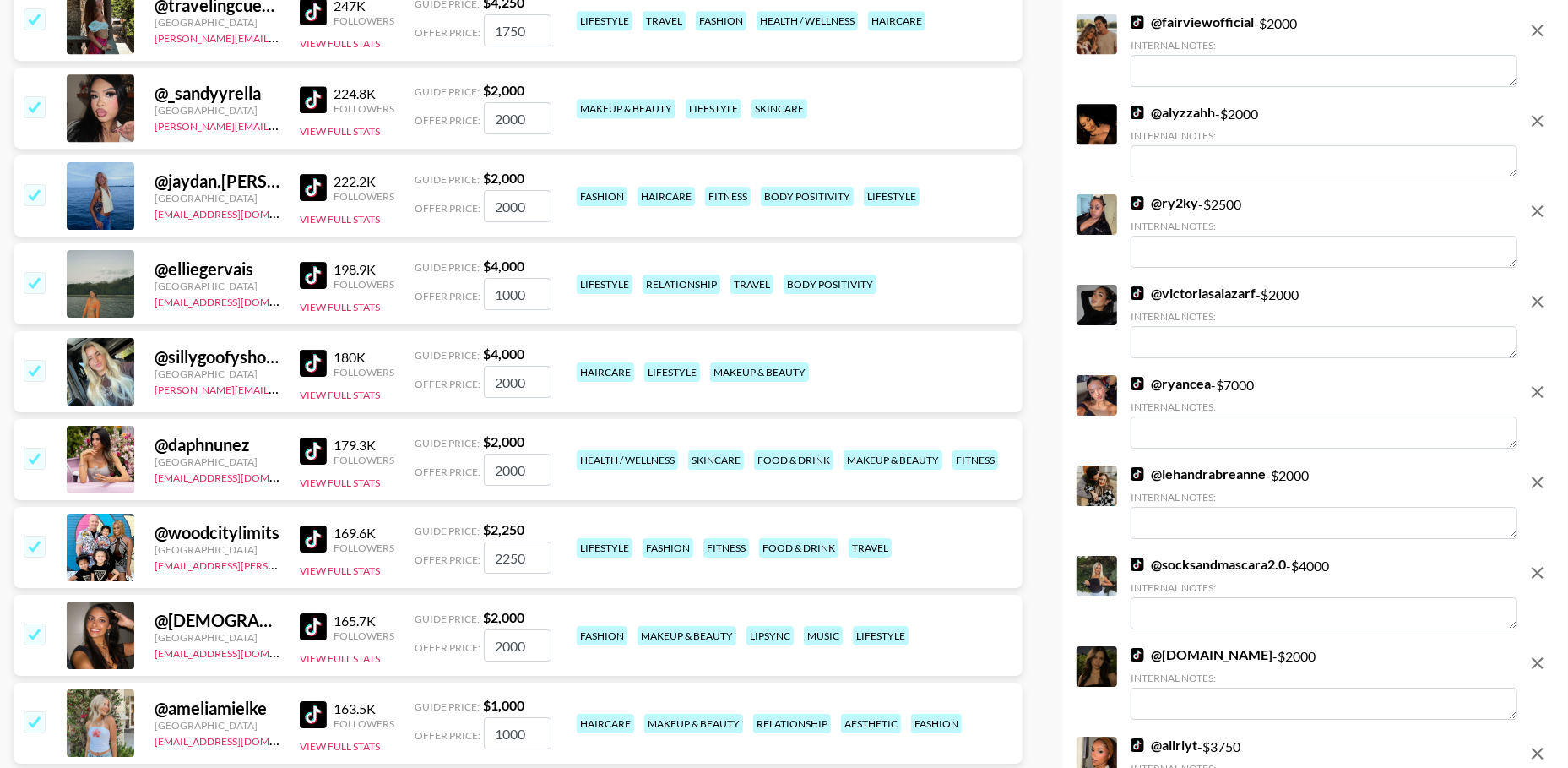
click at [1530, 384] on icon "remove" at bounding box center [1537, 392] width 20 height 20
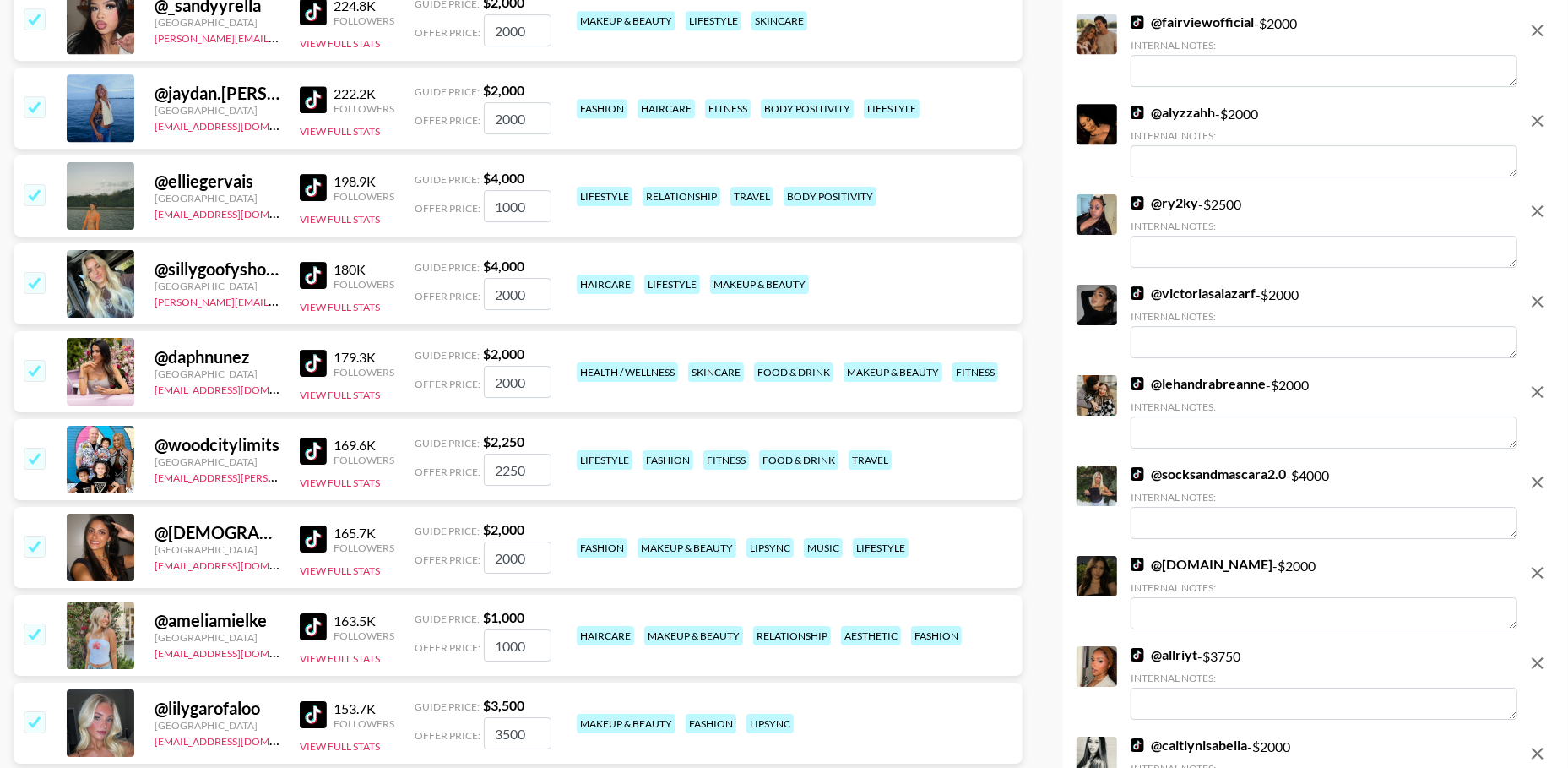
scroll to position [4068, 0]
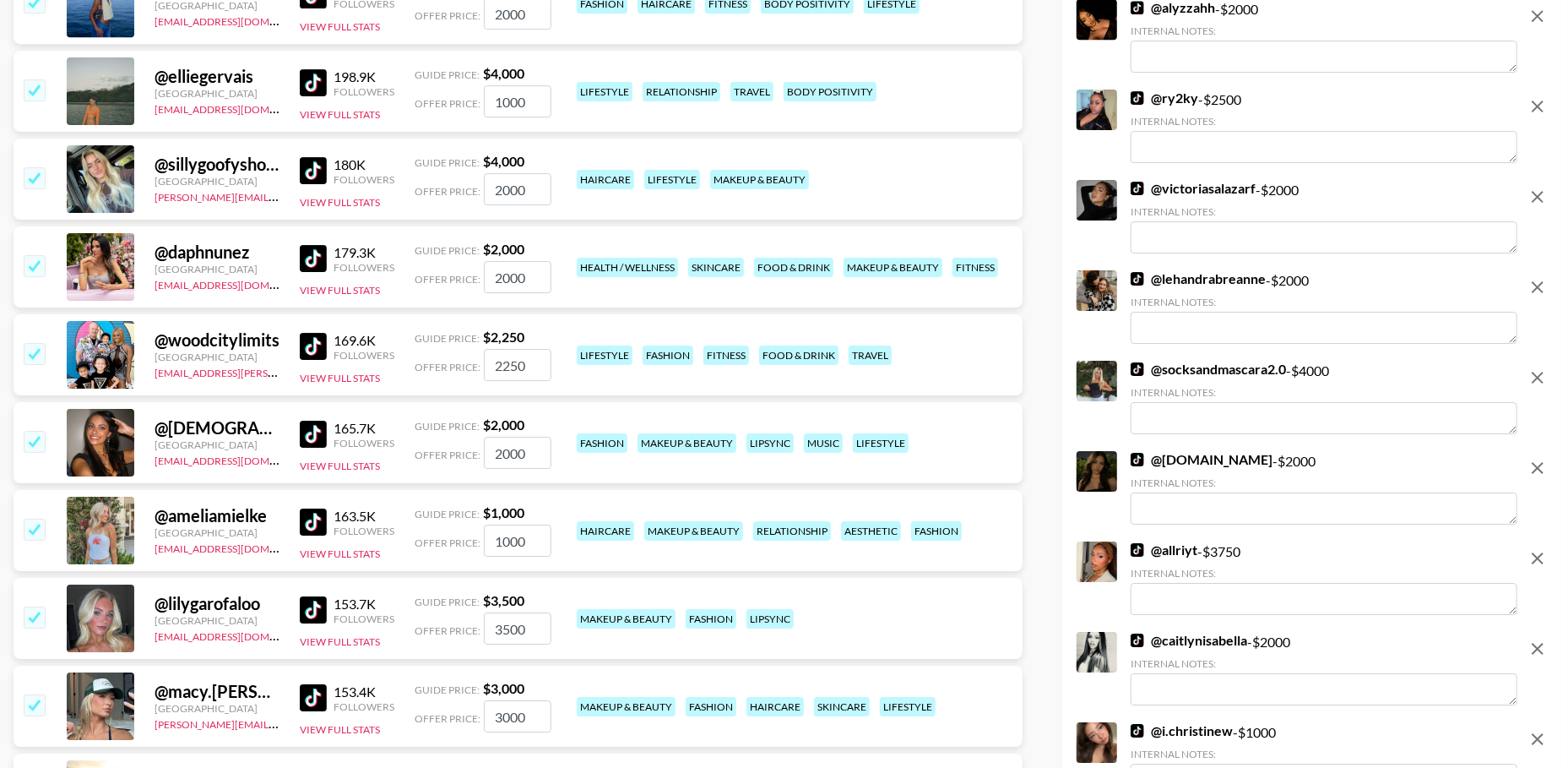
click at [1530, 378] on icon "remove" at bounding box center [1537, 378] width 20 height 20
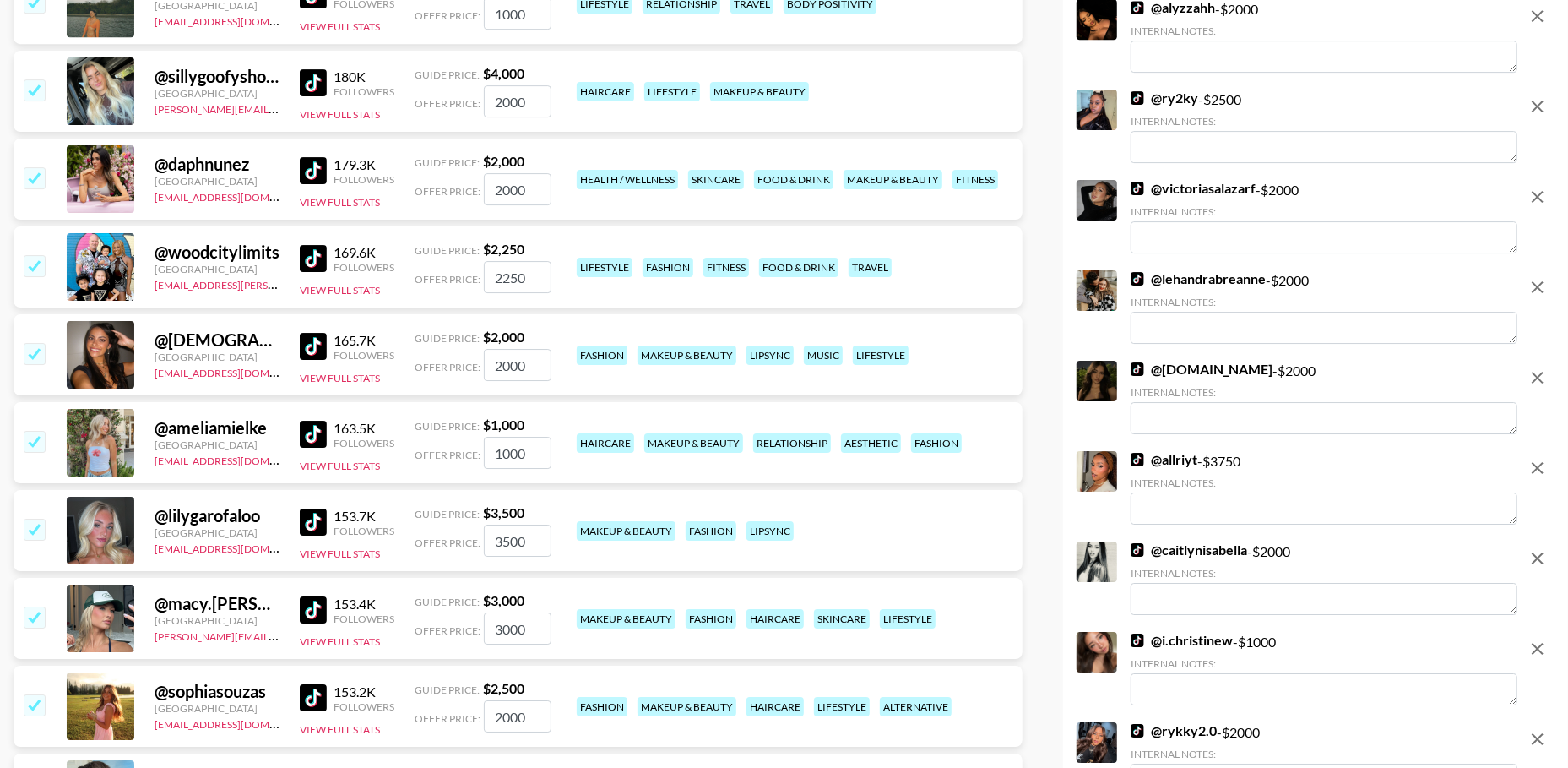
click at [1531, 466] on icon "remove" at bounding box center [1537, 468] width 20 height 20
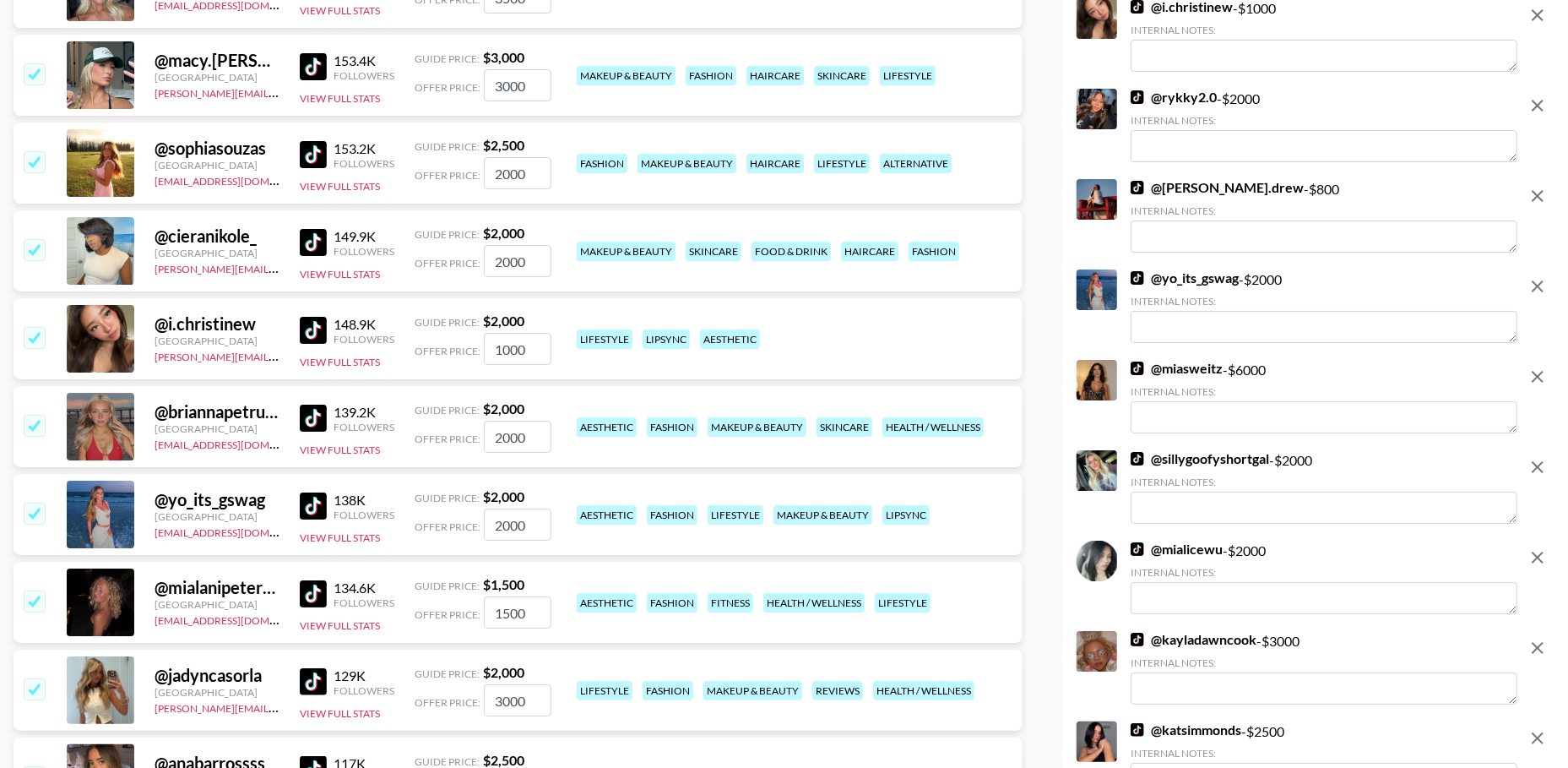
scroll to position [4624, 0]
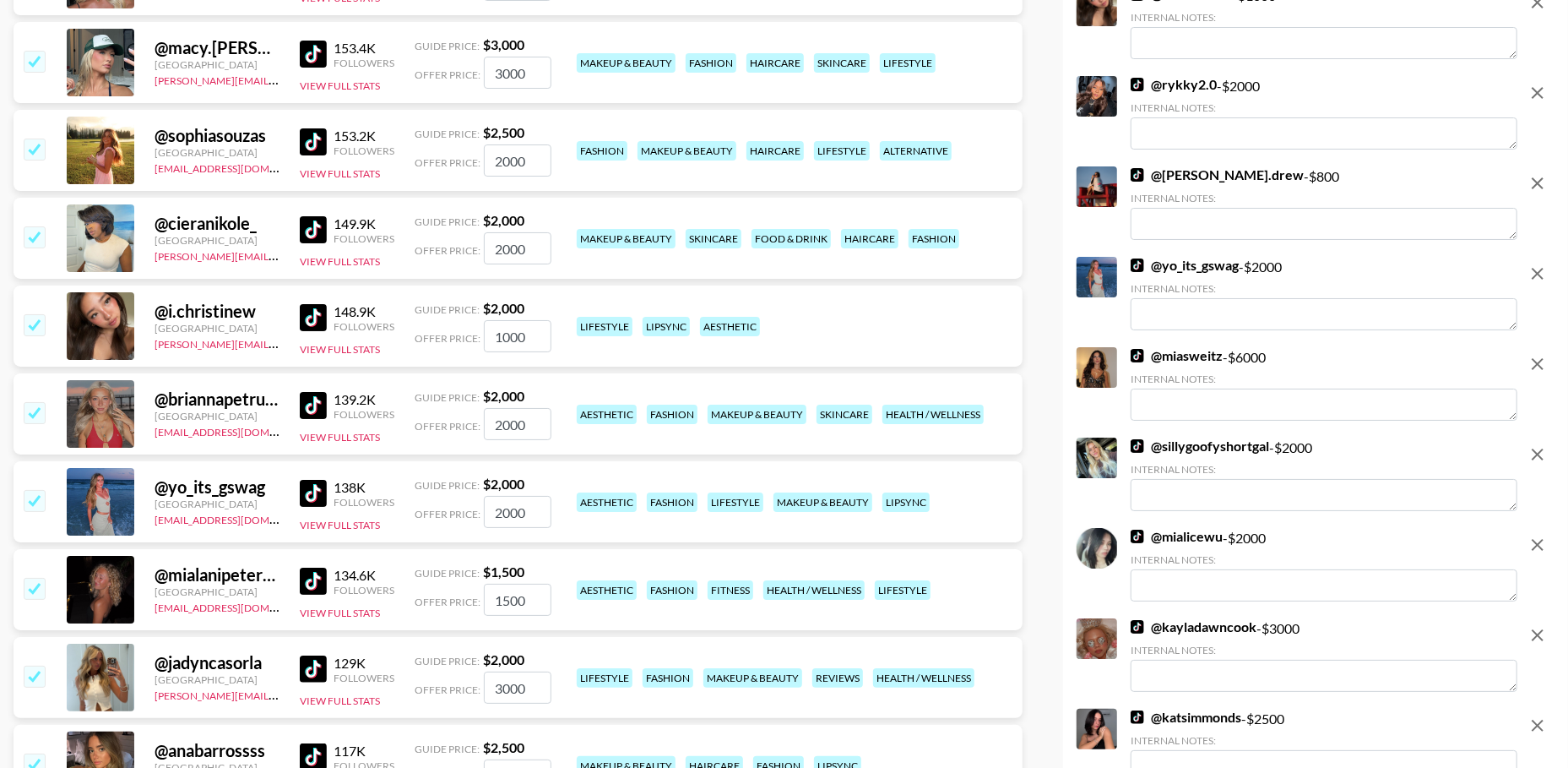
click at [1534, 362] on icon "remove" at bounding box center [1537, 364] width 20 height 20
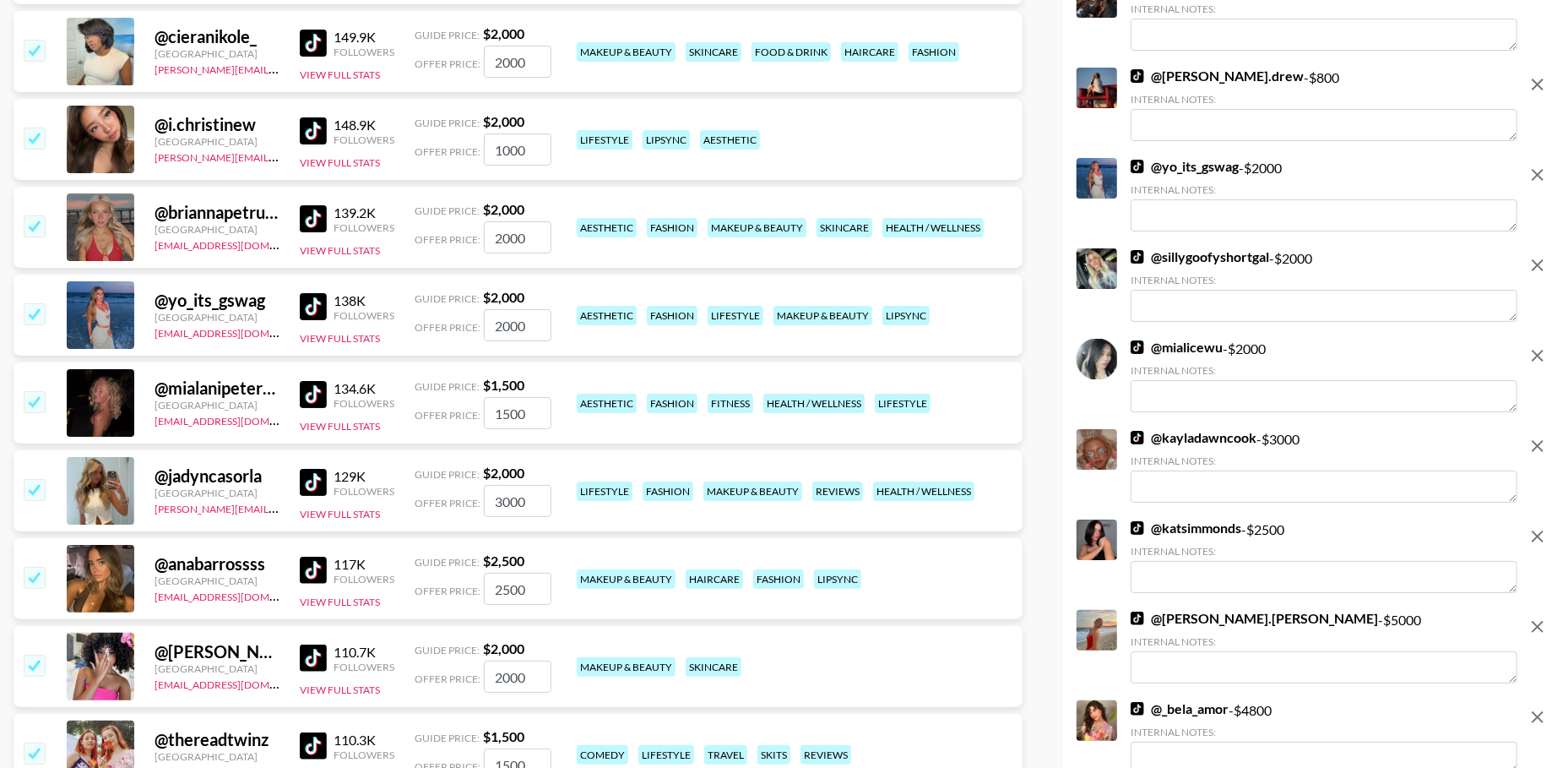
scroll to position [4738, 0]
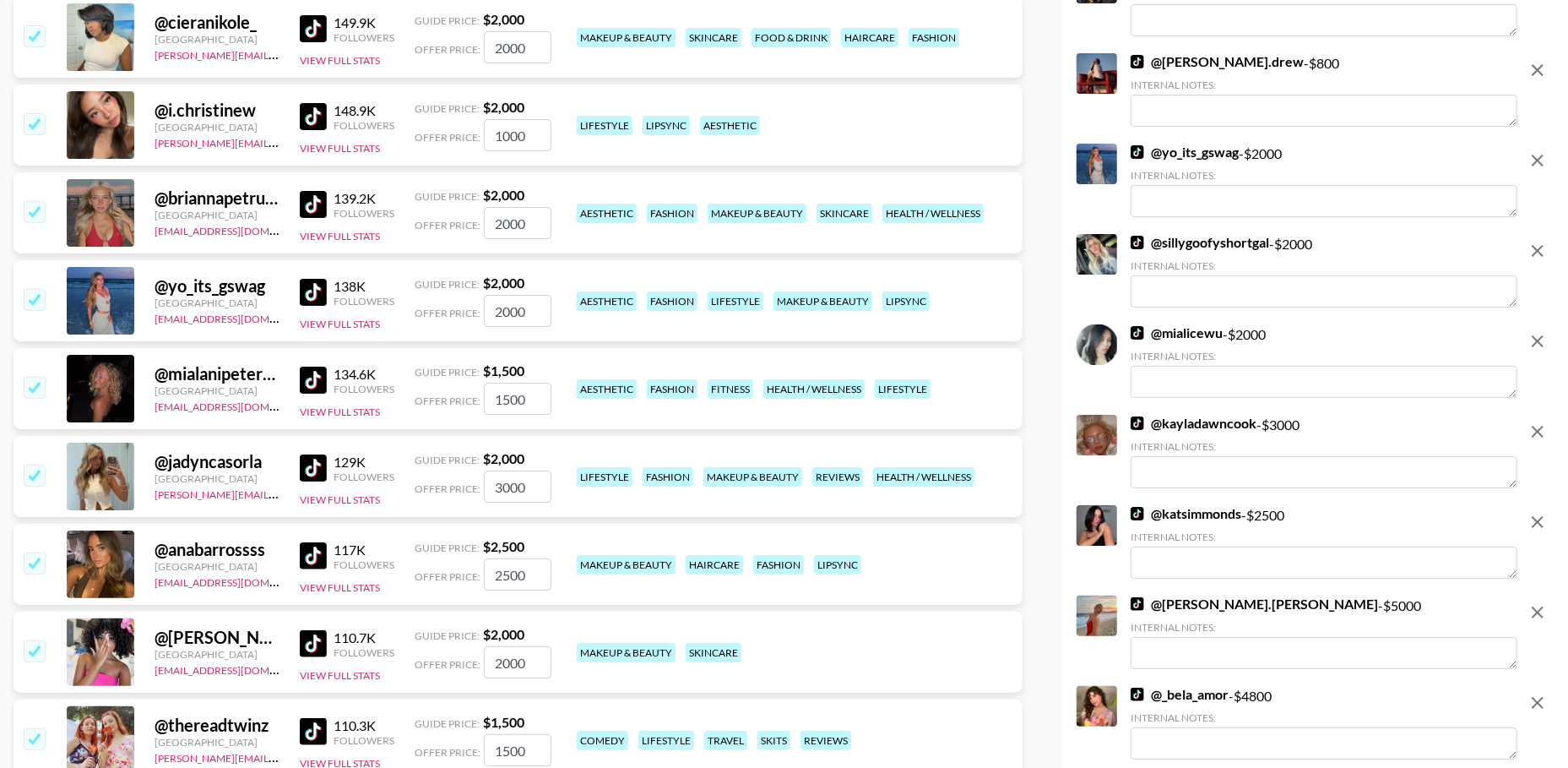
click at [1531, 424] on icon "remove" at bounding box center [1537, 431] width 20 height 20
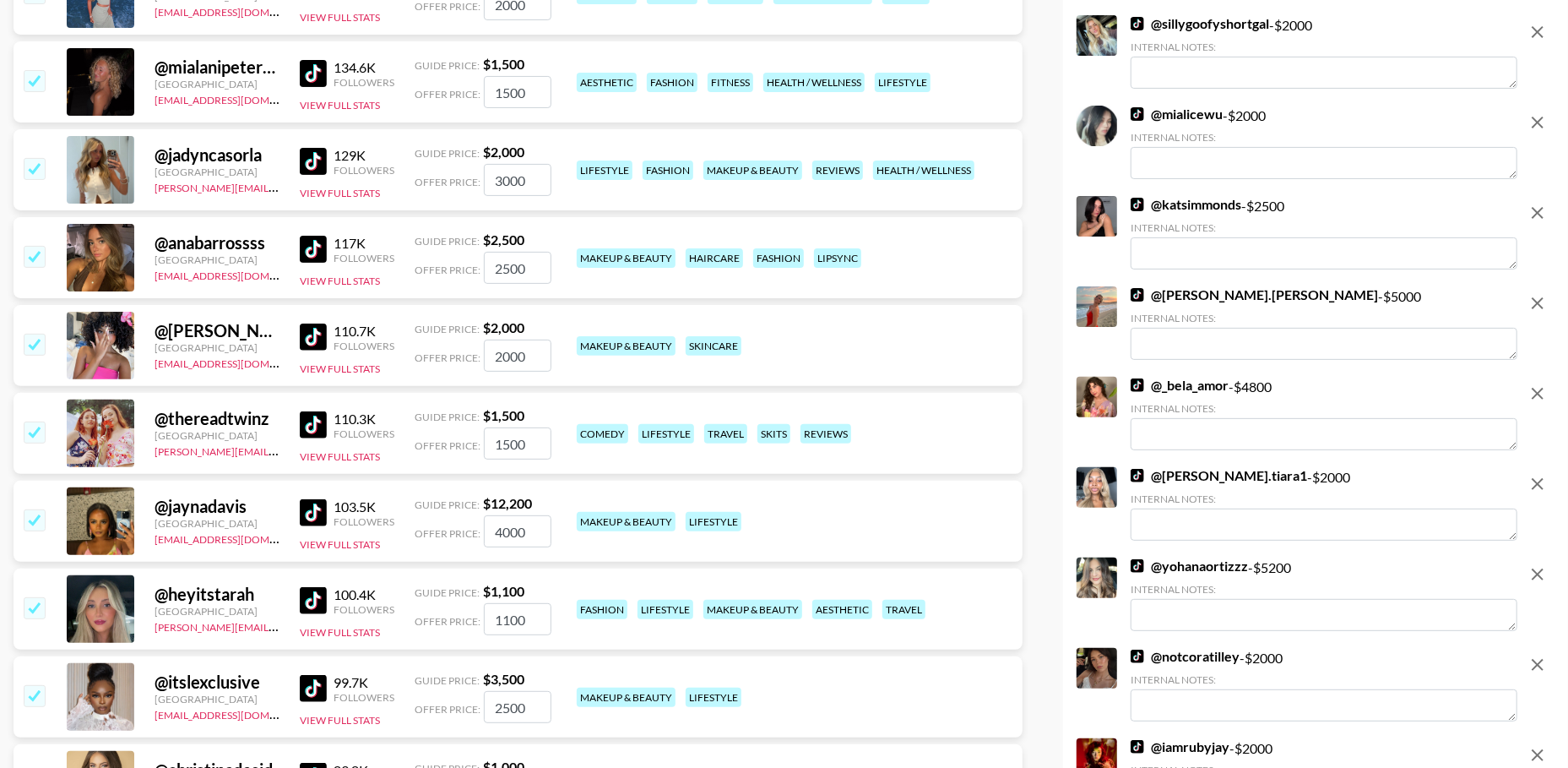
scroll to position [4962, 0]
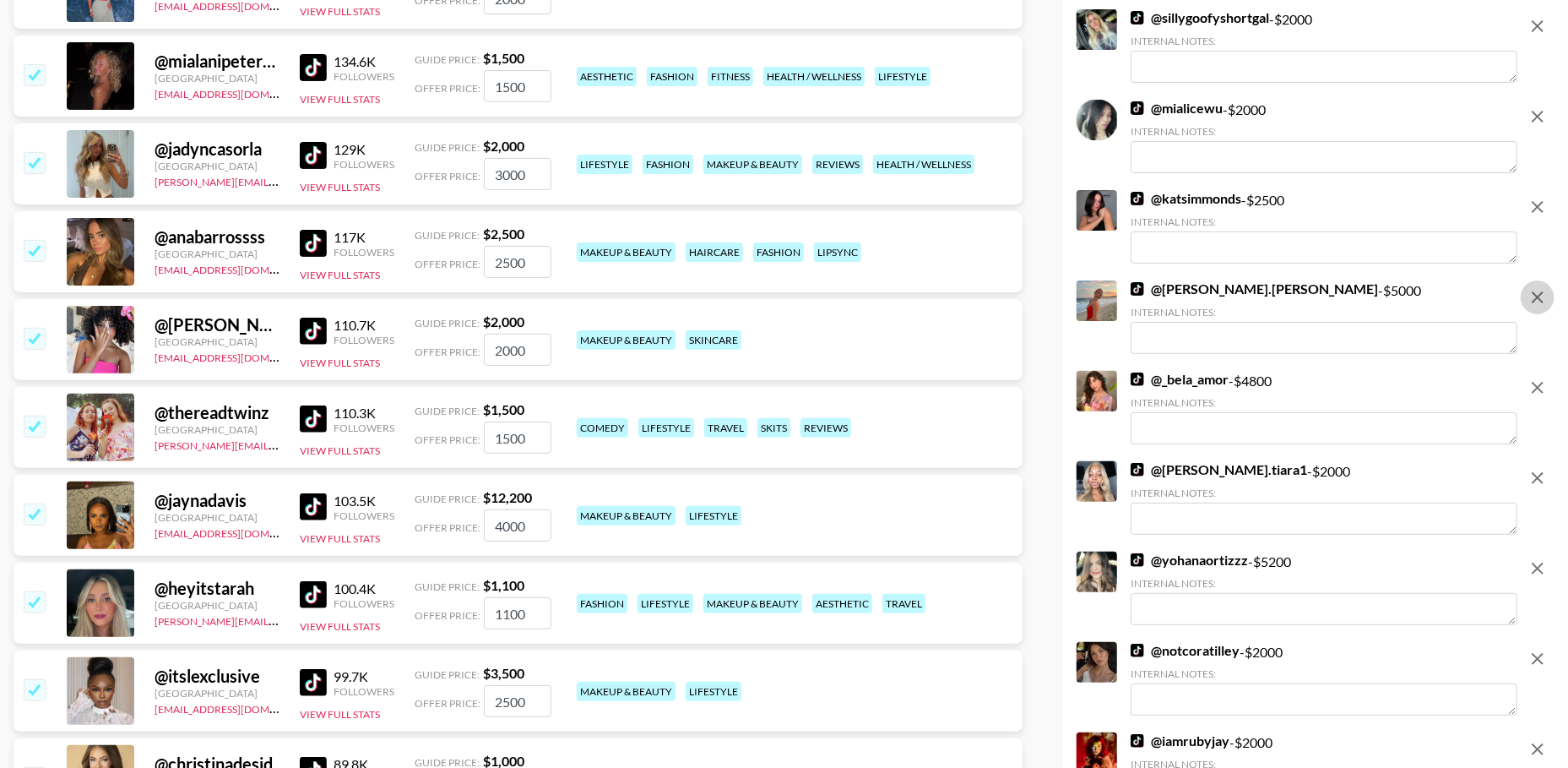
click at [1528, 297] on icon "remove" at bounding box center [1537, 297] width 20 height 20
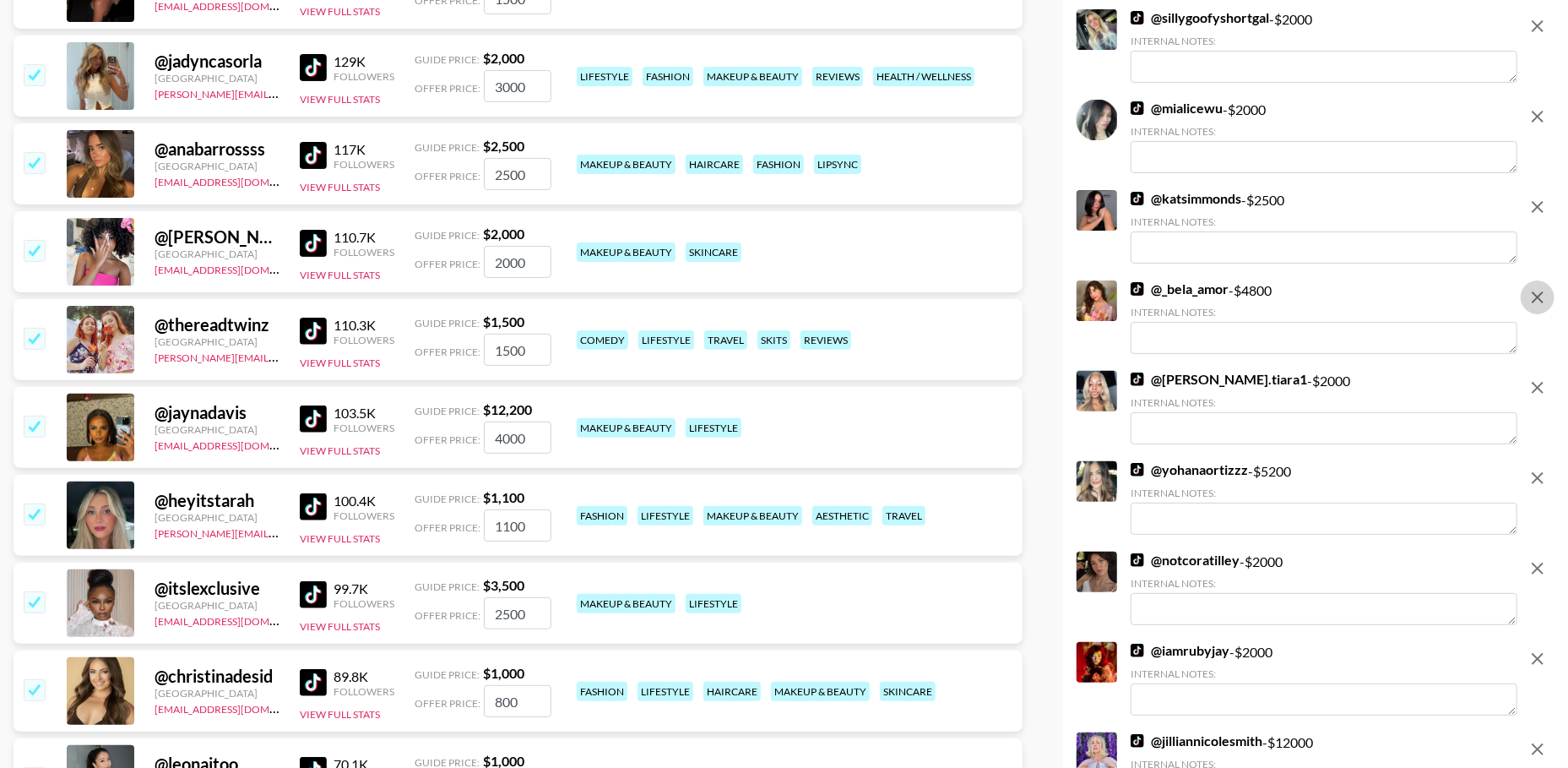
click at [1531, 288] on icon "remove" at bounding box center [1537, 297] width 20 height 20
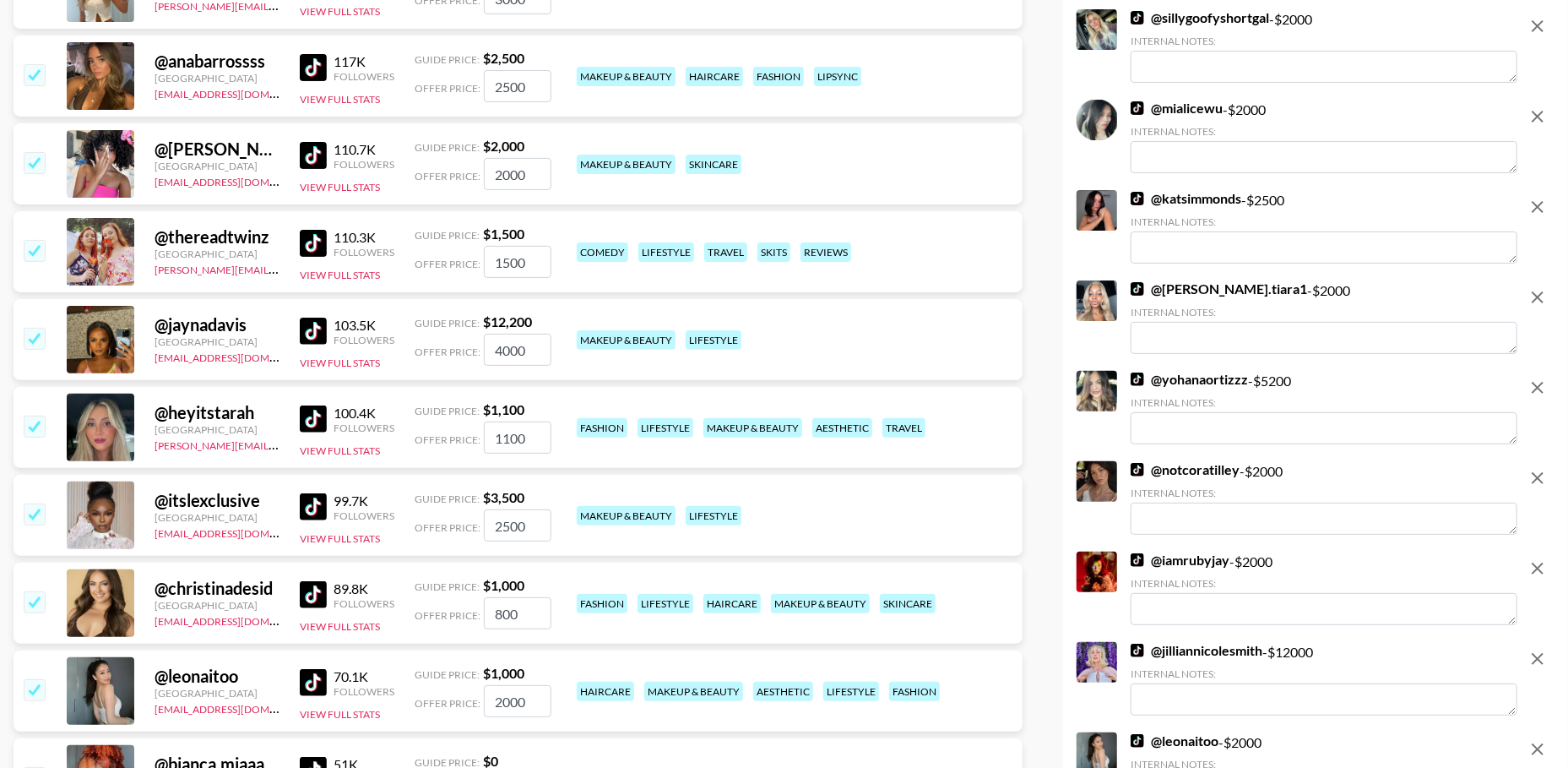
click at [1532, 378] on icon "remove" at bounding box center [1537, 388] width 20 height 20
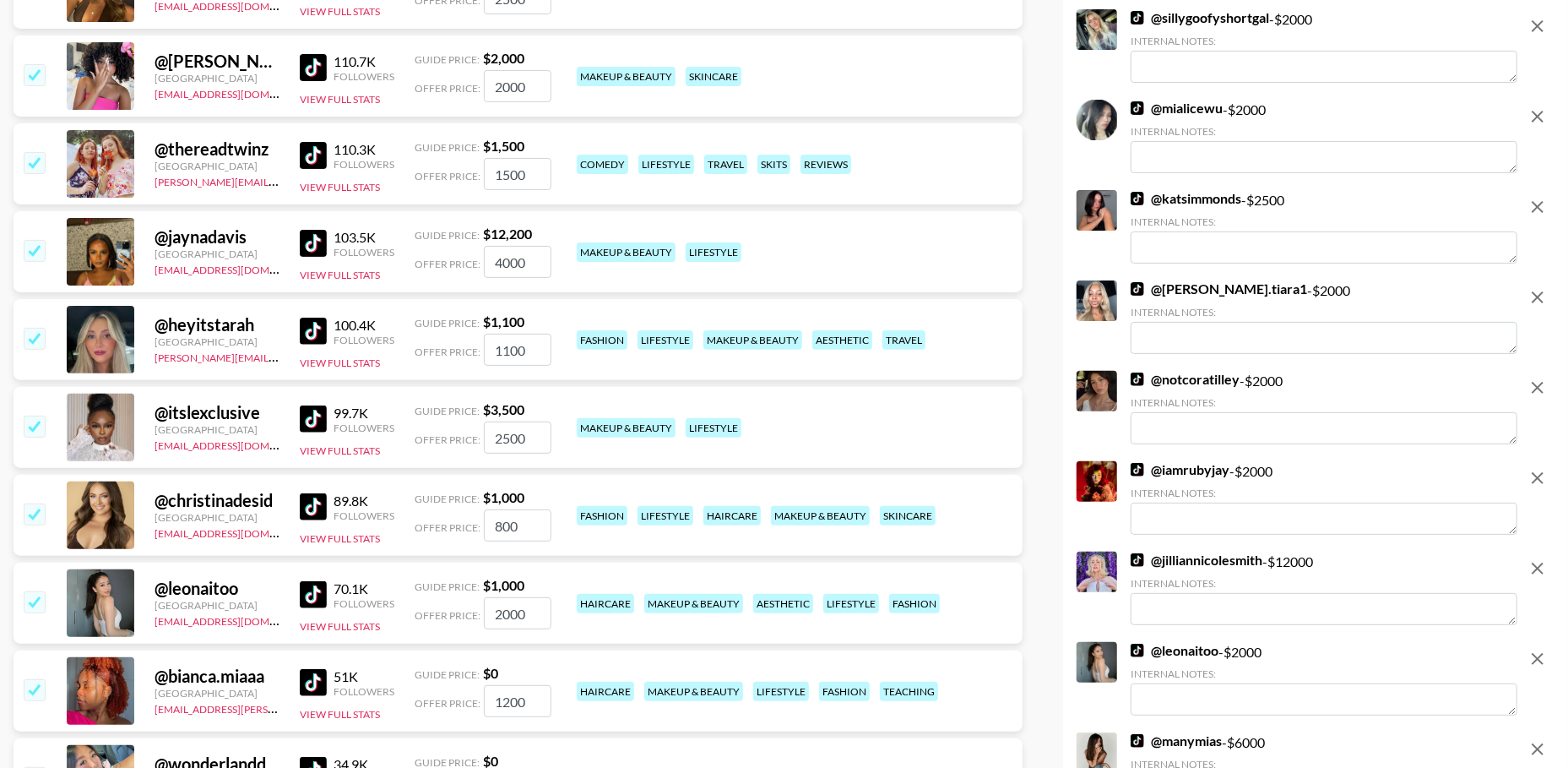
click at [1546, 565] on icon "remove" at bounding box center [1537, 569] width 20 height 20
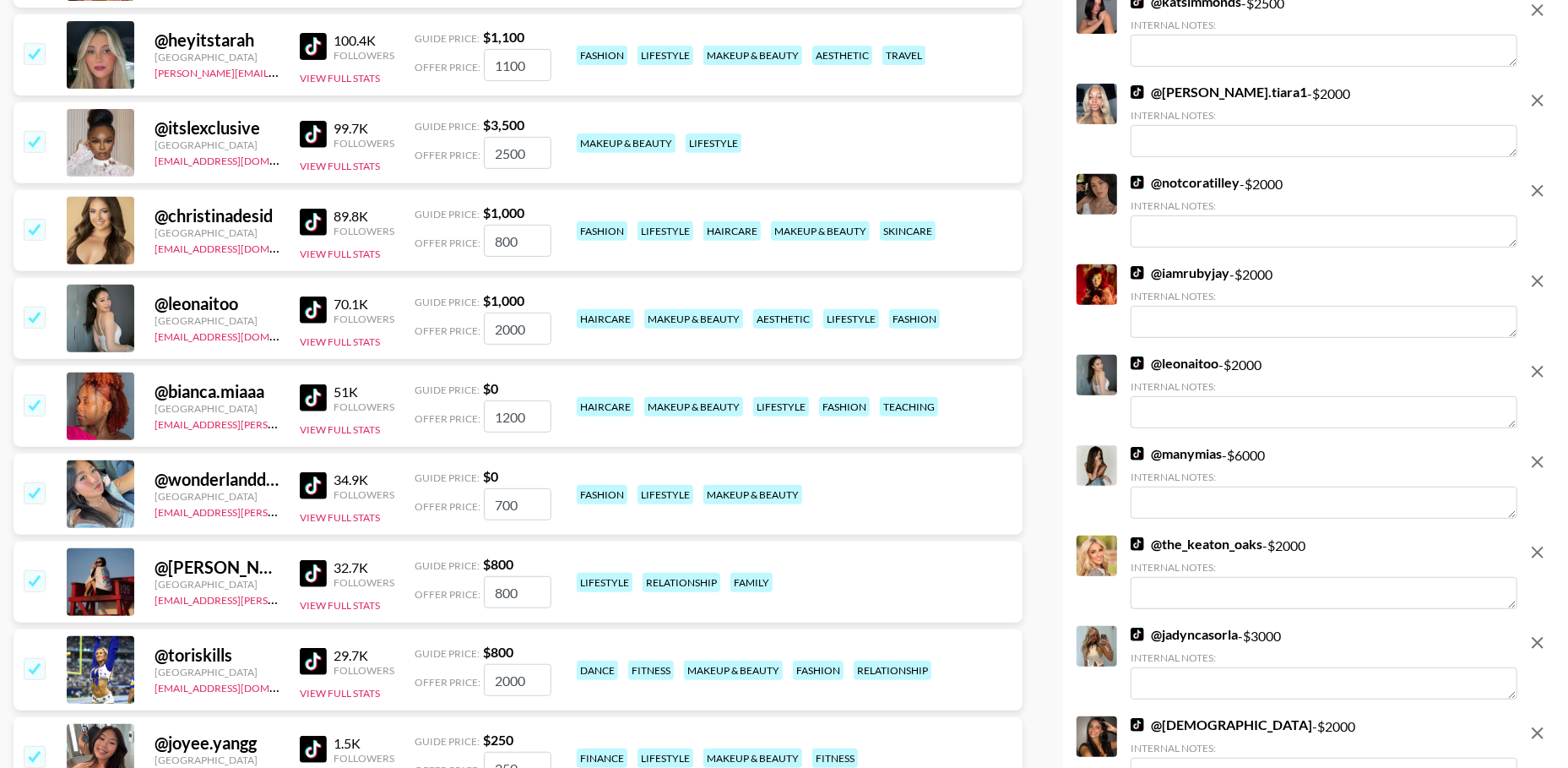
scroll to position [5211, 0]
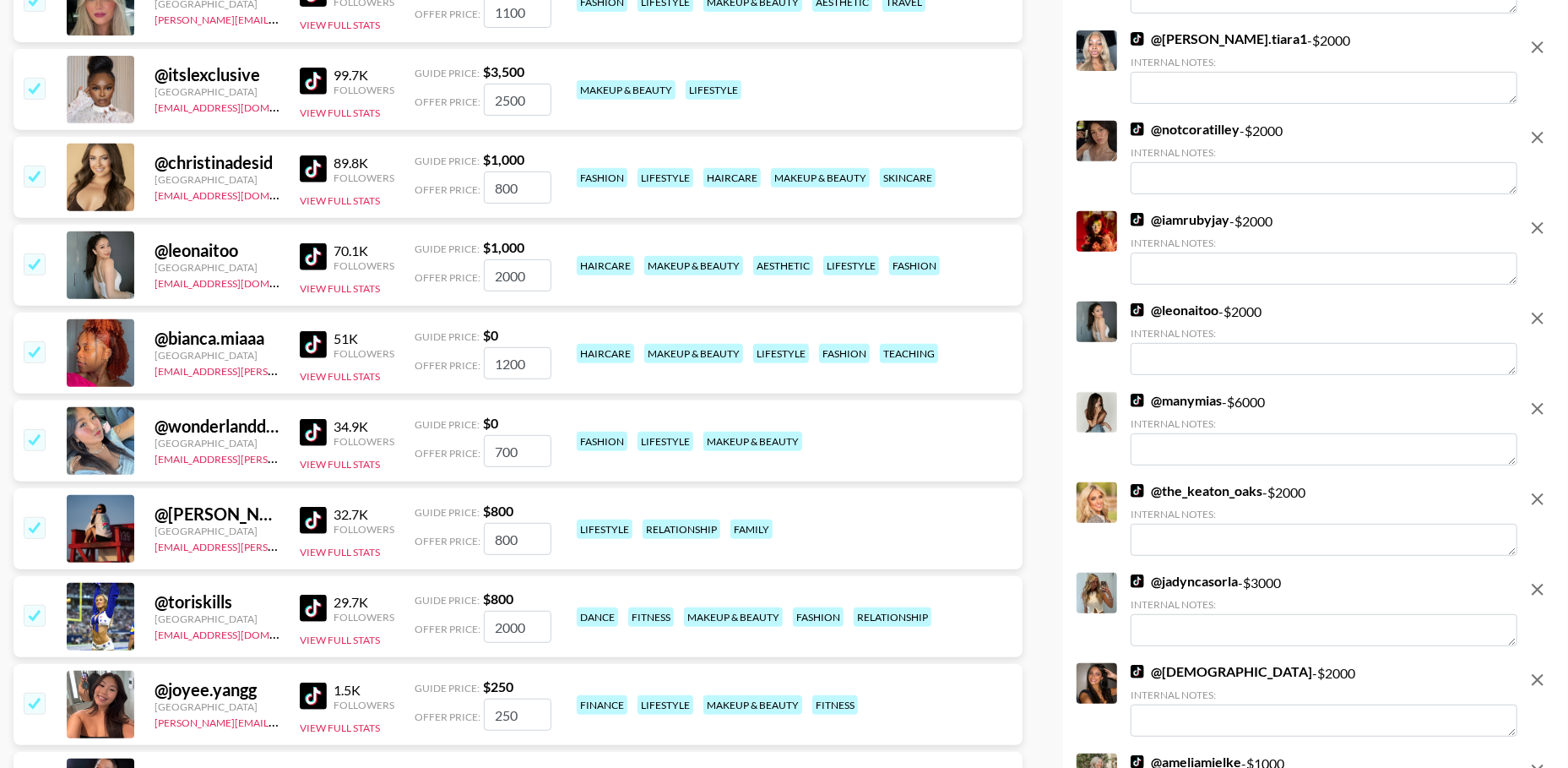
click at [1537, 404] on icon "remove" at bounding box center [1537, 409] width 20 height 20
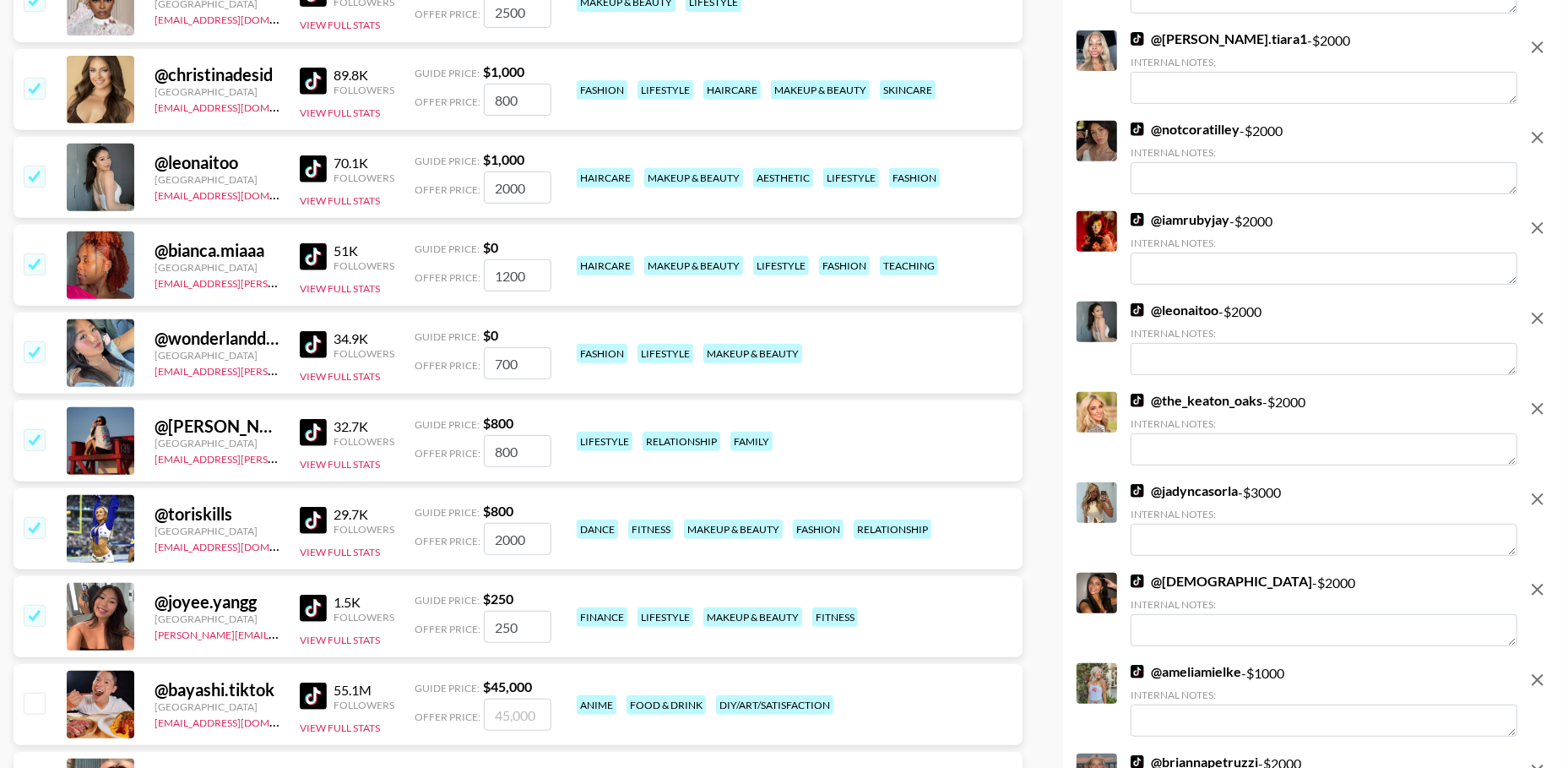
scroll to position [5263, 0]
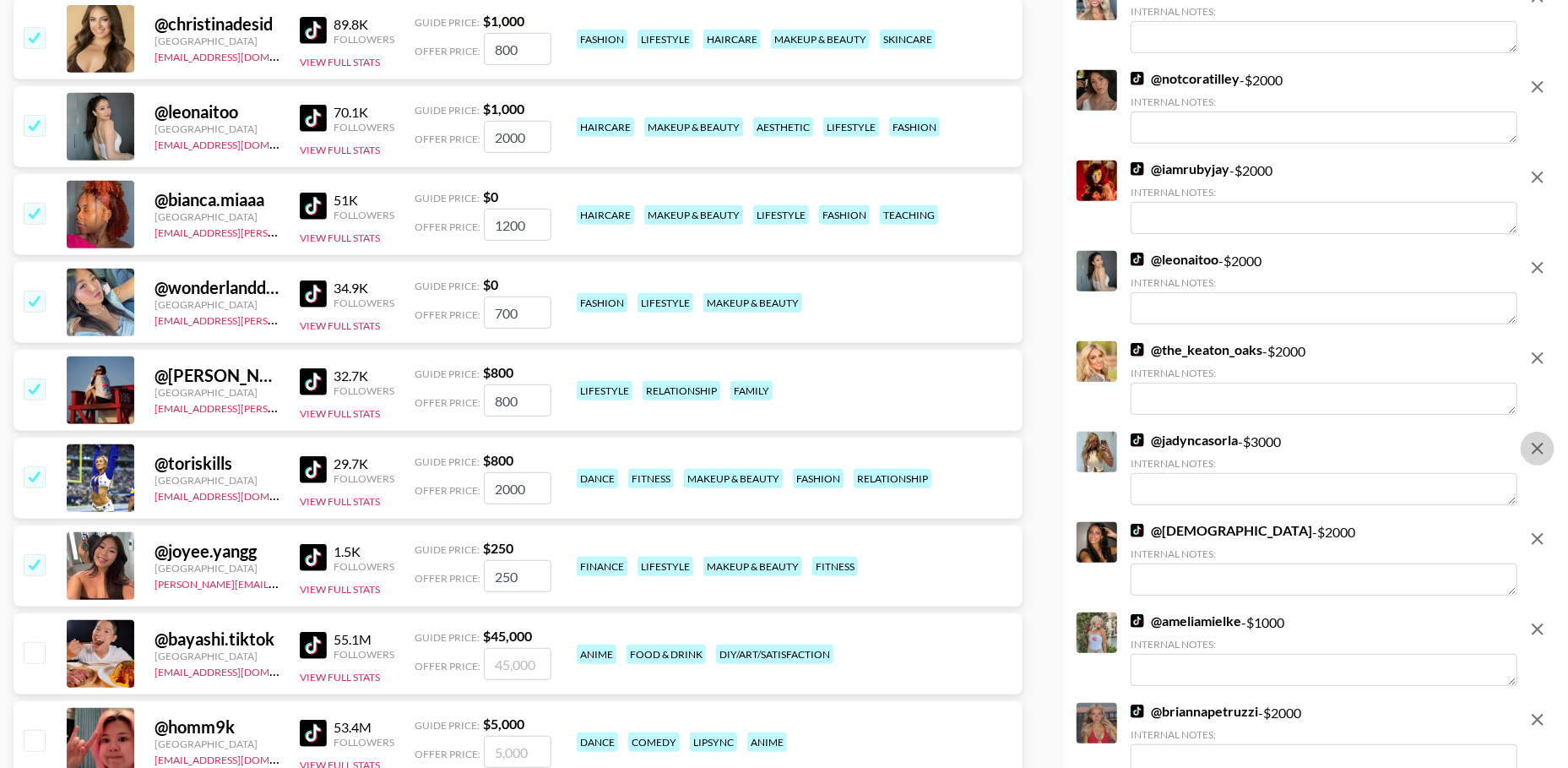
click at [1532, 438] on icon "remove" at bounding box center [1537, 448] width 20 height 20
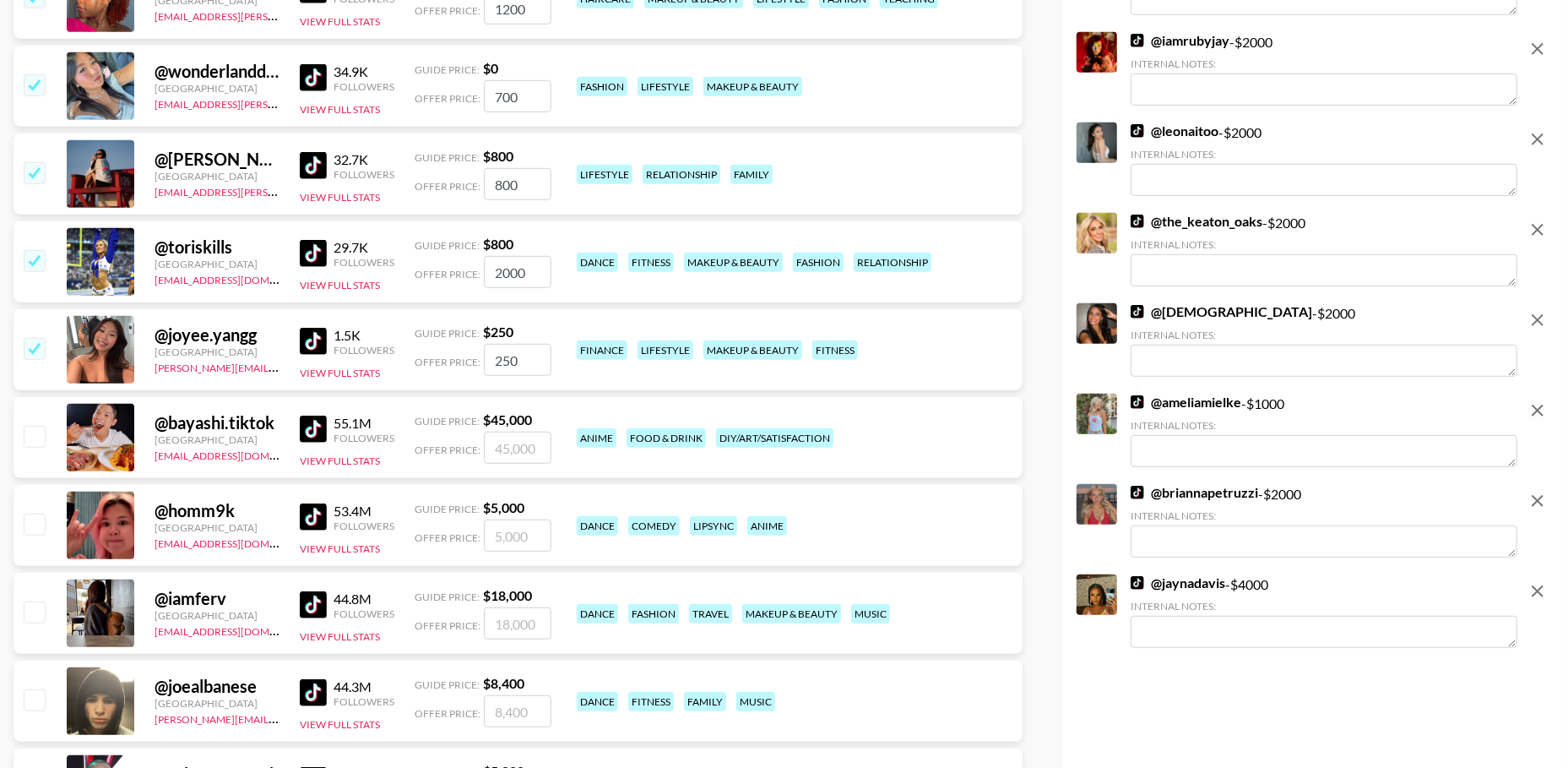
scroll to position [5395, 0]
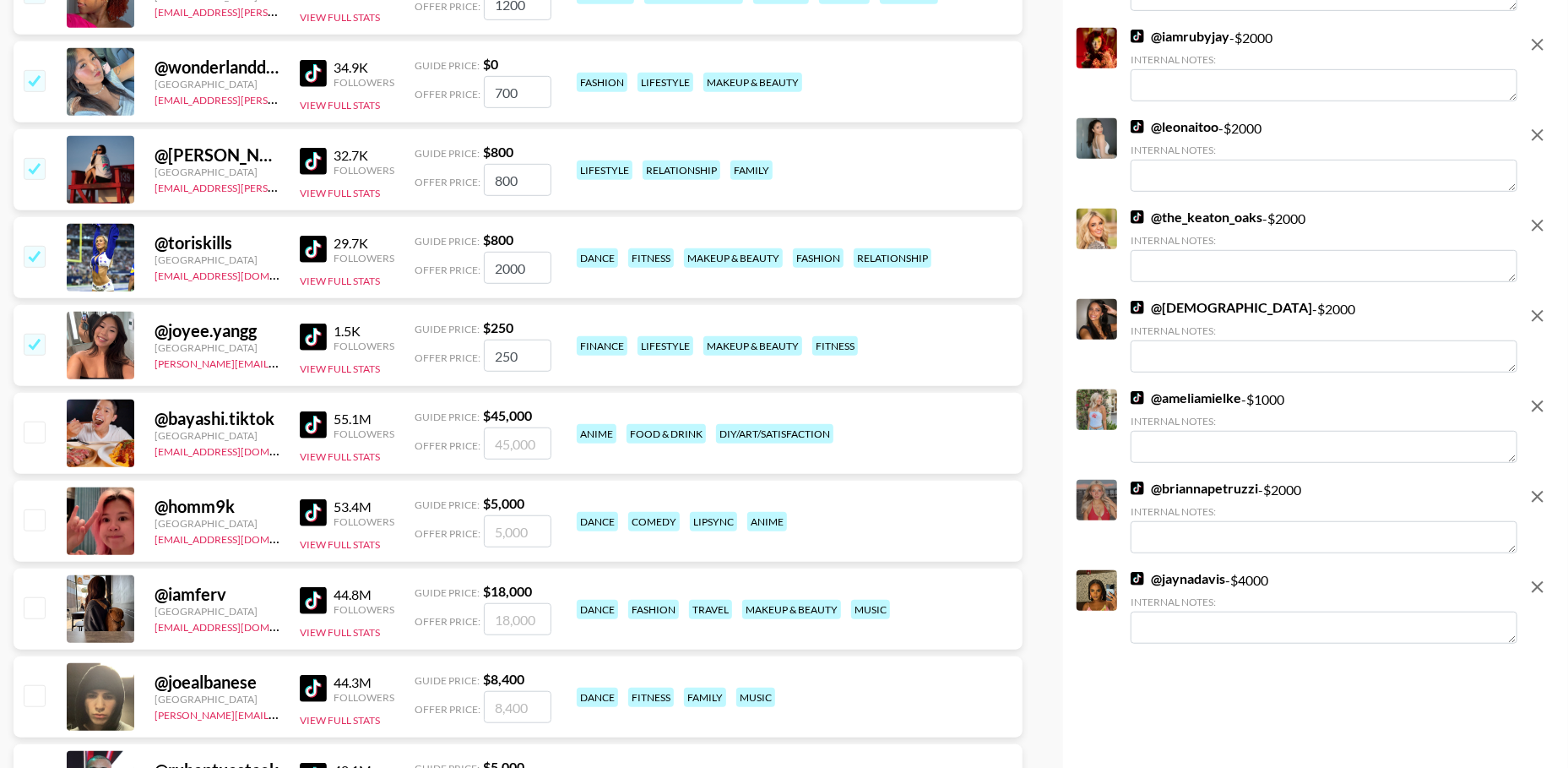
click at [1536, 587] on icon "remove" at bounding box center [1537, 587] width 12 height 12
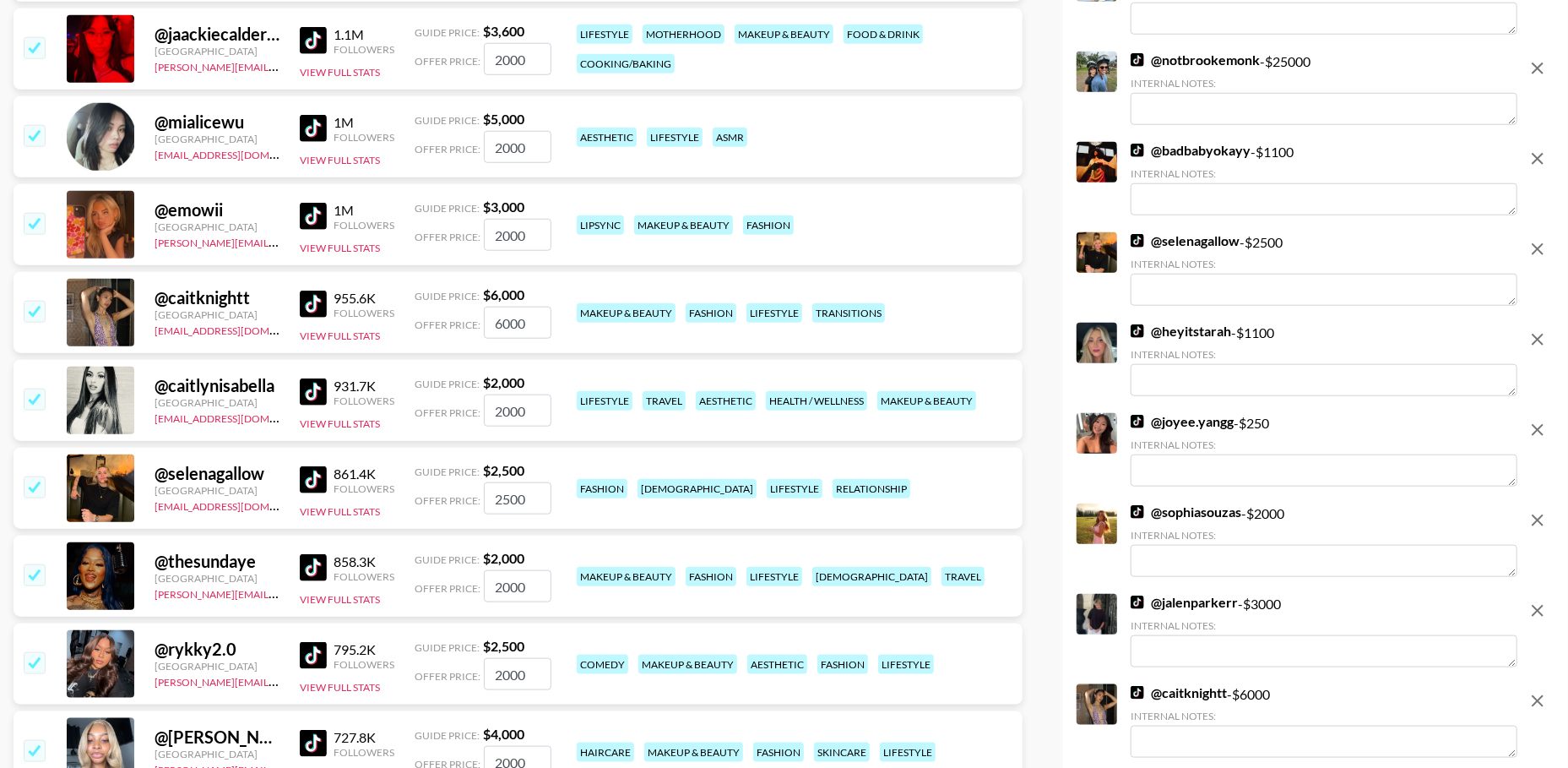
scroll to position [868, 0]
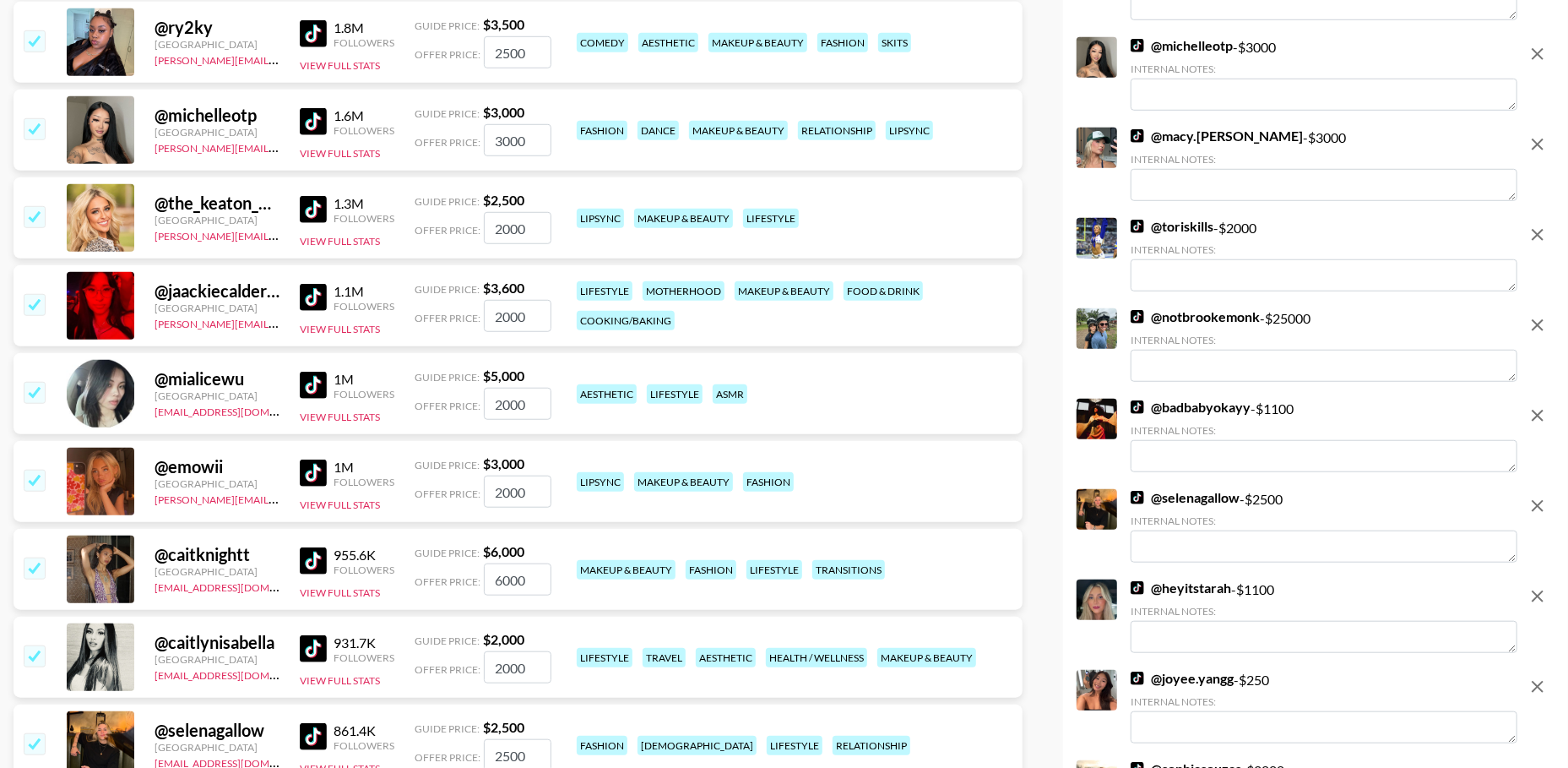
click at [1539, 316] on icon "remove" at bounding box center [1537, 326] width 20 height 20
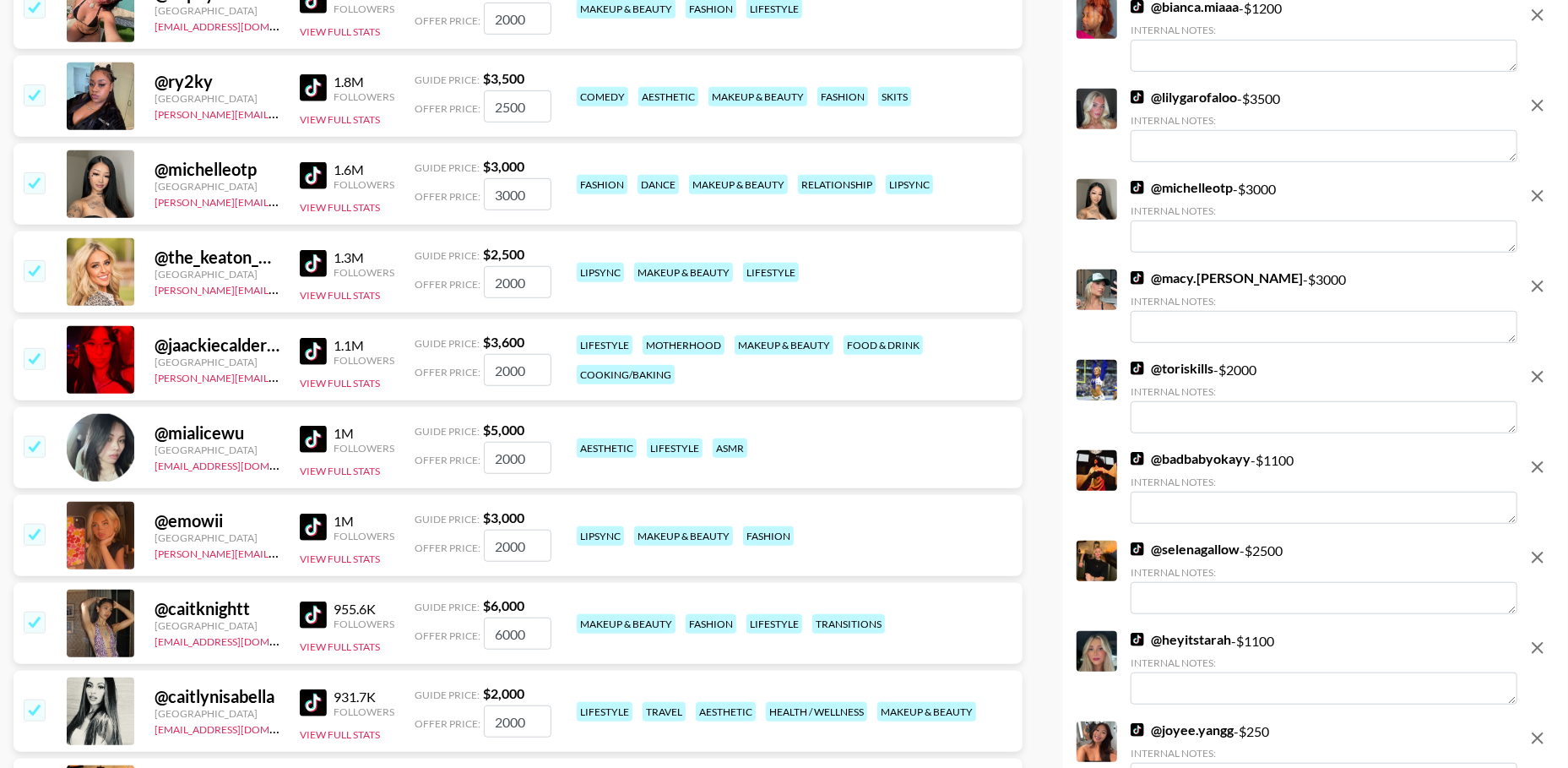
scroll to position [670, 0]
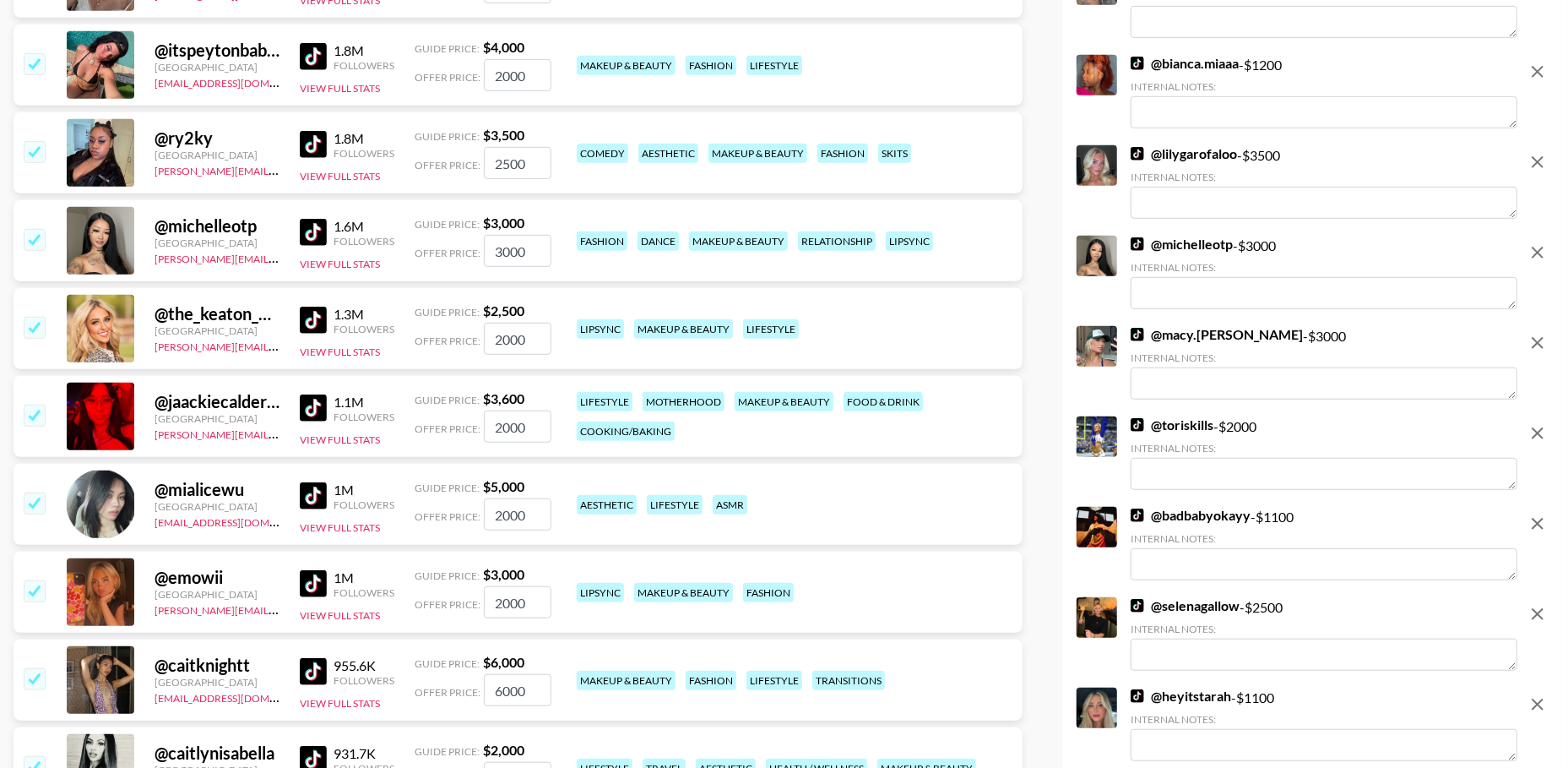
click at [1534, 338] on icon "remove" at bounding box center [1537, 343] width 12 height 12
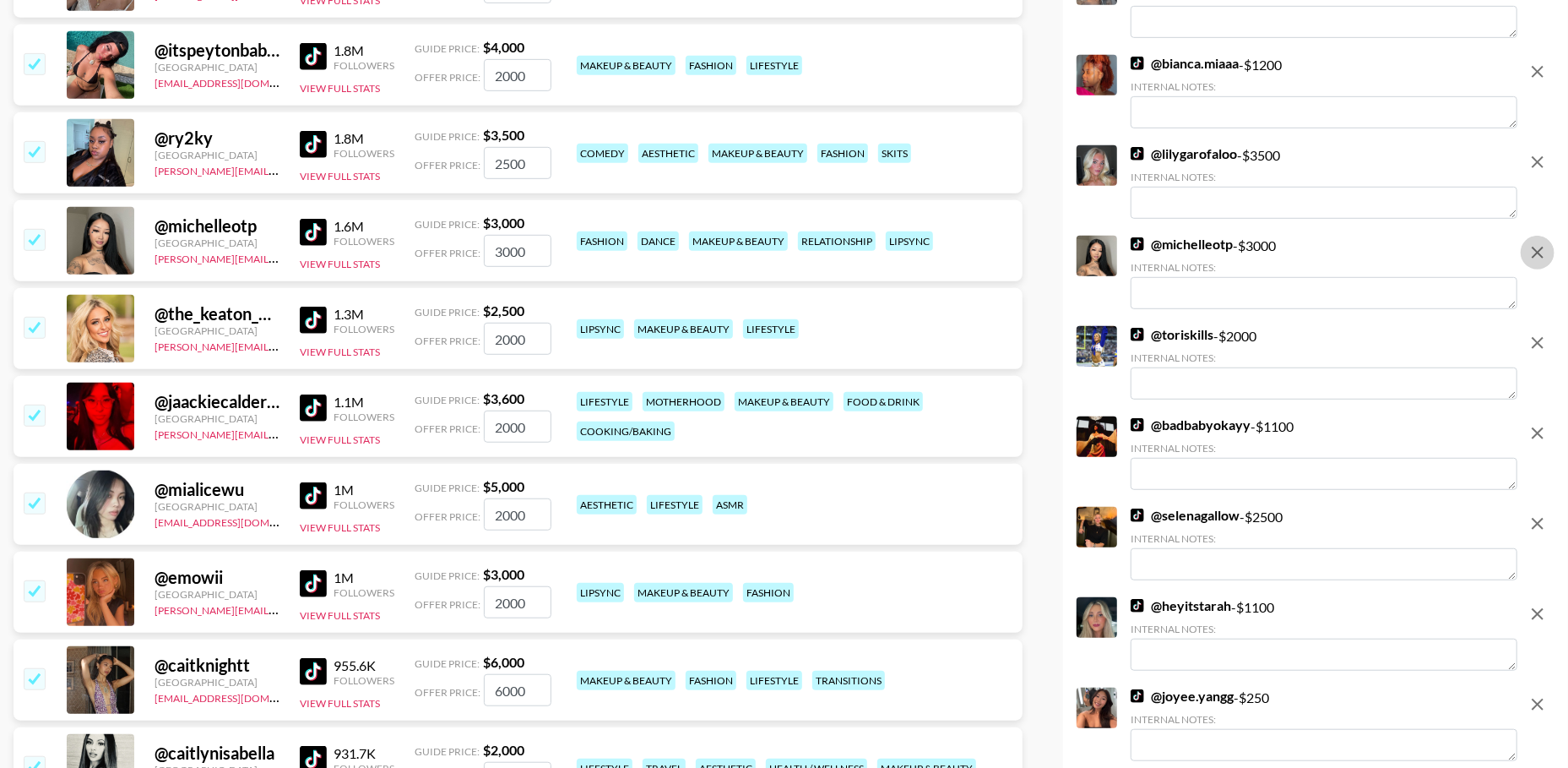
click at [1536, 255] on icon "remove" at bounding box center [1537, 252] width 20 height 20
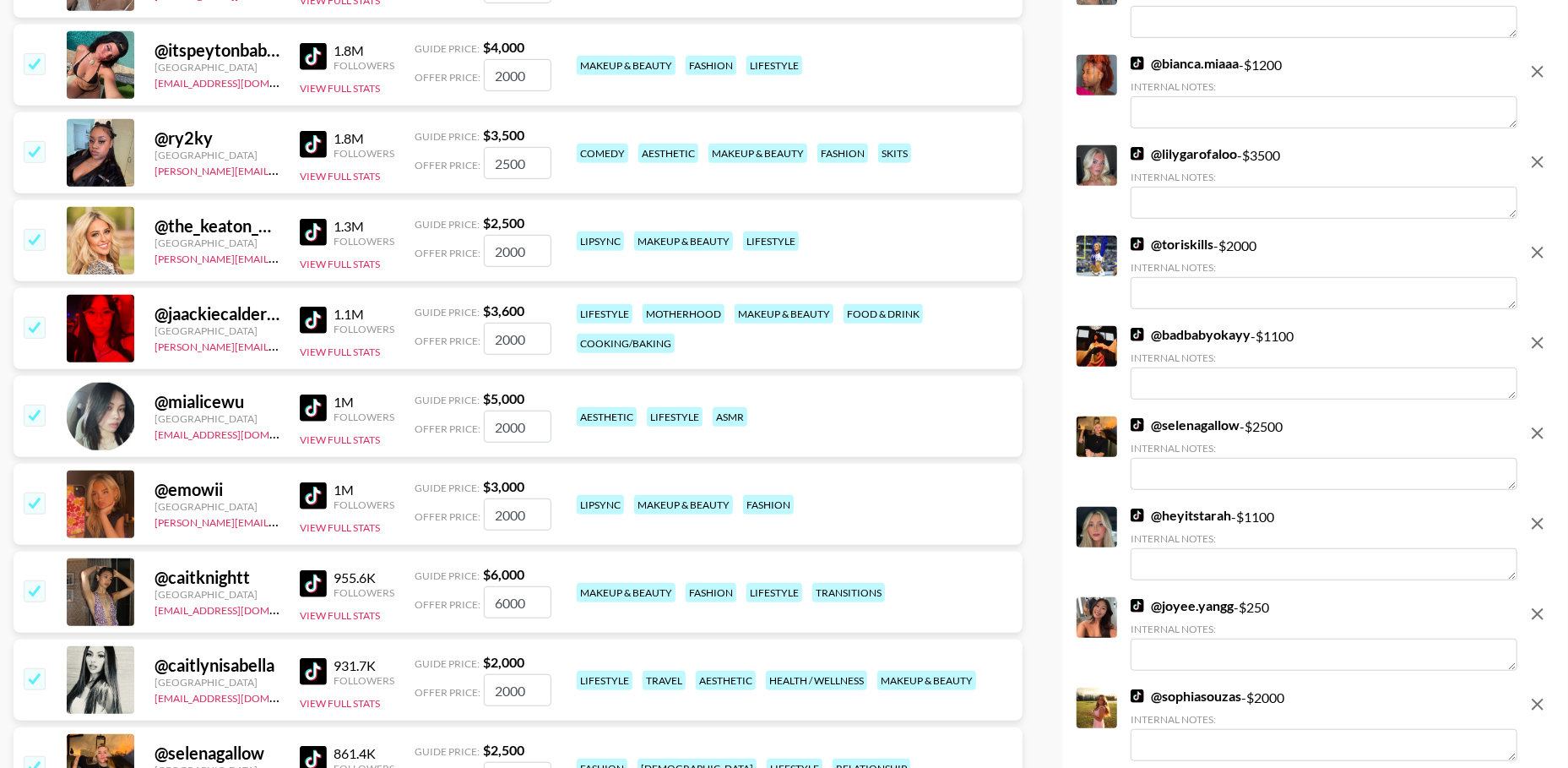
click at [1533, 163] on icon "remove" at bounding box center [1537, 162] width 20 height 20
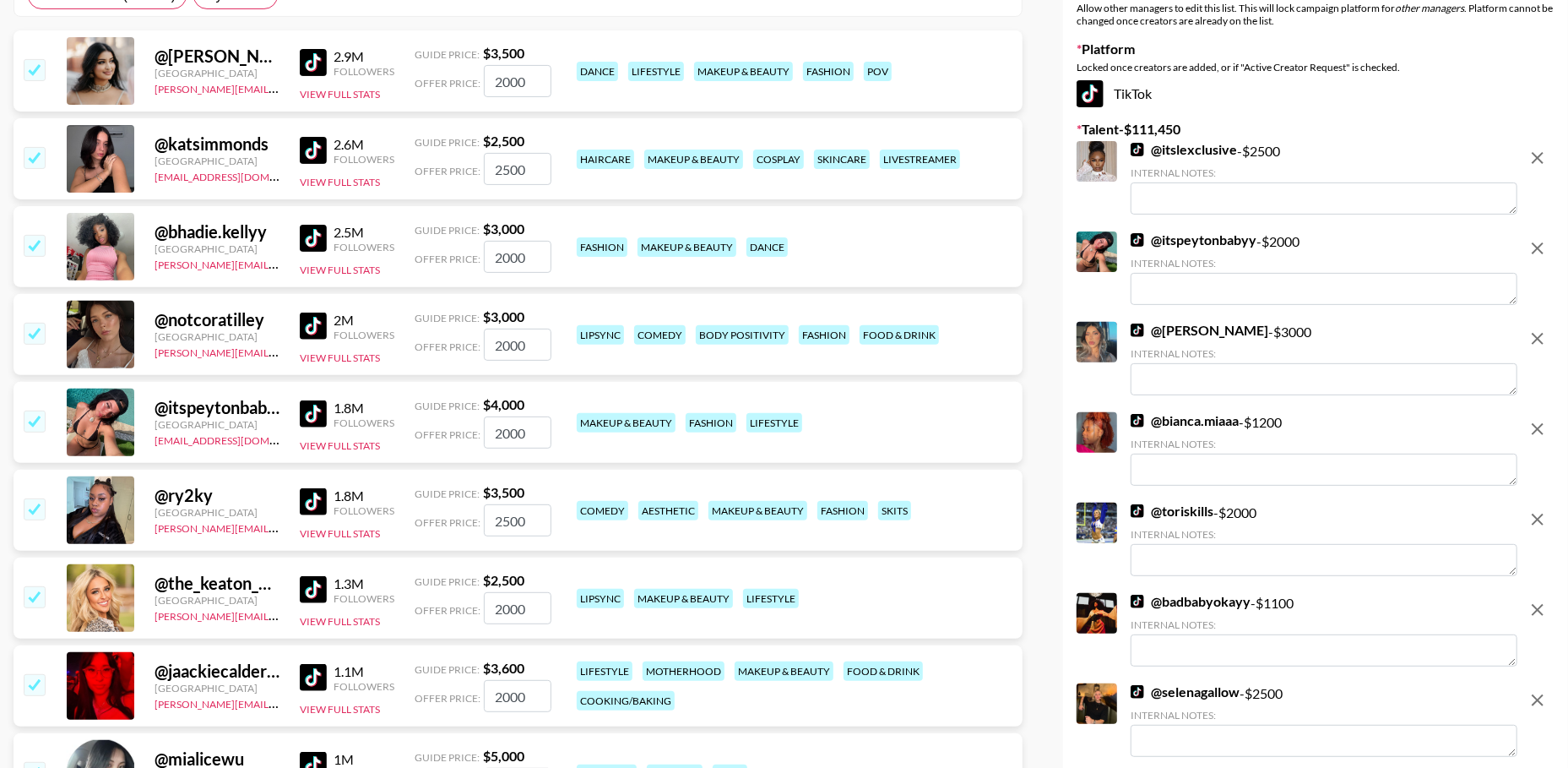
scroll to position [306, 0]
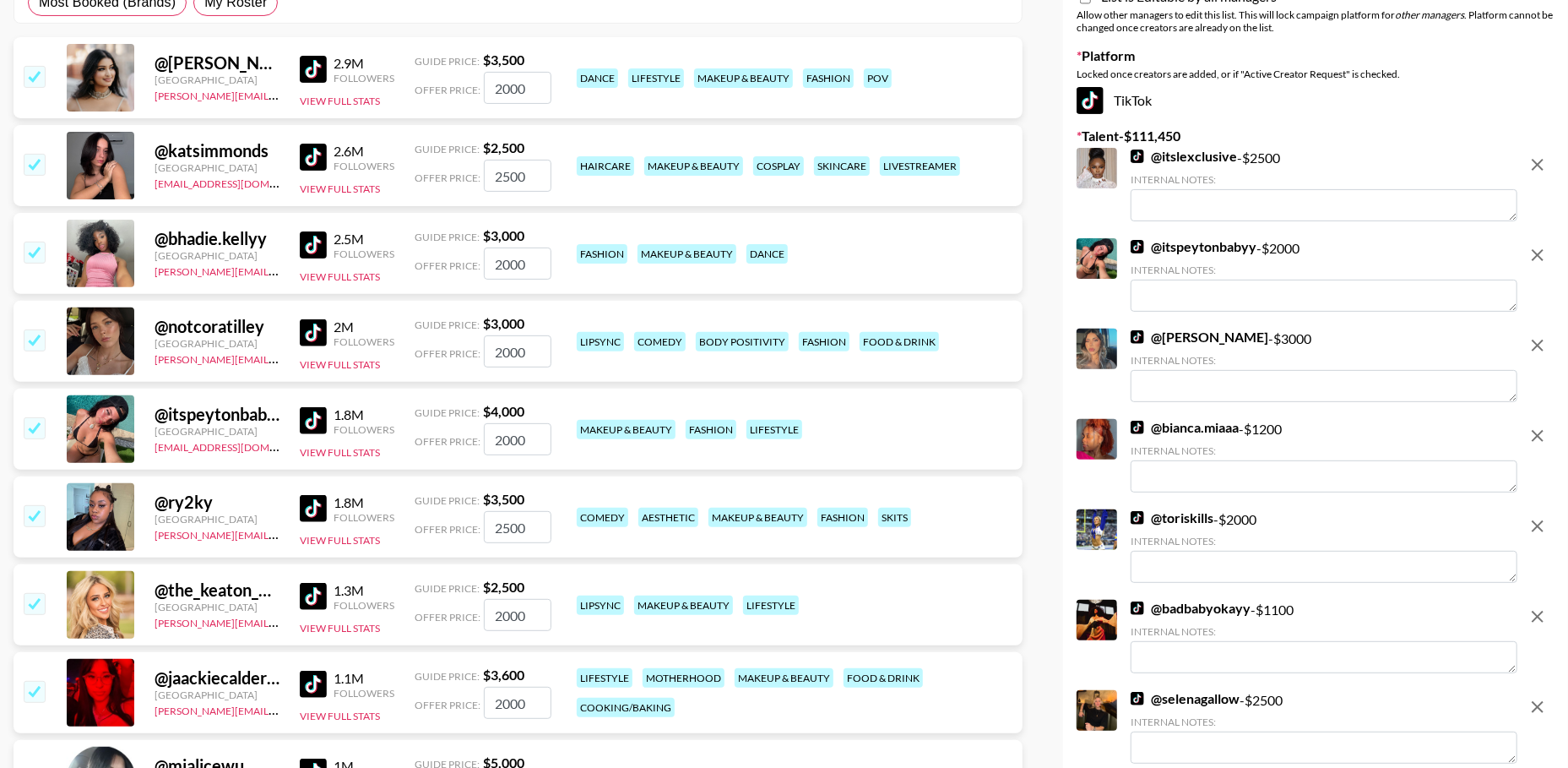
click at [1541, 339] on icon "remove" at bounding box center [1537, 345] width 20 height 20
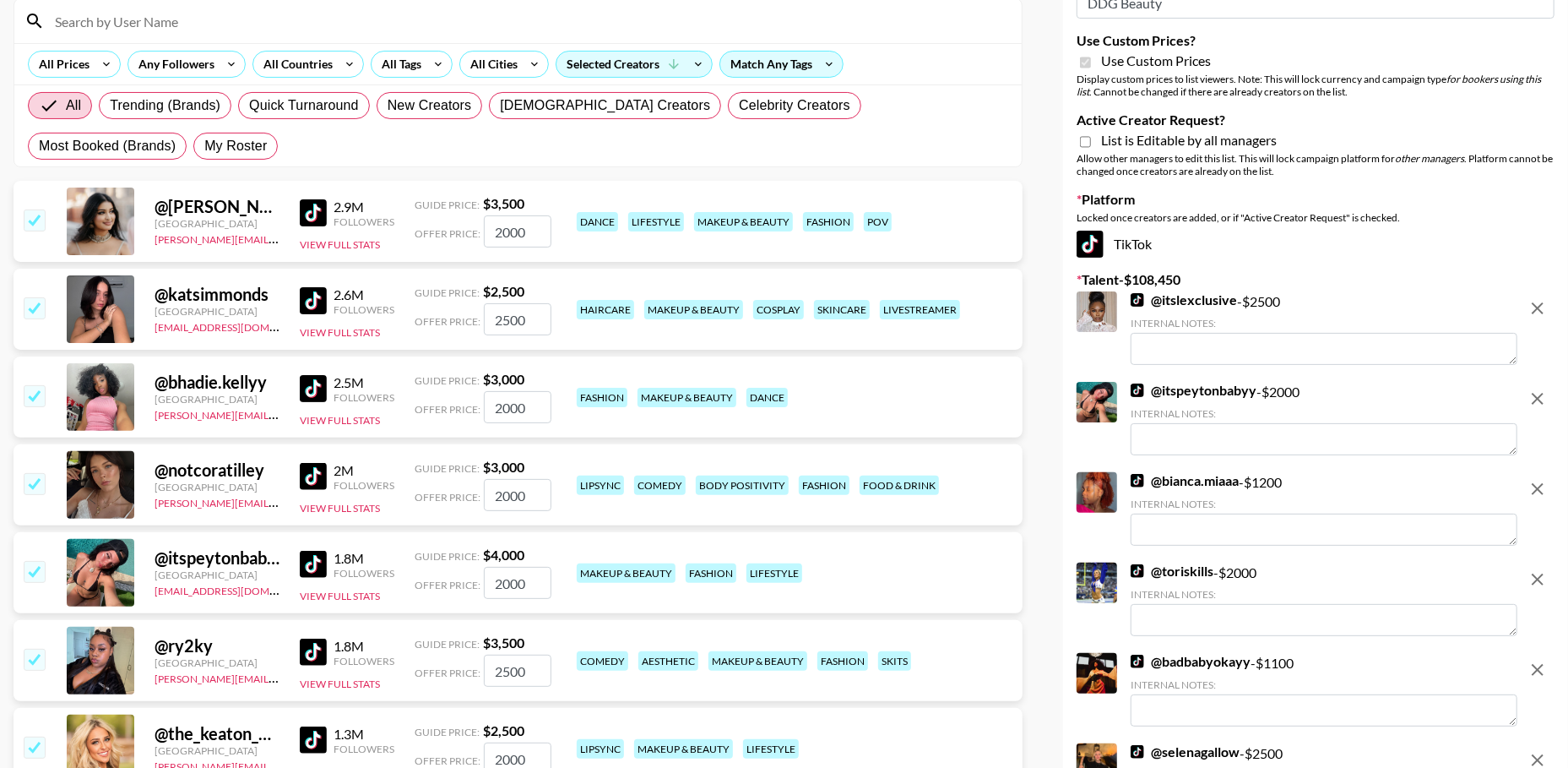
scroll to position [0, 0]
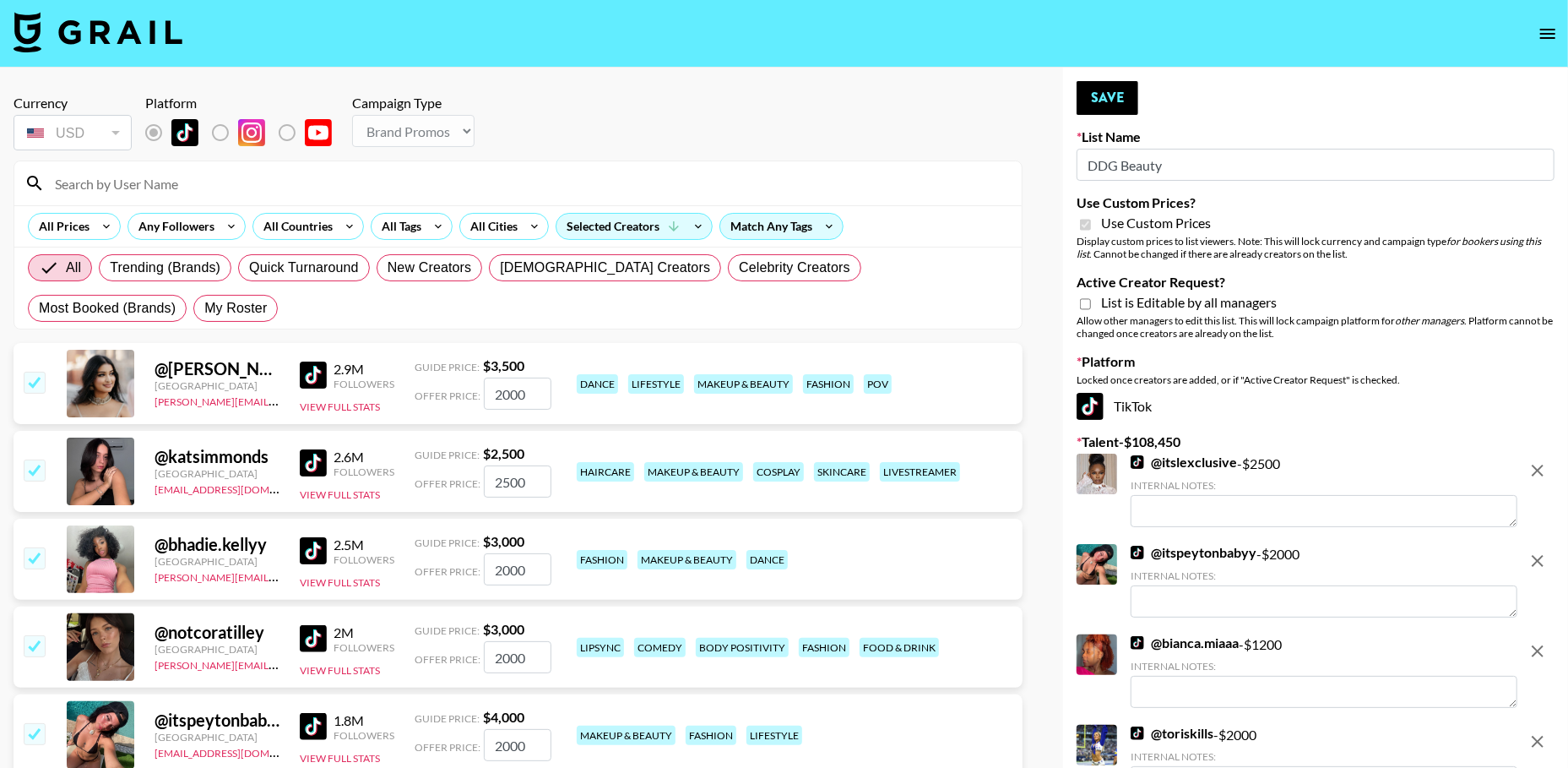
click at [1120, 101] on button "Save" at bounding box center [1107, 98] width 61 height 34
click at [1544, 38] on icon "open drawer" at bounding box center [1548, 34] width 15 height 10
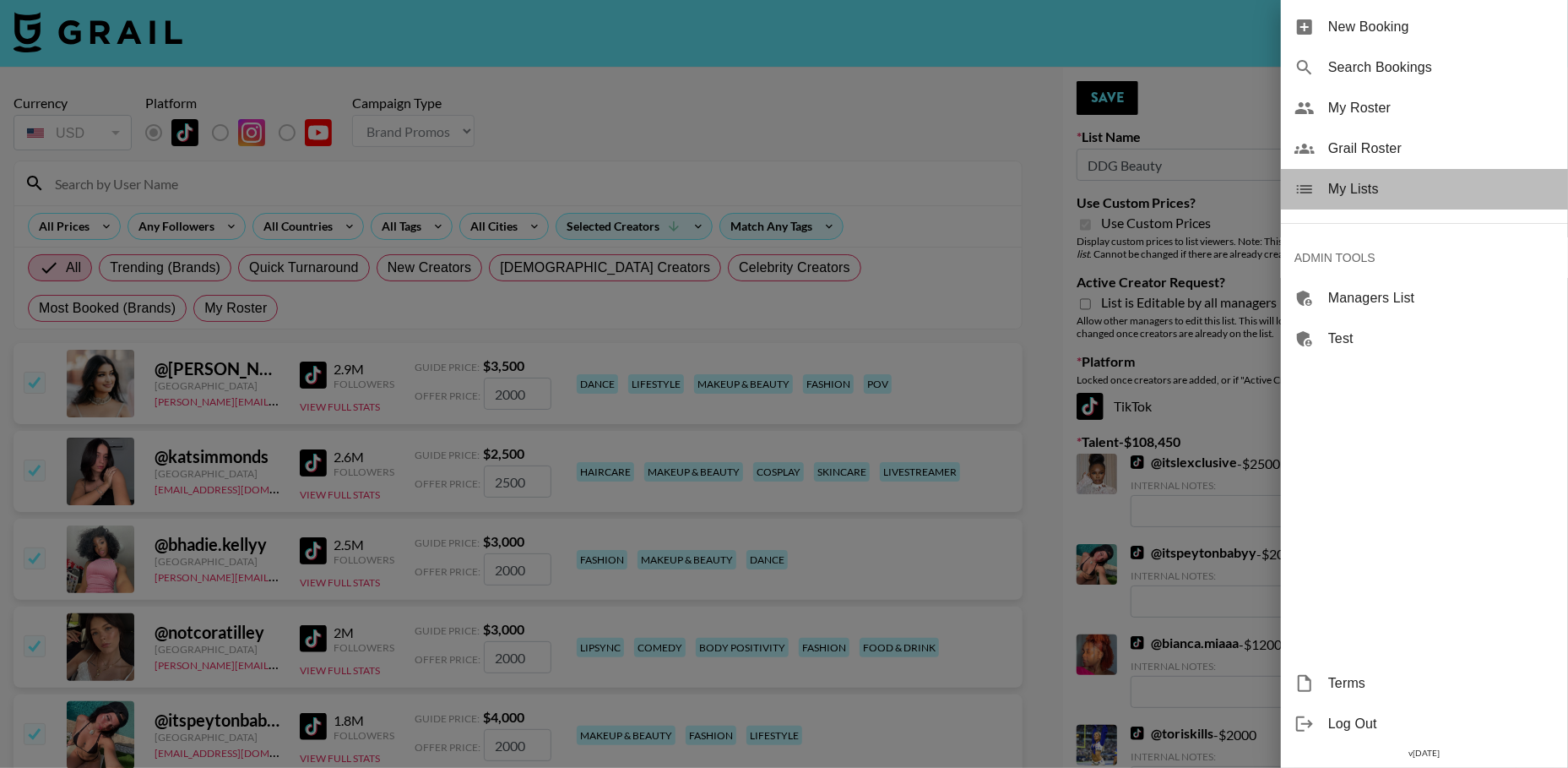
click at [1391, 185] on span "My Lists" at bounding box center [1440, 189] width 226 height 20
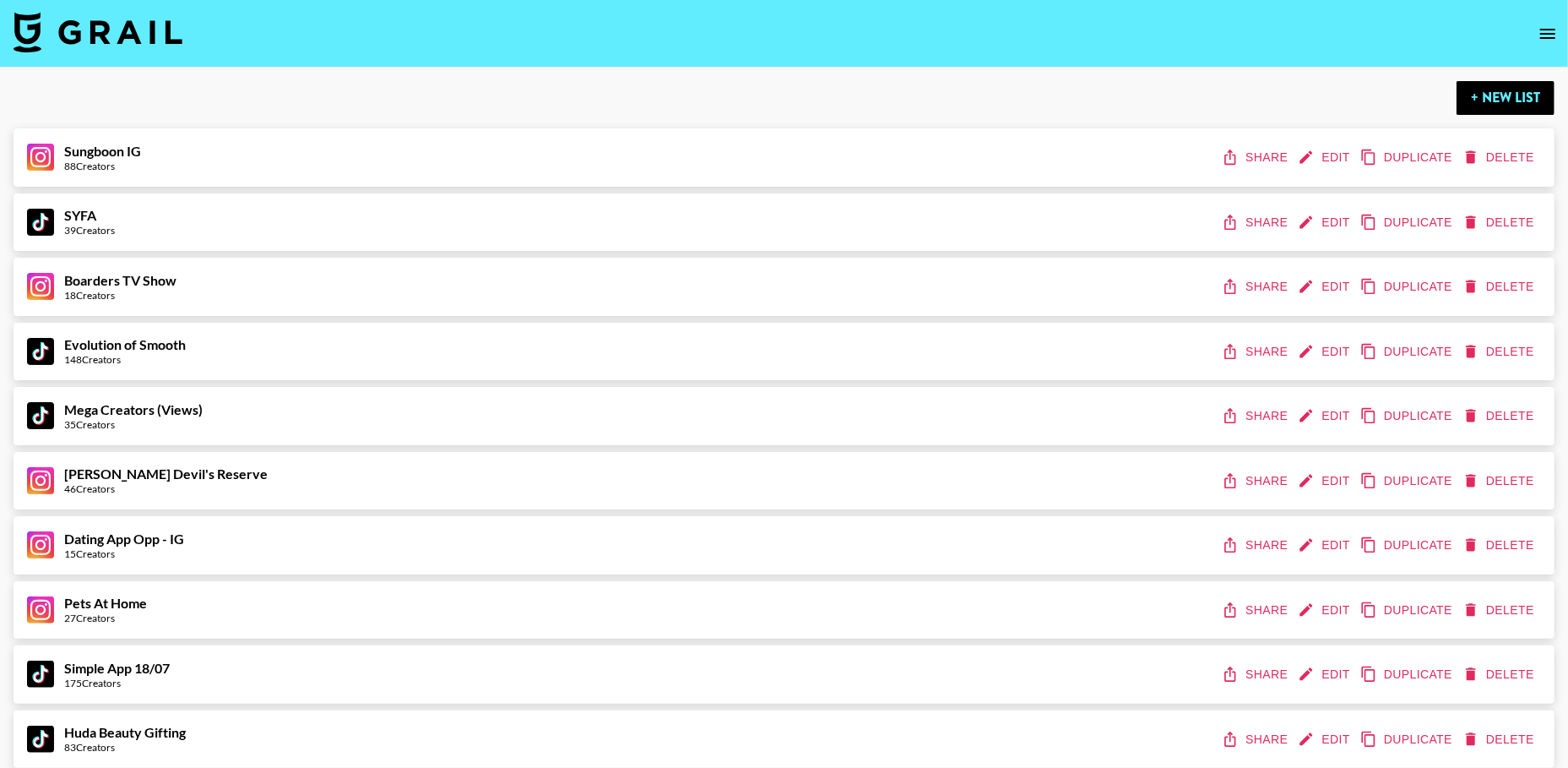
scroll to position [9260, 0]
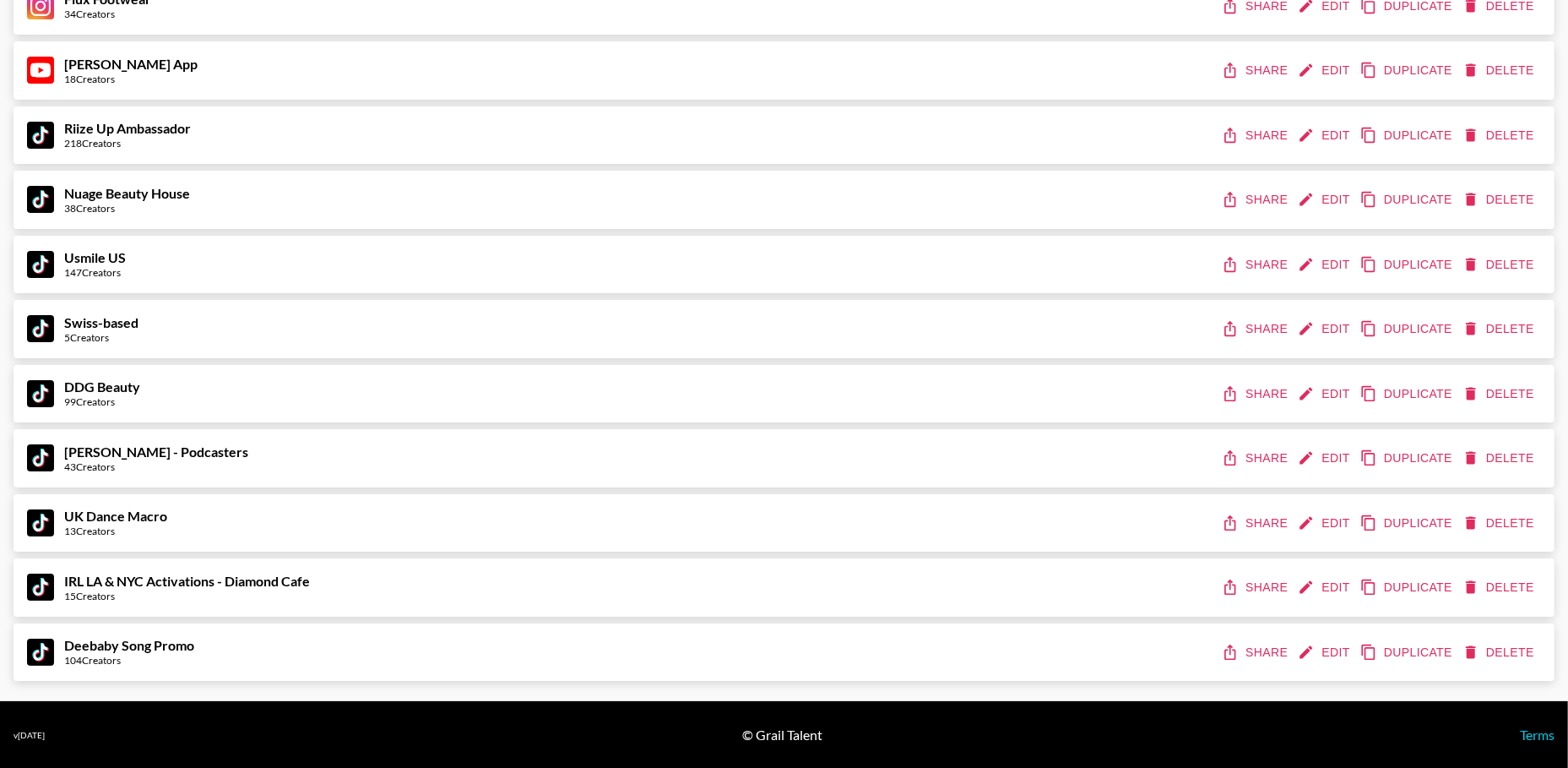
click at [1265, 396] on button "Share" at bounding box center [1256, 394] width 76 height 32
